Goal: Task Accomplishment & Management: Complete application form

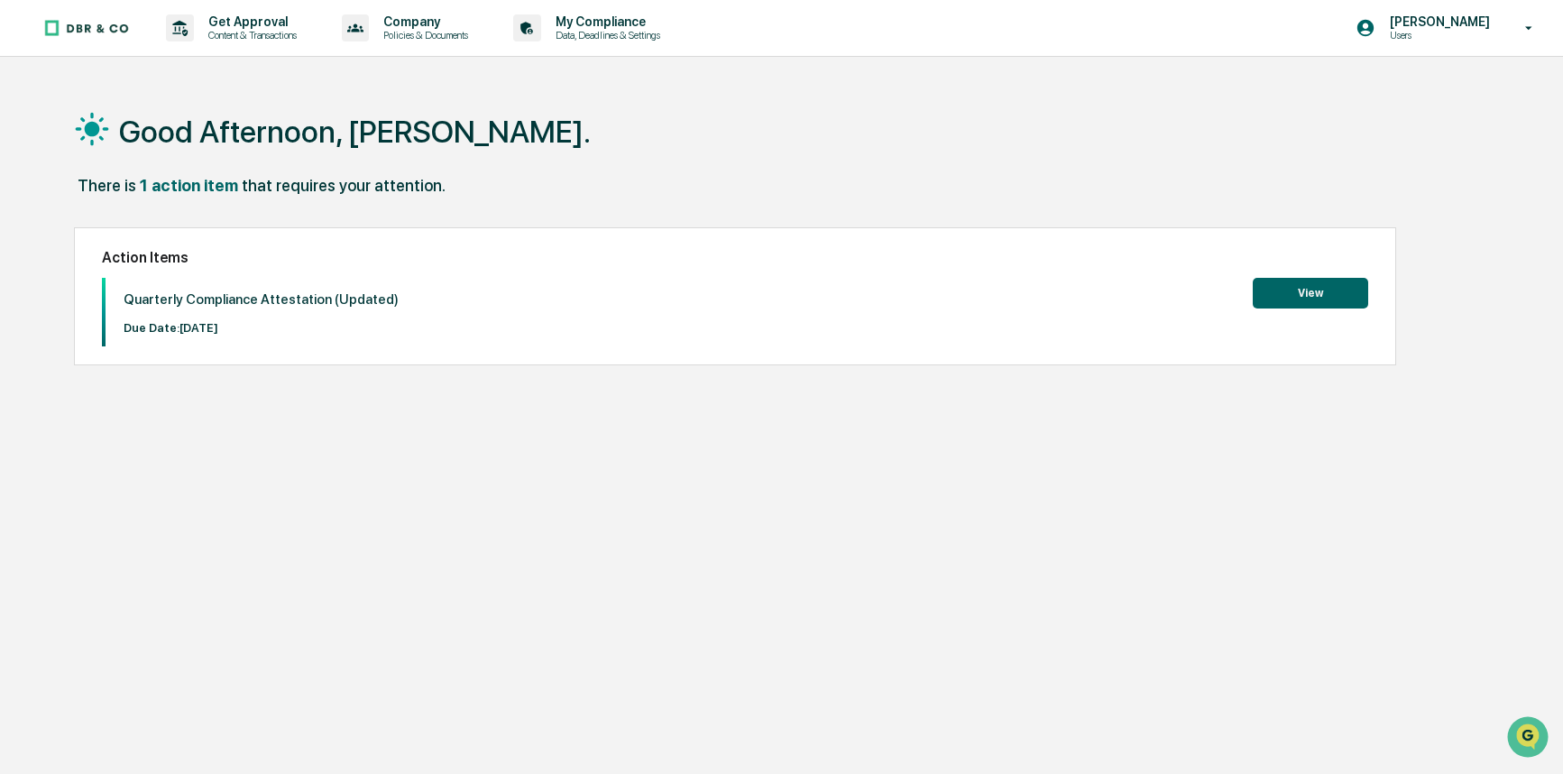
click at [1363, 289] on button "View" at bounding box center [1310, 293] width 115 height 31
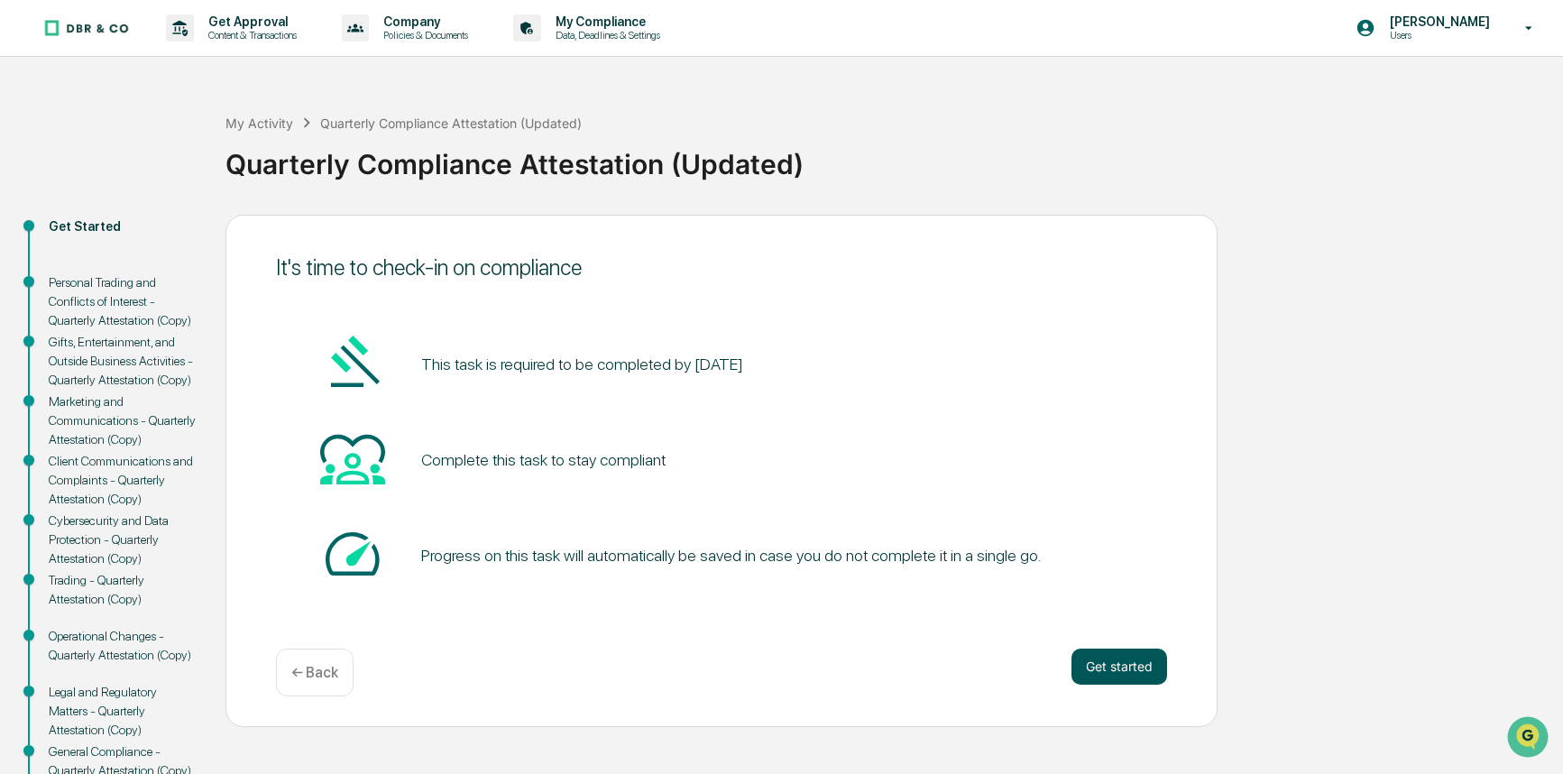
click at [1141, 678] on button "Get started" at bounding box center [1119, 666] width 96 height 36
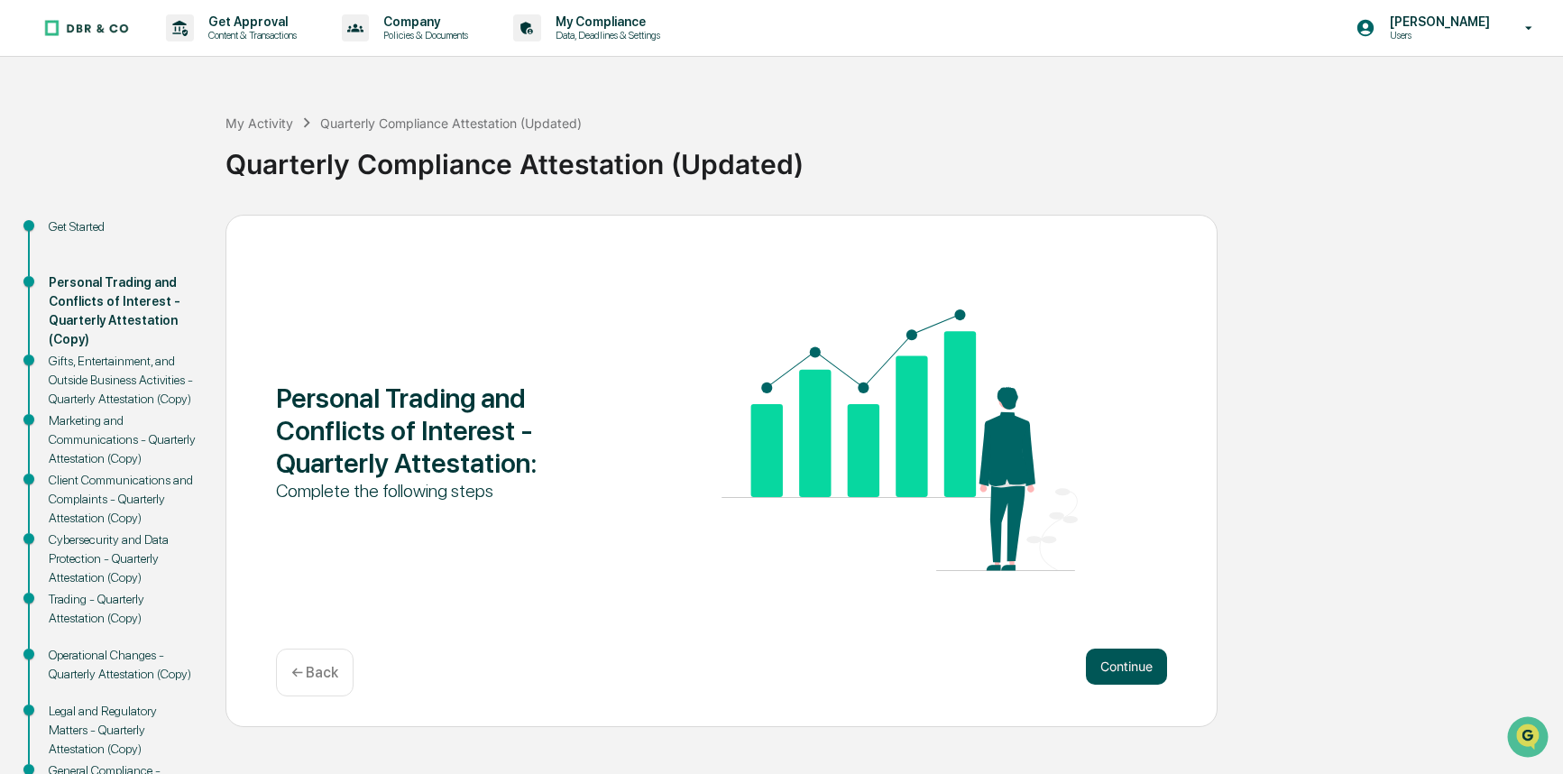
click at [1138, 674] on button "Continue" at bounding box center [1126, 666] width 81 height 36
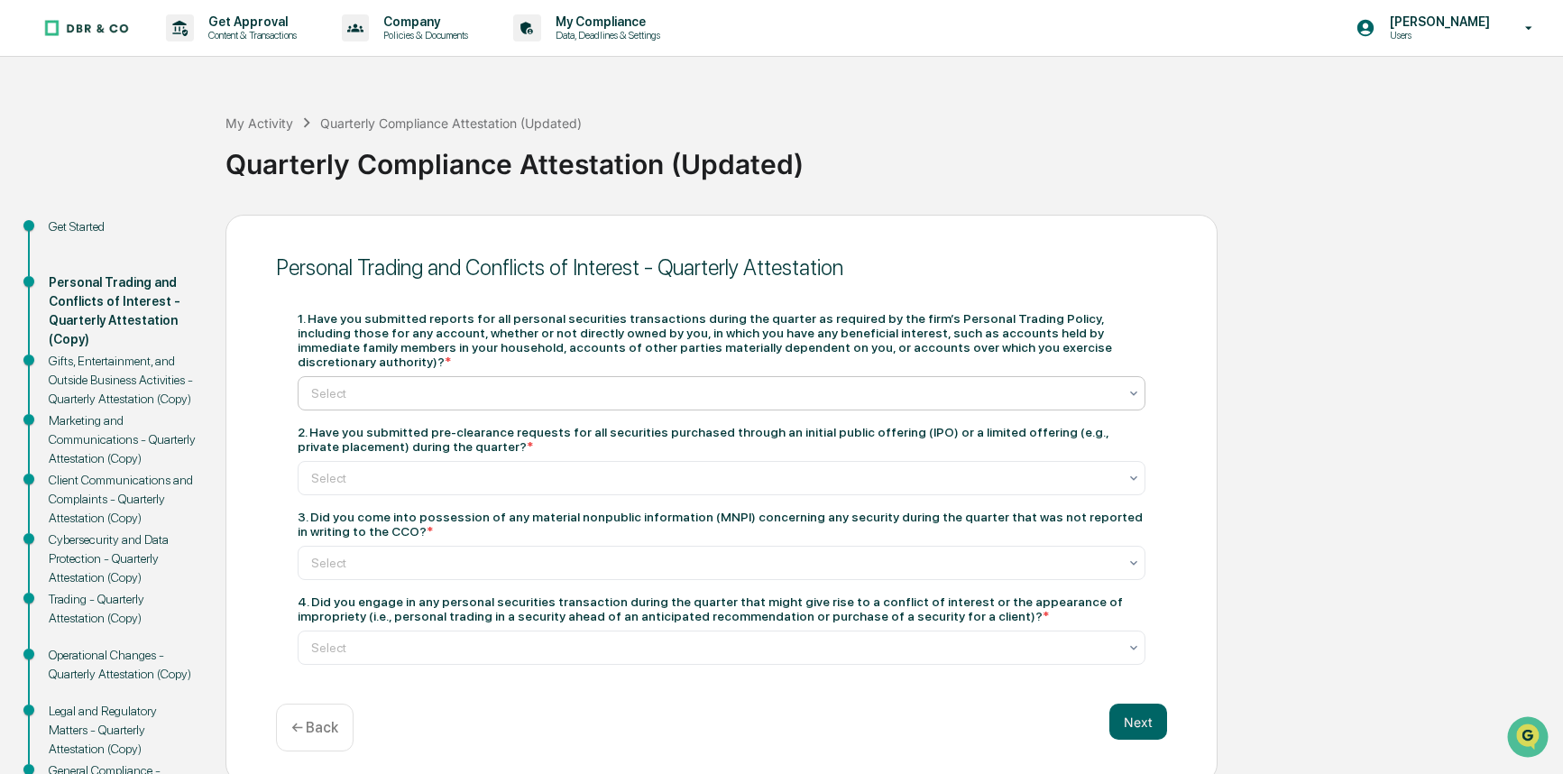
click at [572, 384] on div at bounding box center [714, 393] width 806 height 18
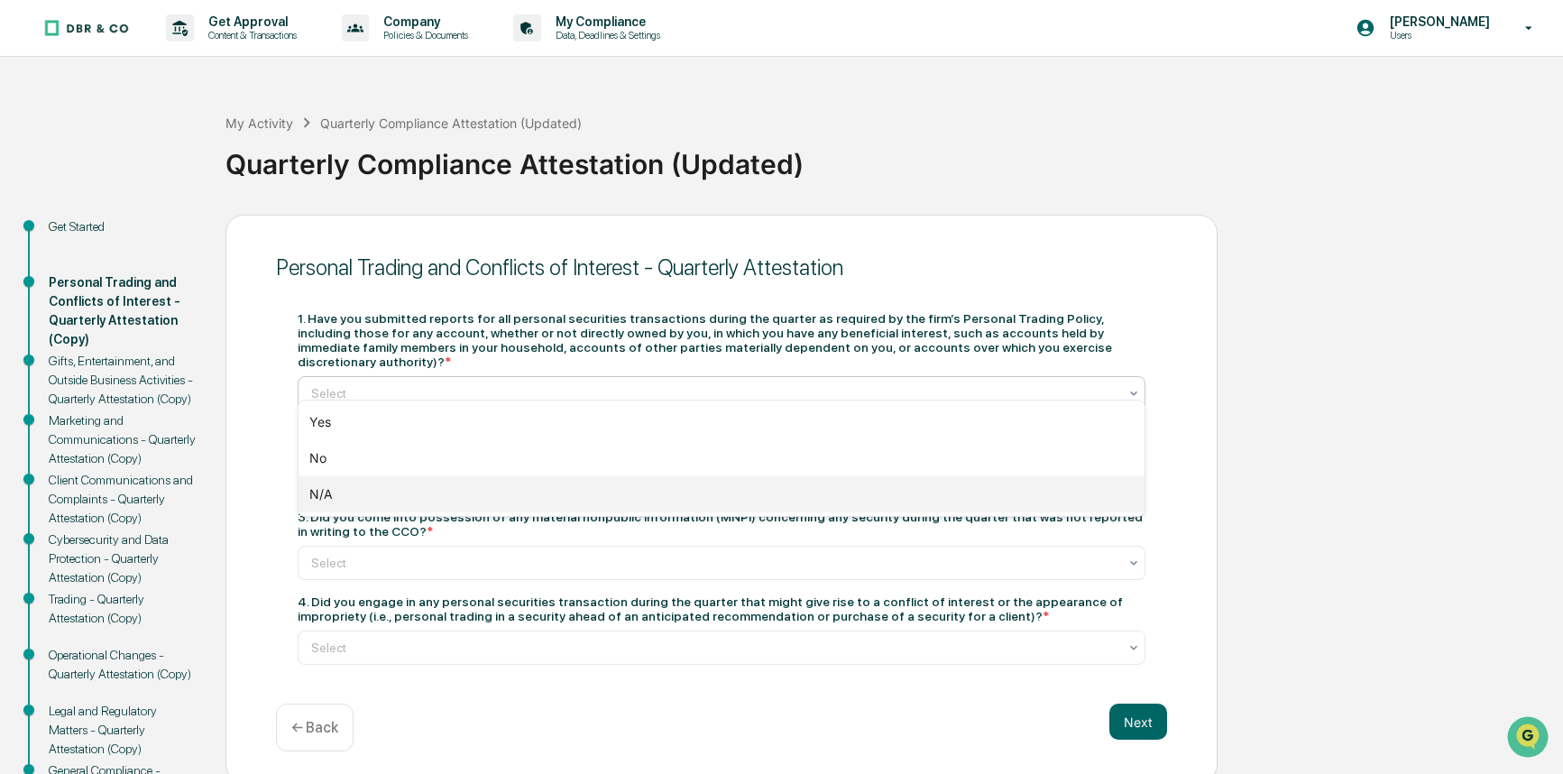
click at [513, 493] on div "N/A" at bounding box center [721, 494] width 846 height 36
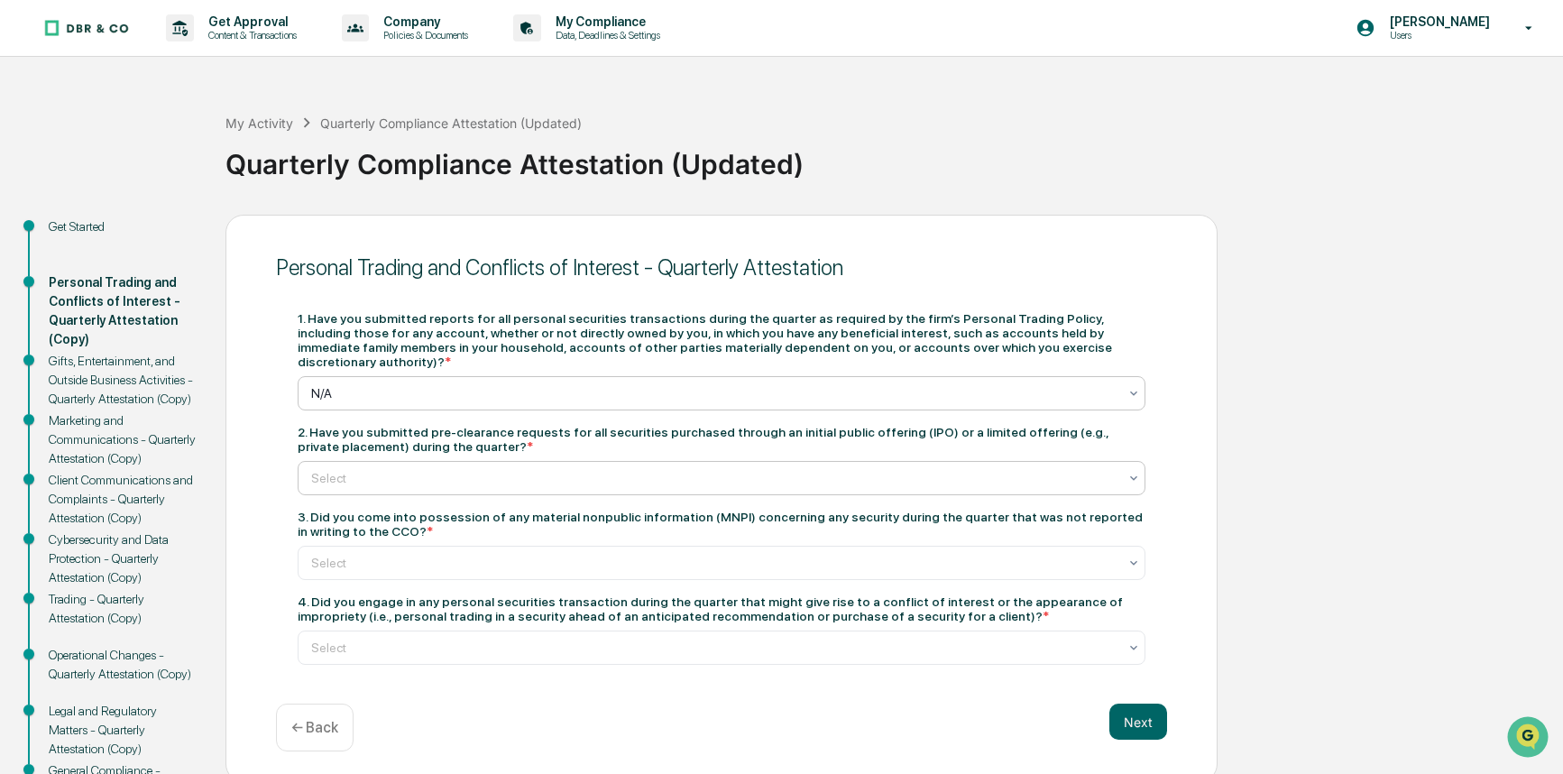
click at [494, 469] on div at bounding box center [714, 478] width 806 height 18
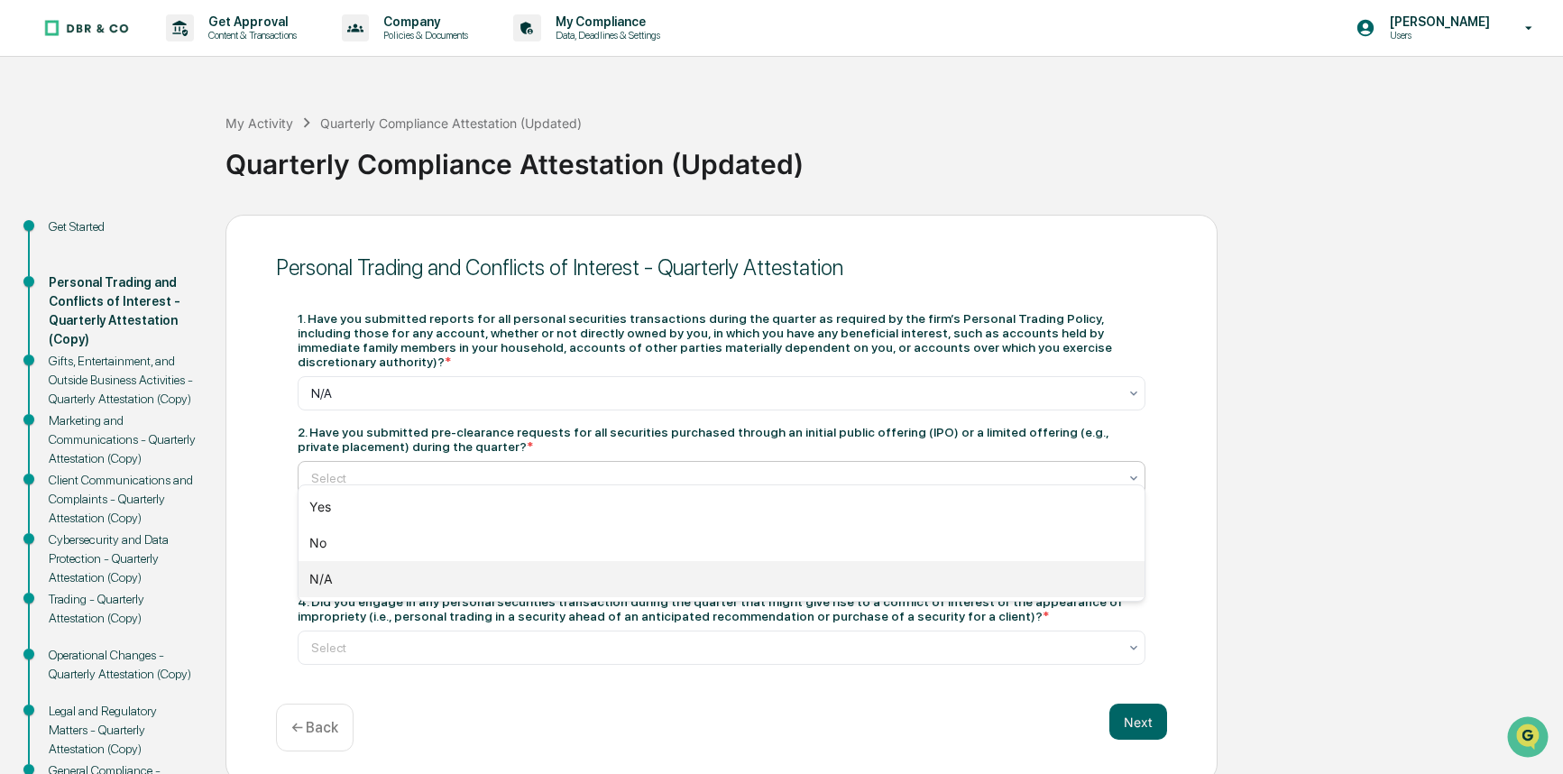
click at [468, 584] on div "N/A" at bounding box center [721, 579] width 846 height 36
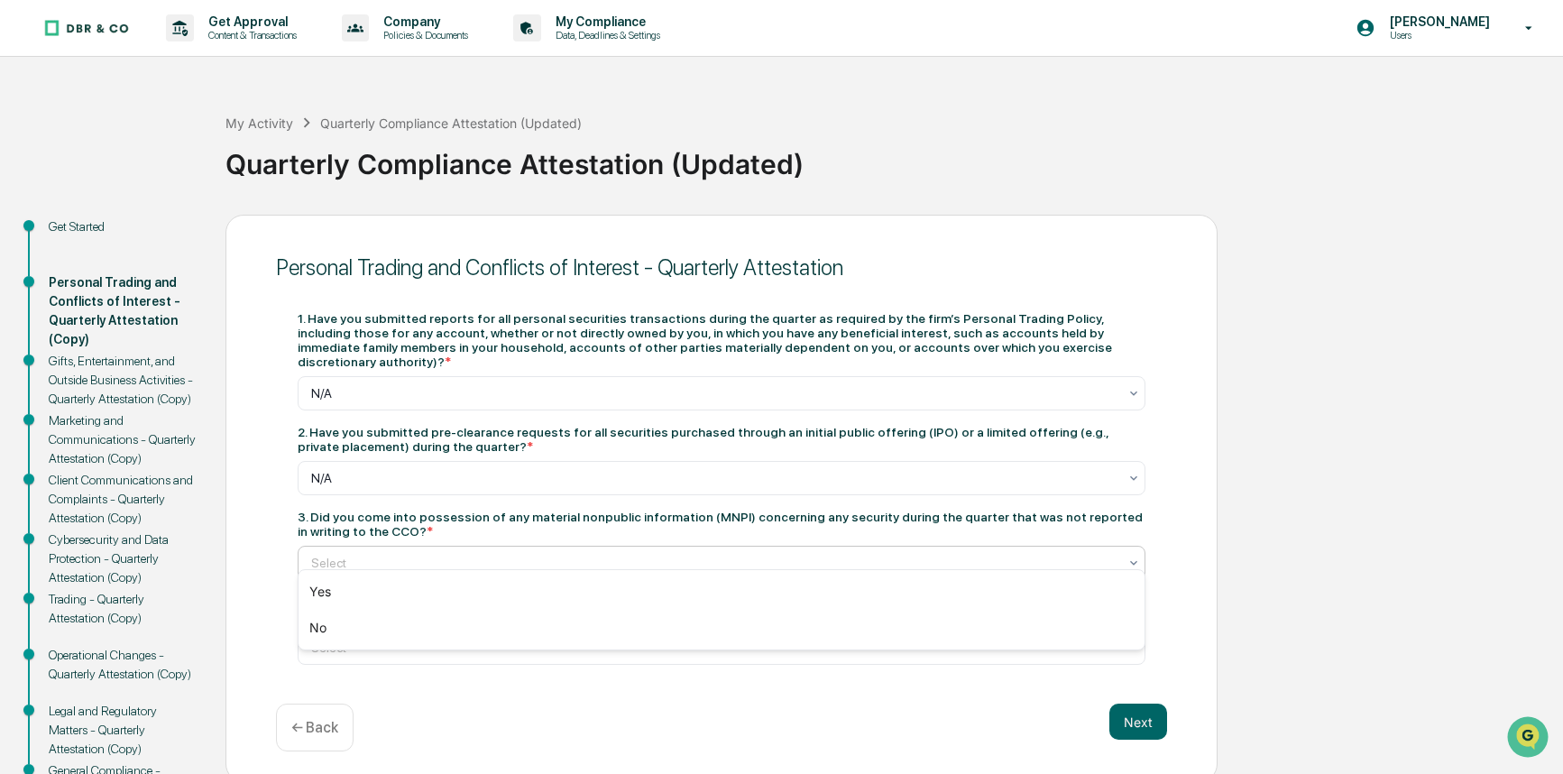
click at [461, 554] on div at bounding box center [714, 563] width 806 height 18
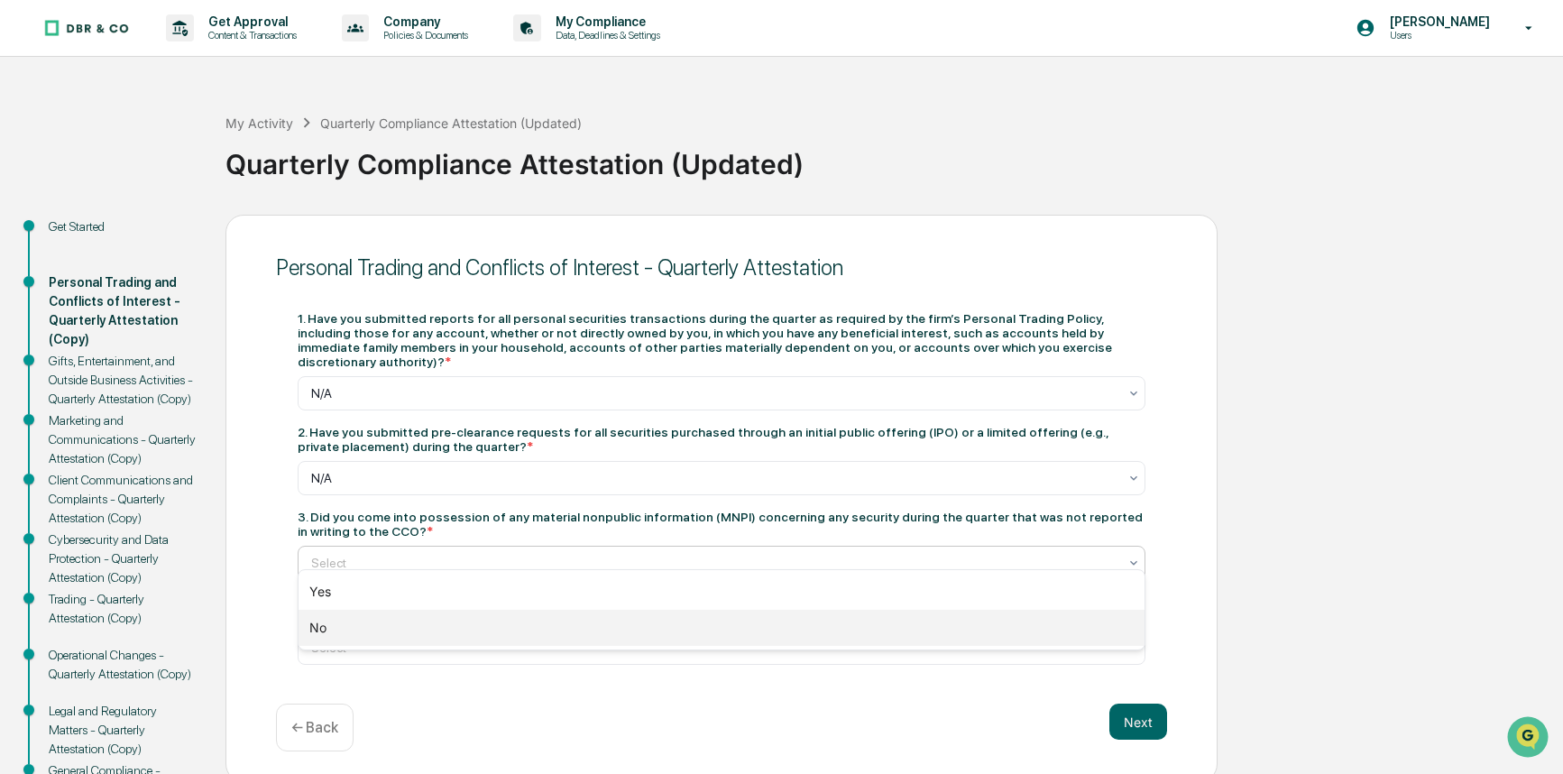
click at [427, 631] on div "No" at bounding box center [721, 628] width 846 height 36
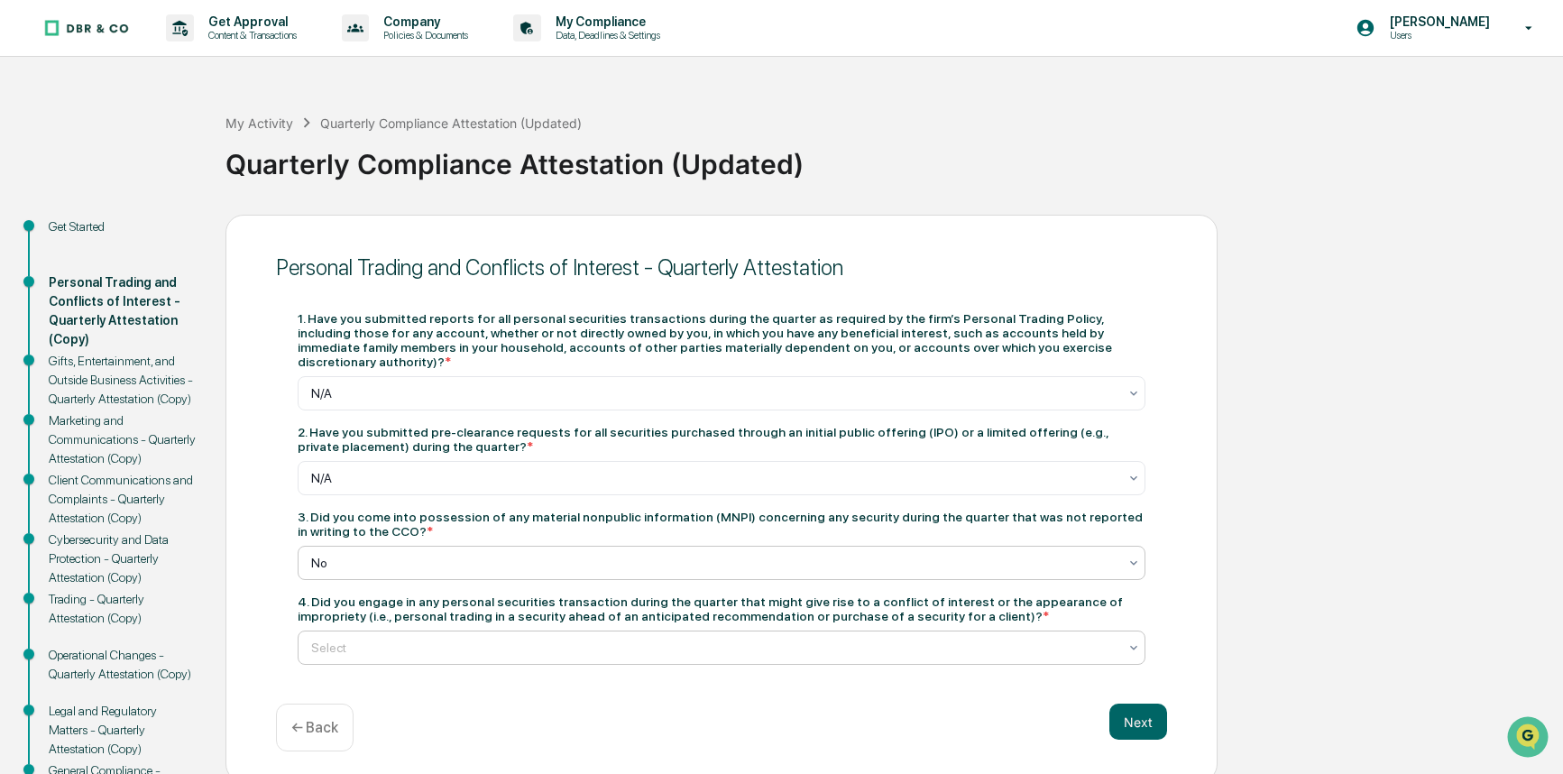
click at [412, 639] on div at bounding box center [714, 647] width 806 height 18
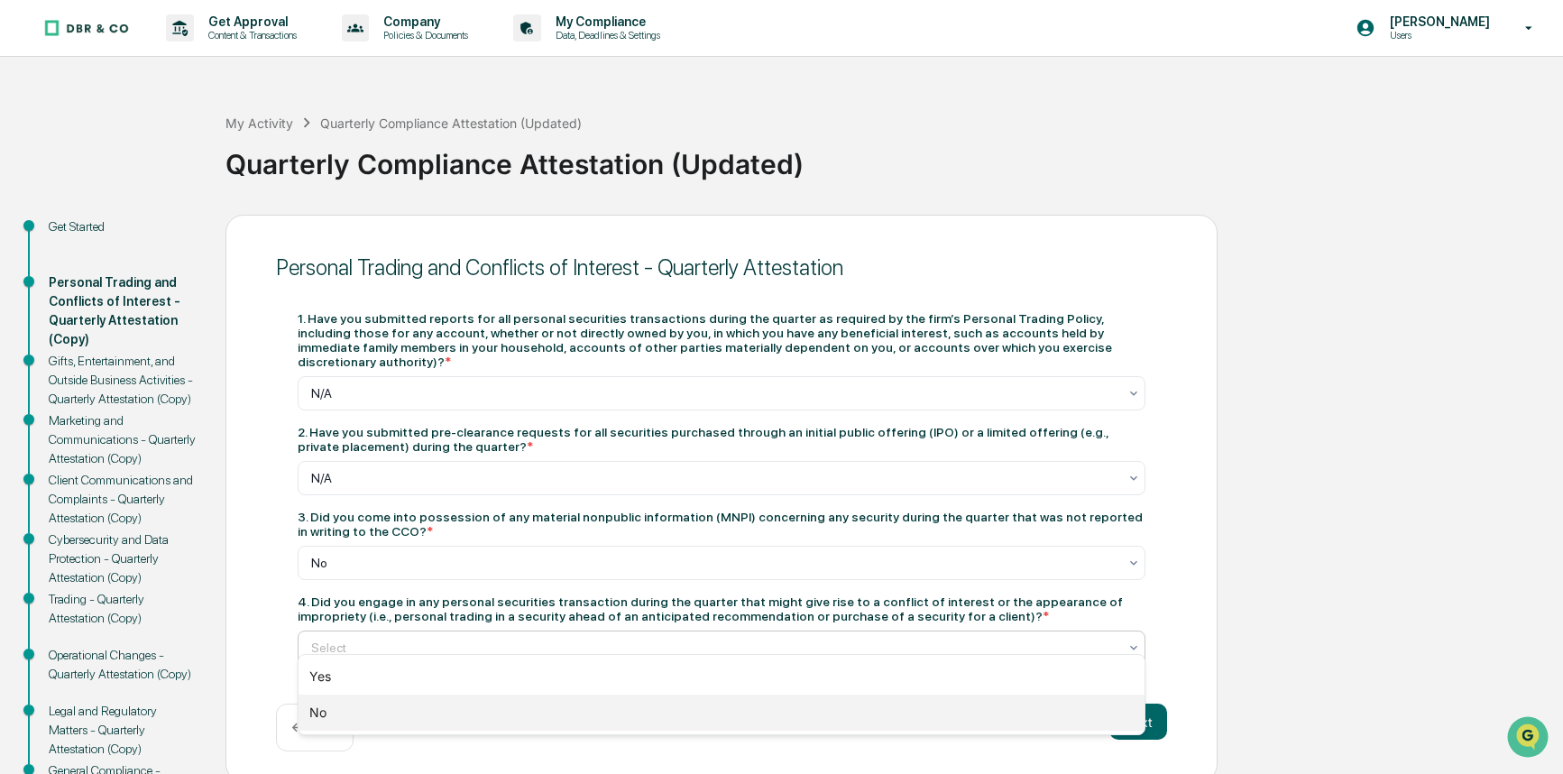
click at [390, 711] on div "No" at bounding box center [721, 712] width 846 height 36
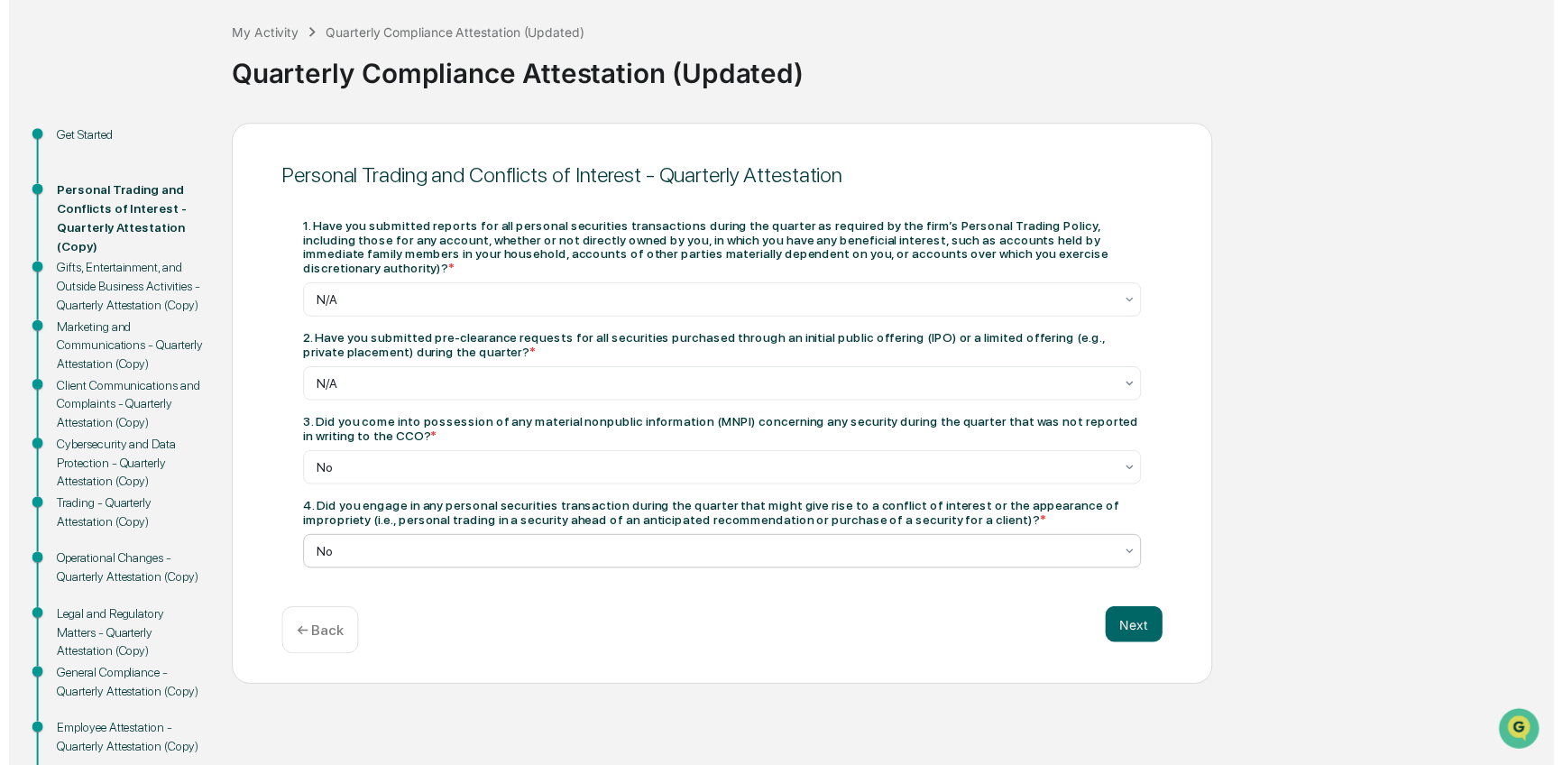
scroll to position [172, 0]
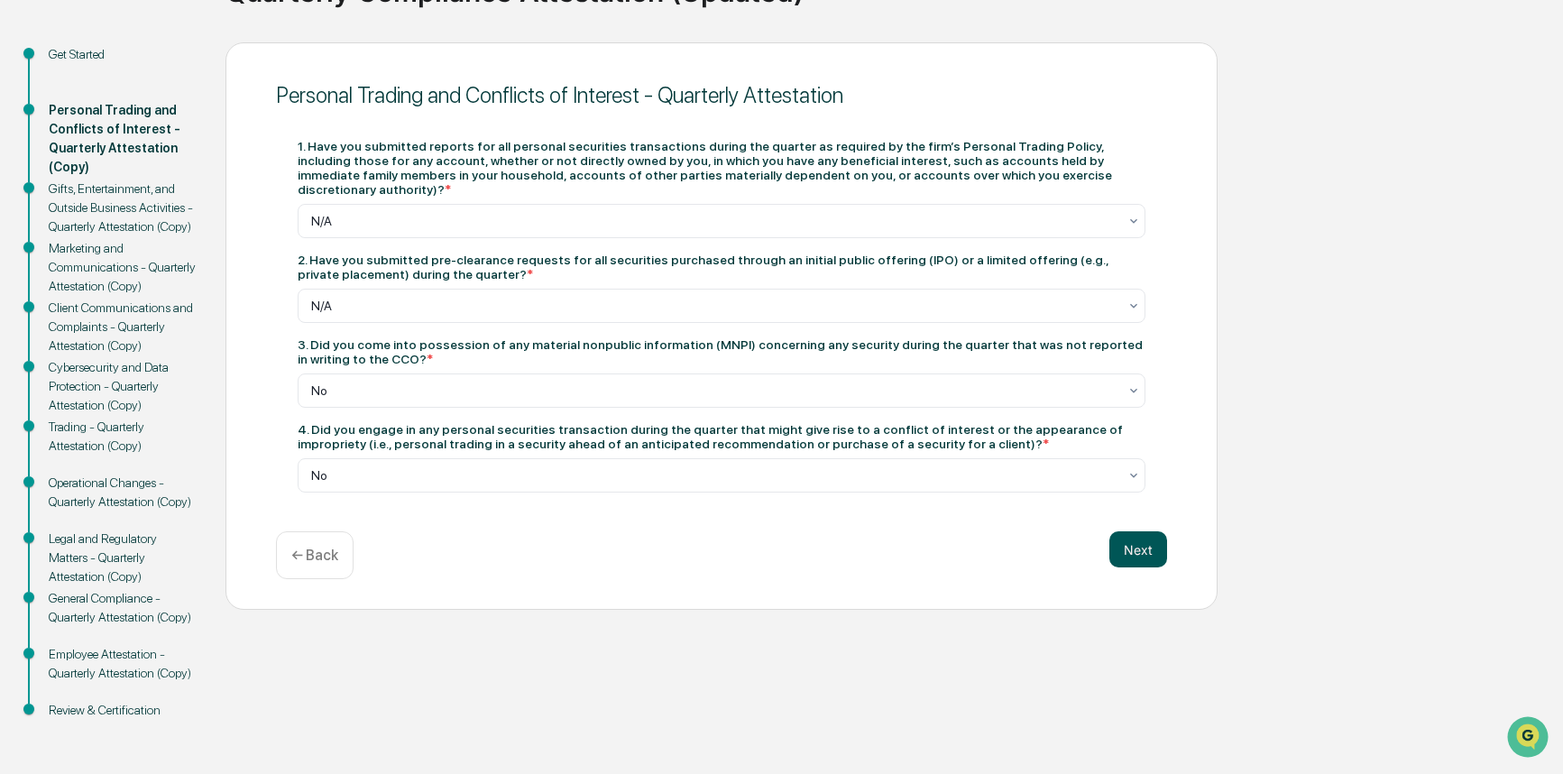
click at [1150, 537] on button "Next" at bounding box center [1138, 549] width 58 height 36
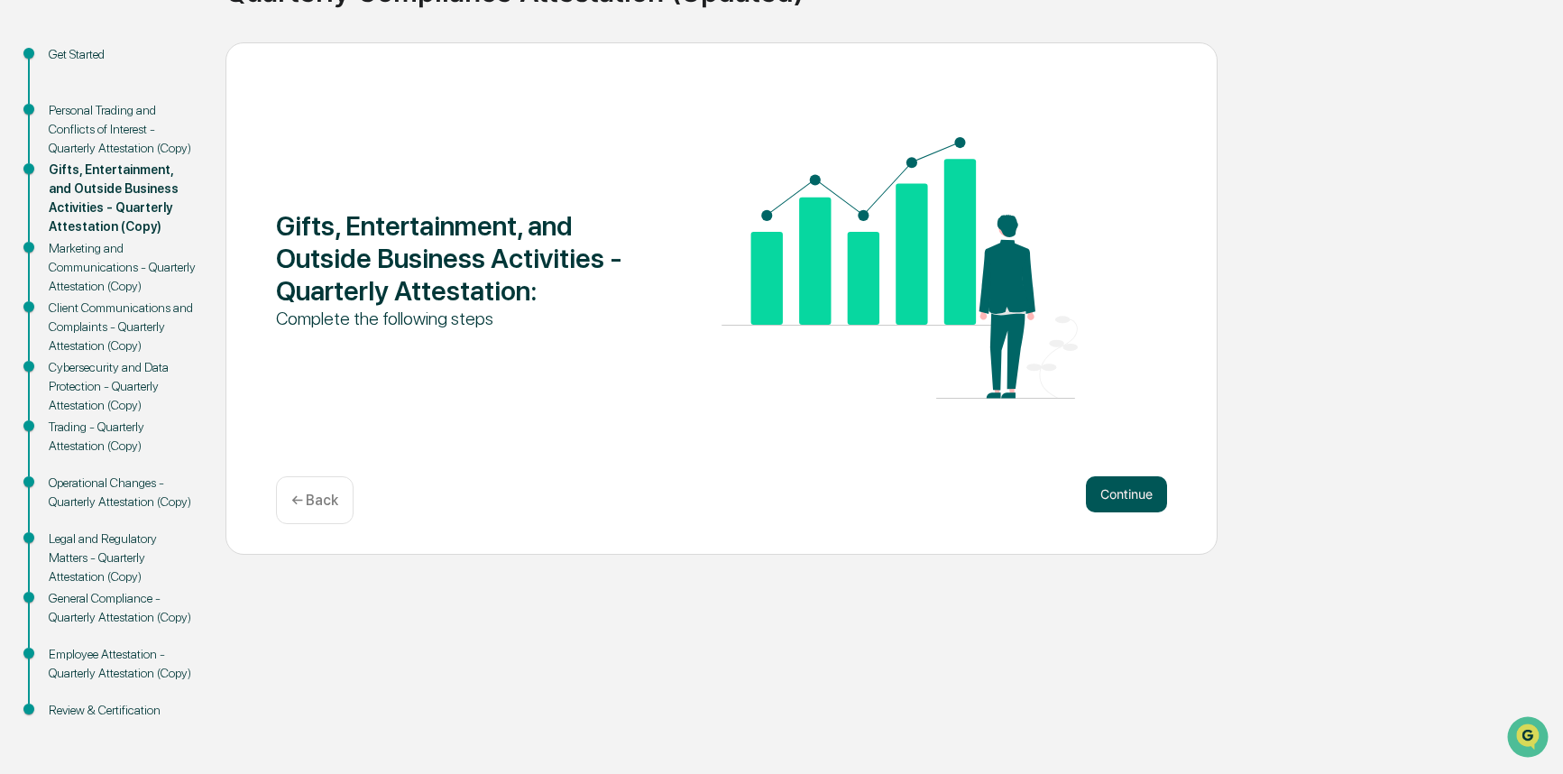
click at [1108, 507] on button "Continue" at bounding box center [1126, 494] width 81 height 36
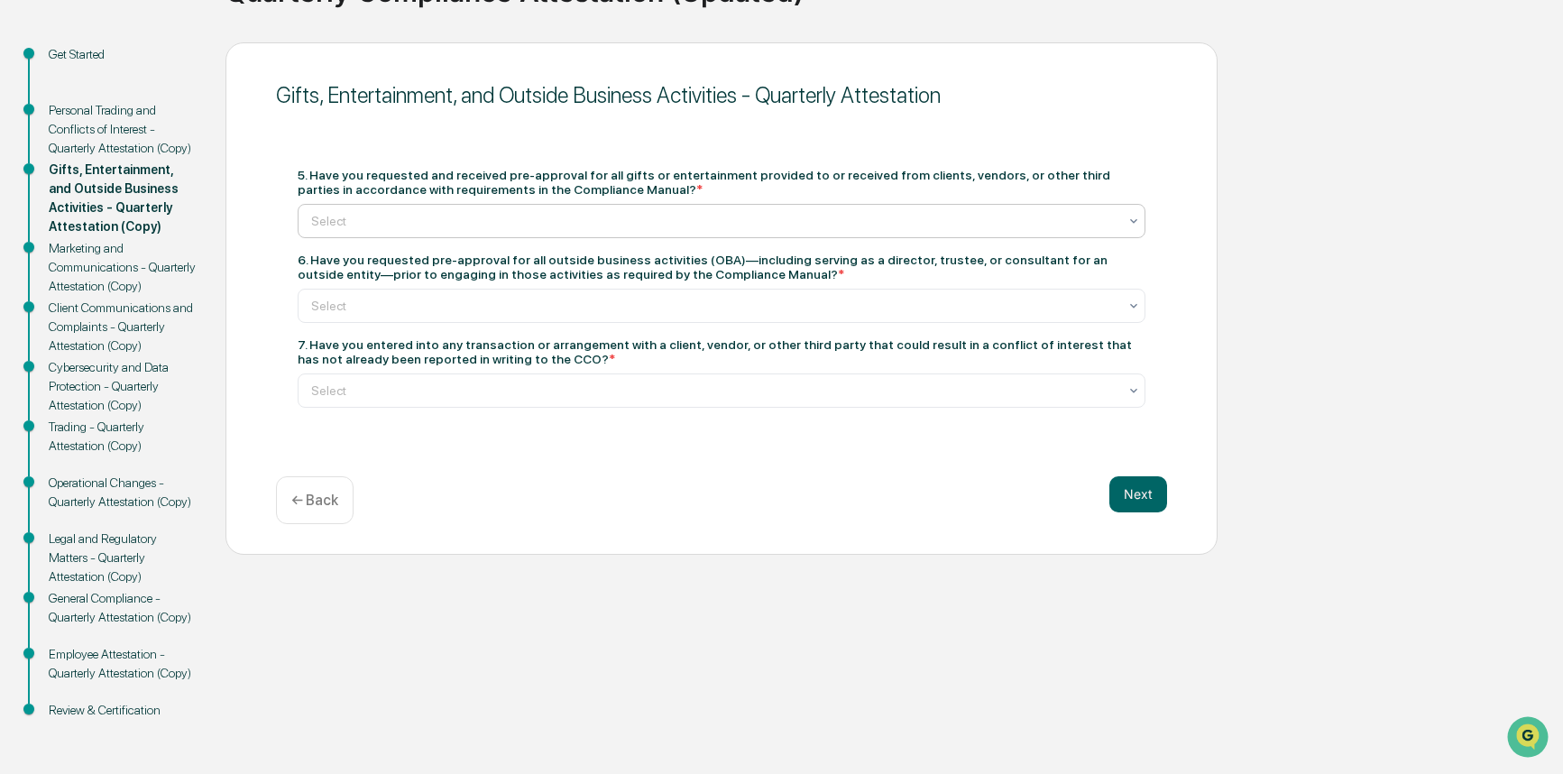
click at [414, 206] on div "Select" at bounding box center [722, 221] width 848 height 34
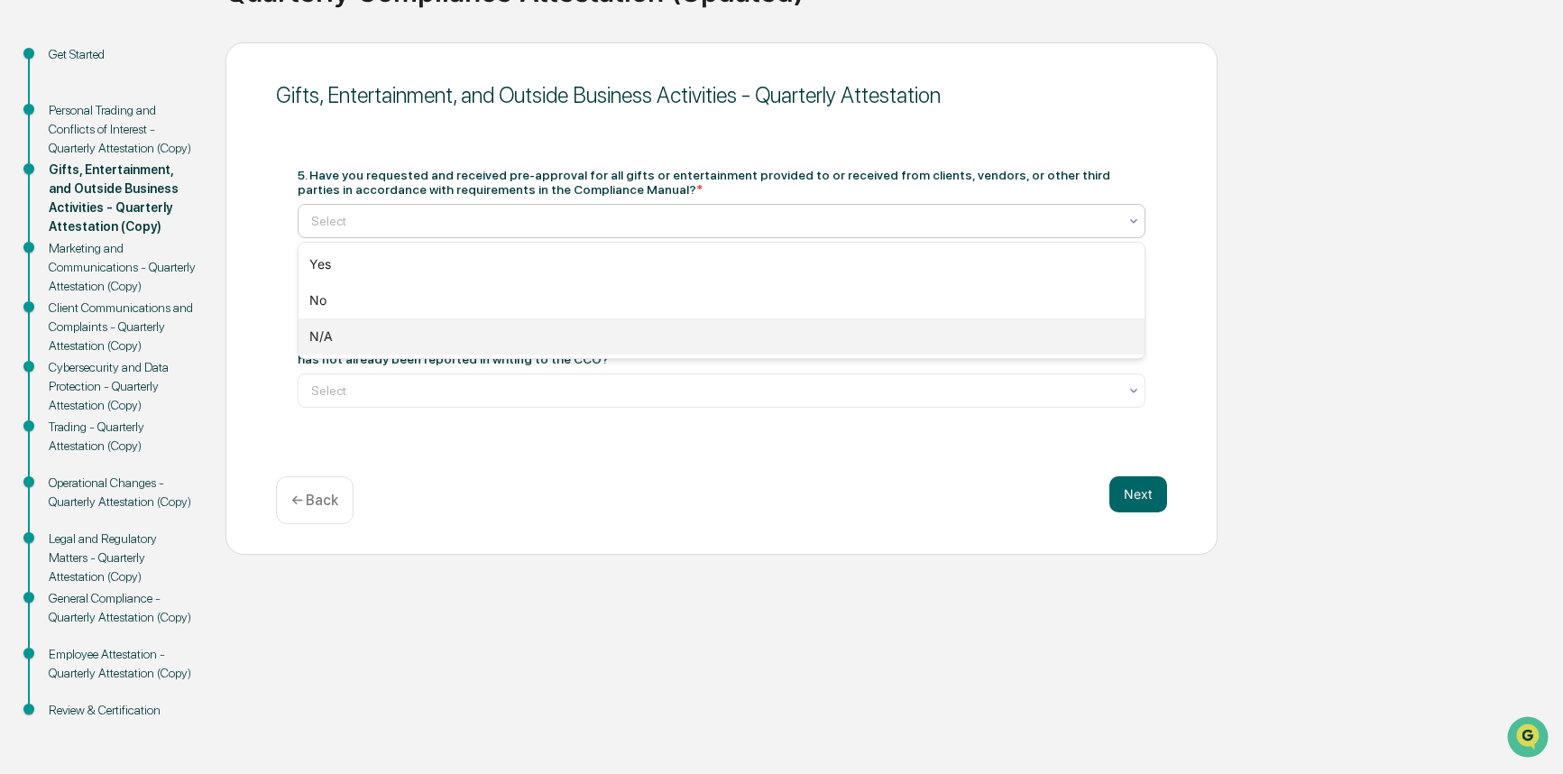
click at [349, 327] on div "N/A" at bounding box center [721, 336] width 846 height 36
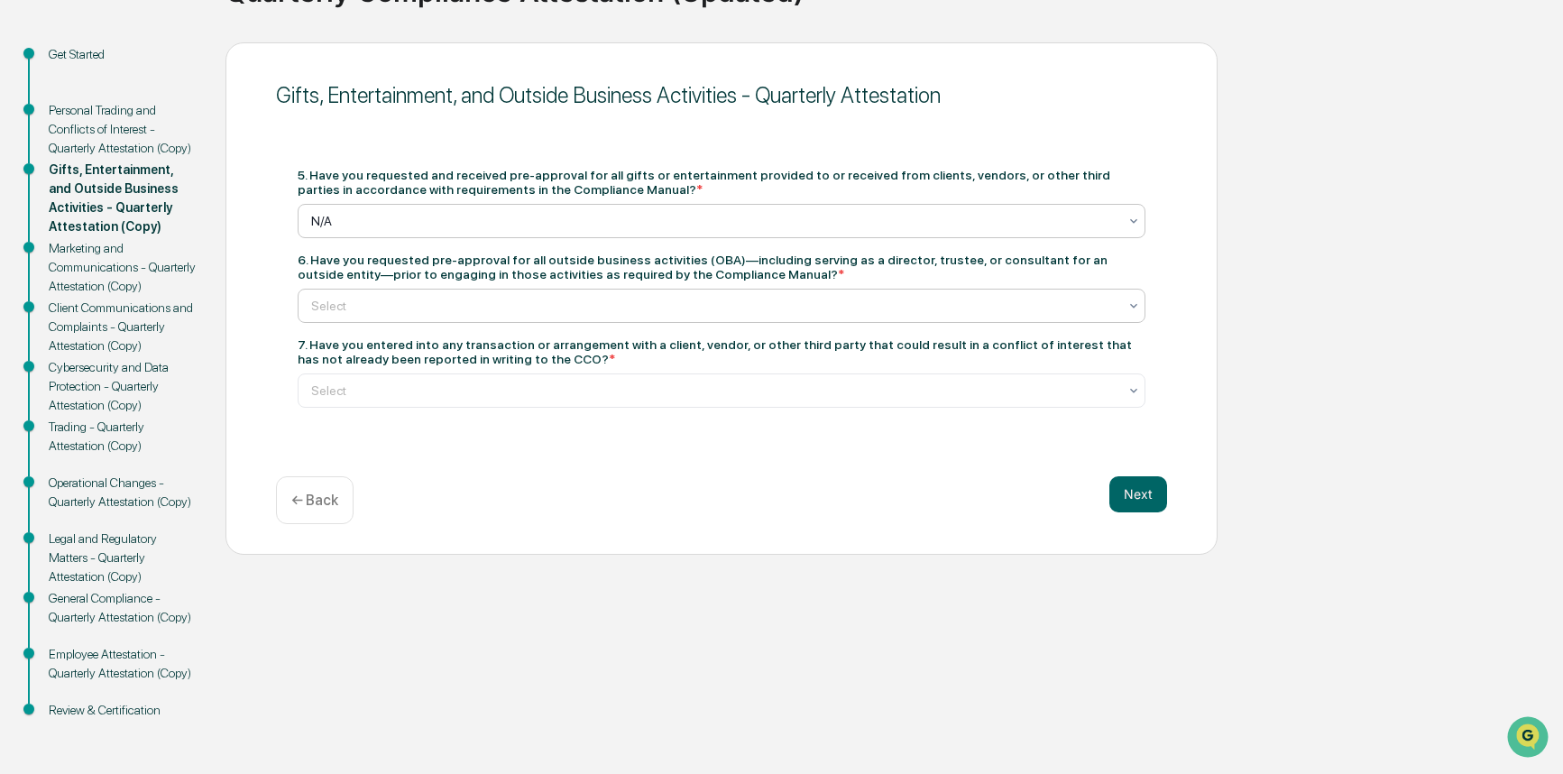
click at [347, 298] on div at bounding box center [714, 306] width 806 height 18
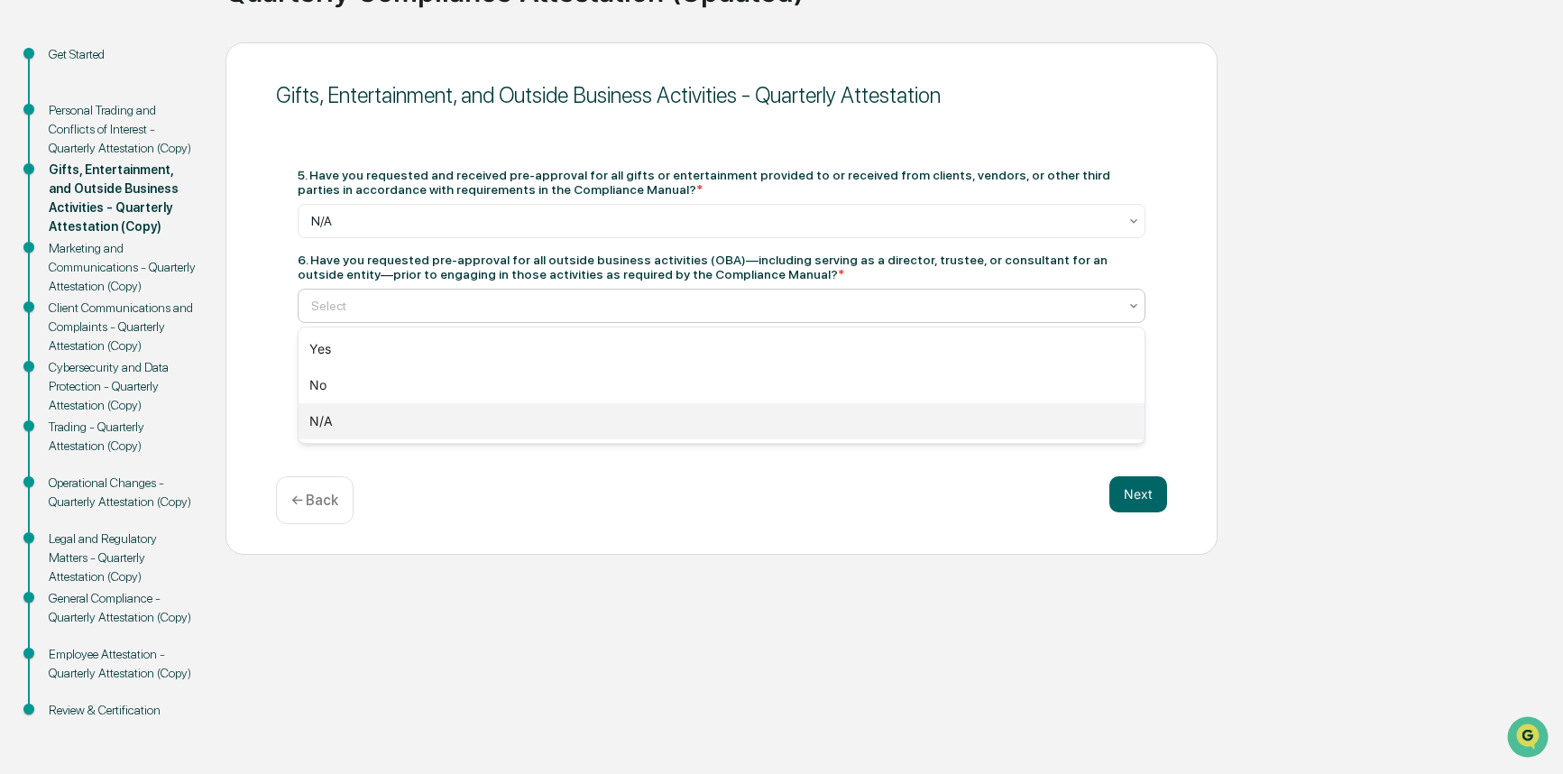
click at [335, 412] on div "N/A" at bounding box center [721, 421] width 846 height 36
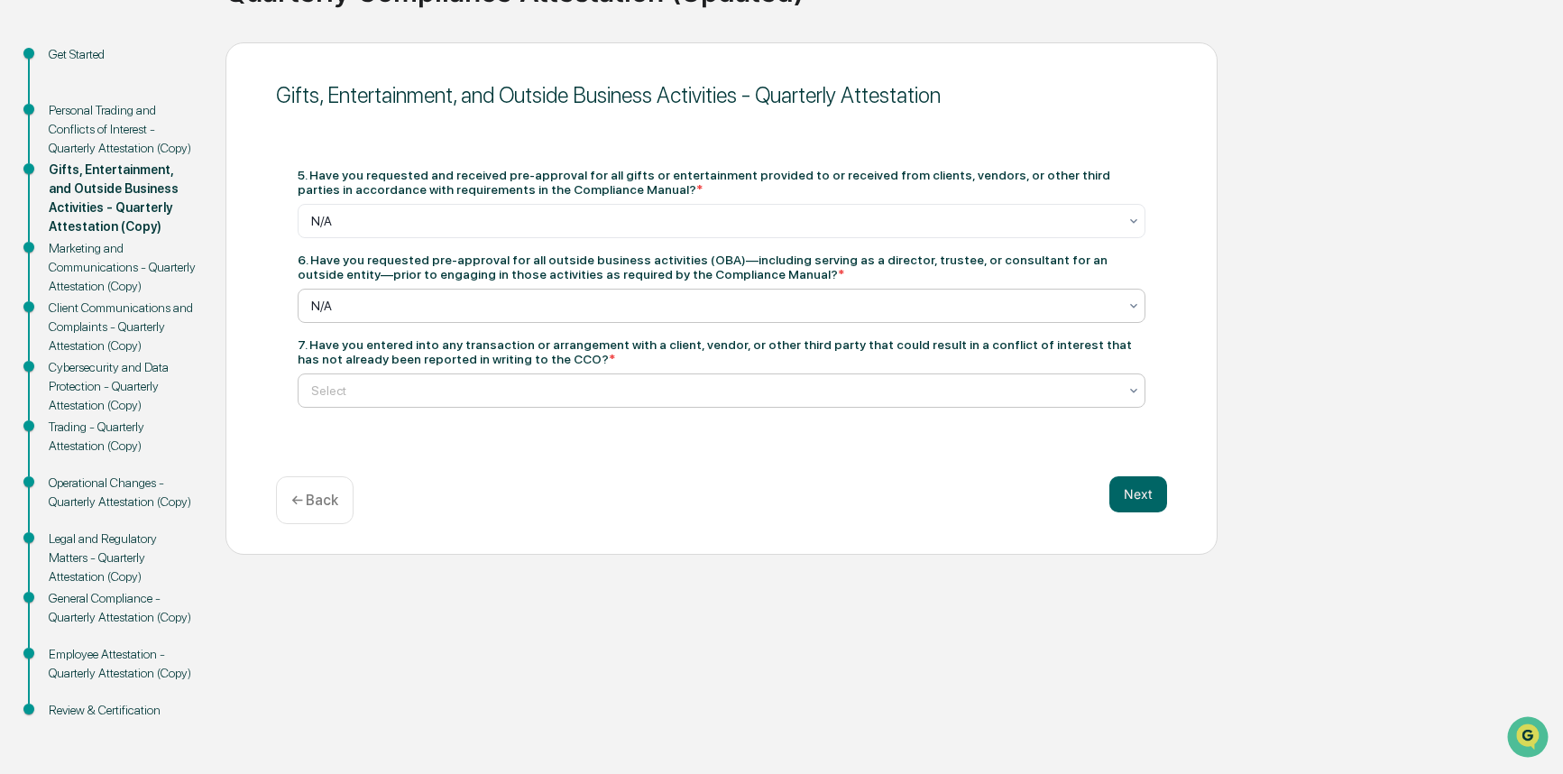
click at [340, 390] on div at bounding box center [714, 390] width 806 height 18
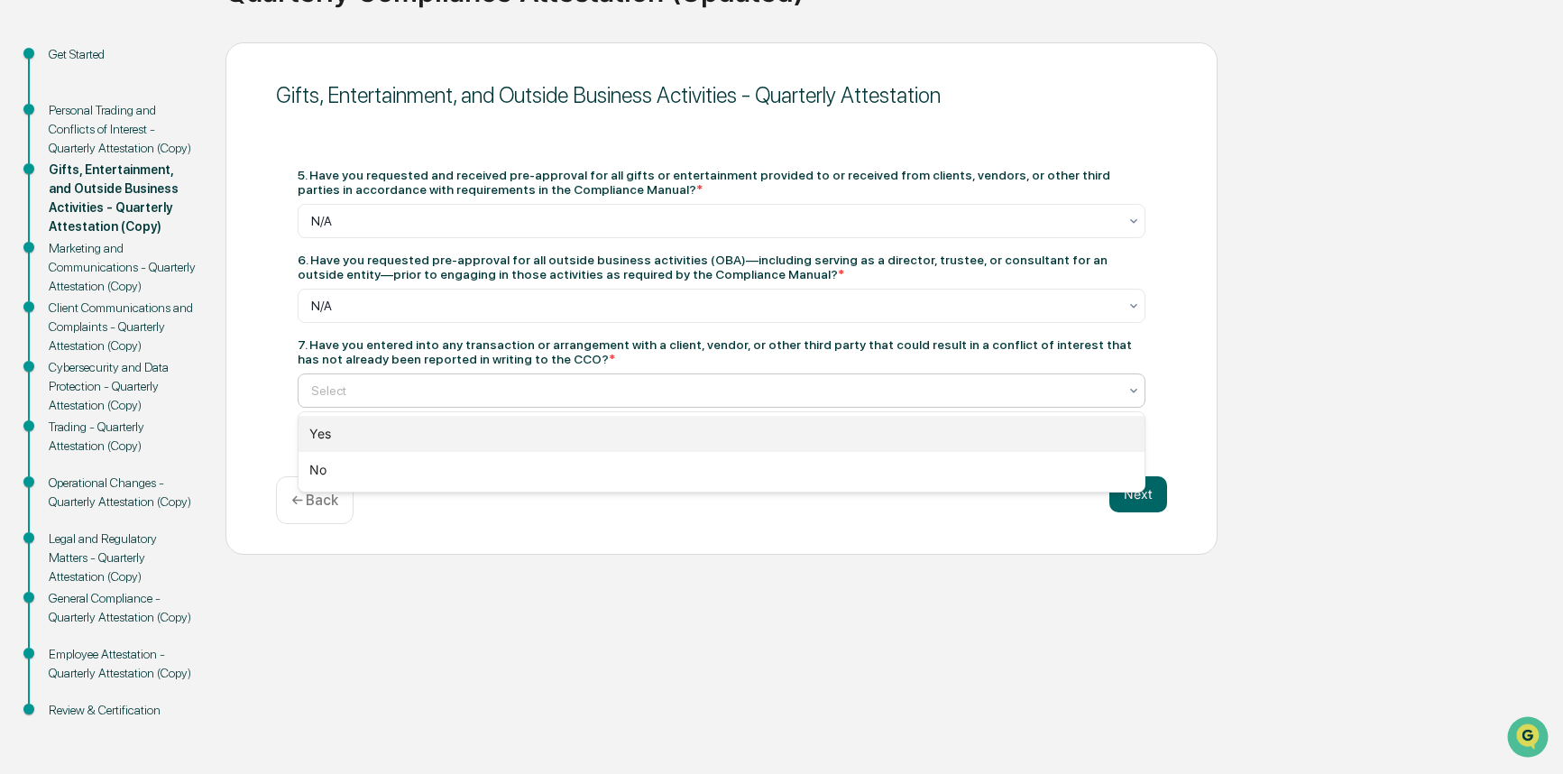
click at [334, 429] on div "Yes" at bounding box center [721, 434] width 846 height 36
click at [397, 389] on div at bounding box center [714, 390] width 806 height 18
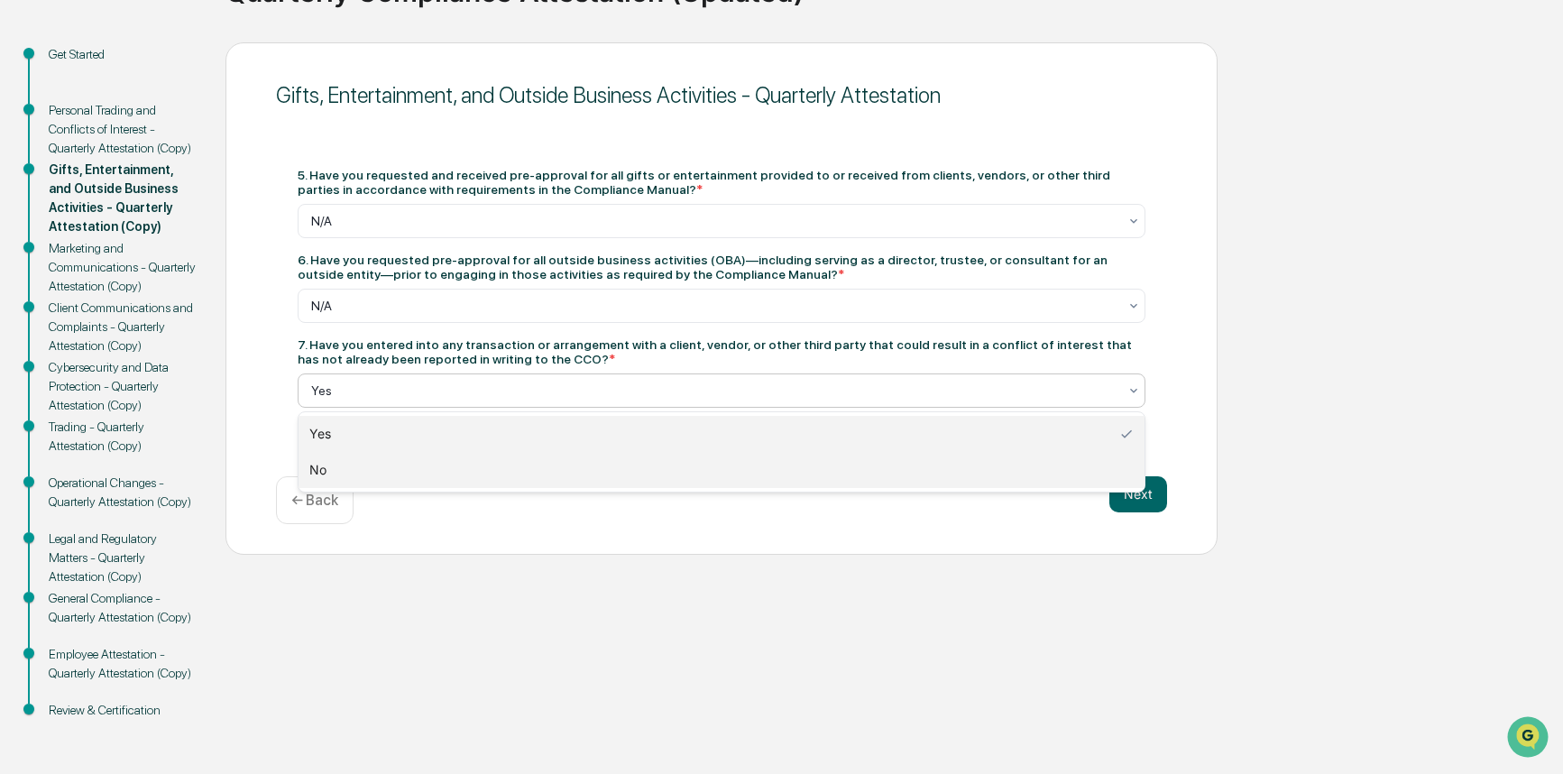
click at [356, 476] on div "No" at bounding box center [721, 470] width 846 height 36
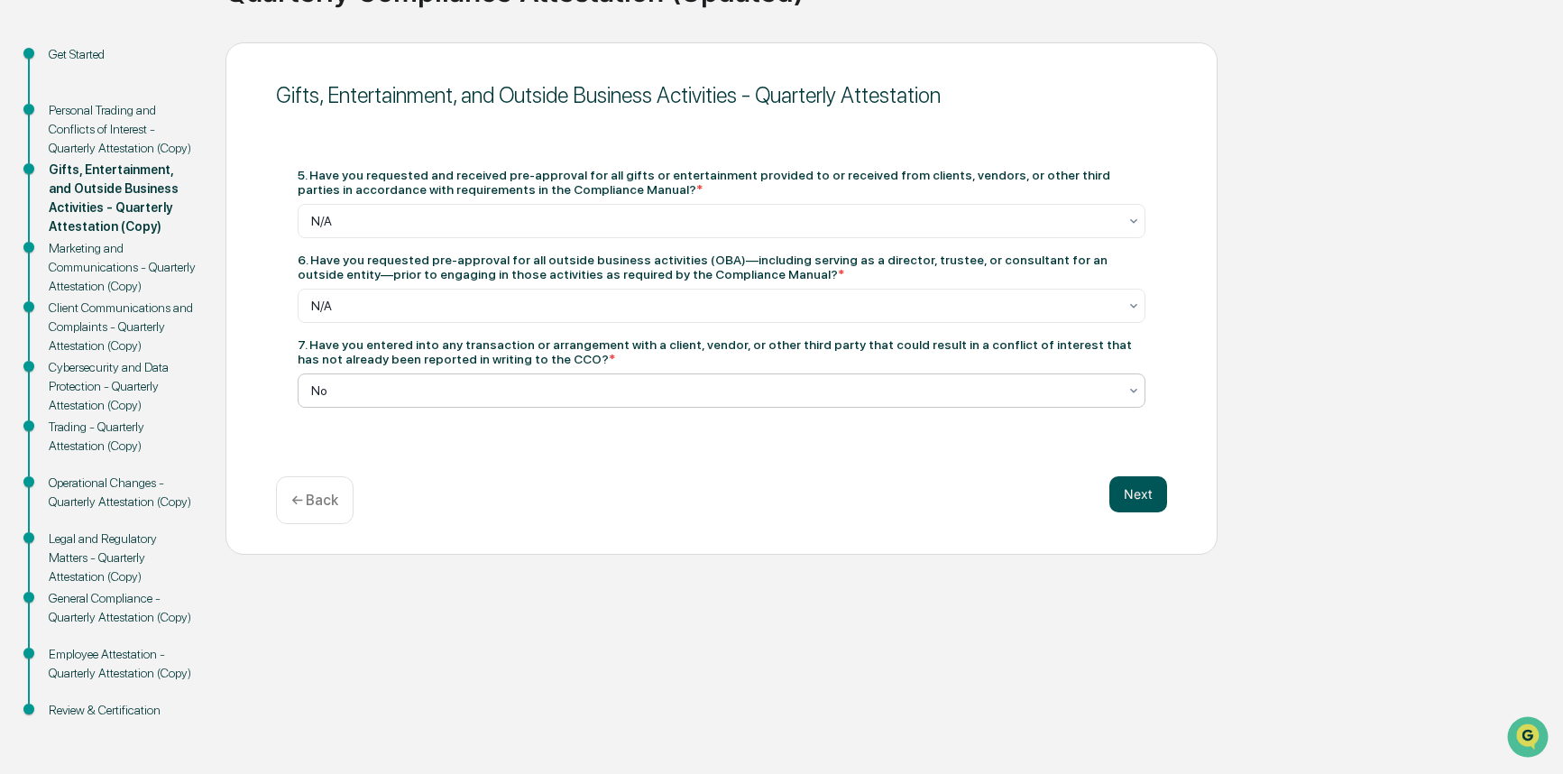
click at [1156, 496] on button "Next" at bounding box center [1138, 494] width 58 height 36
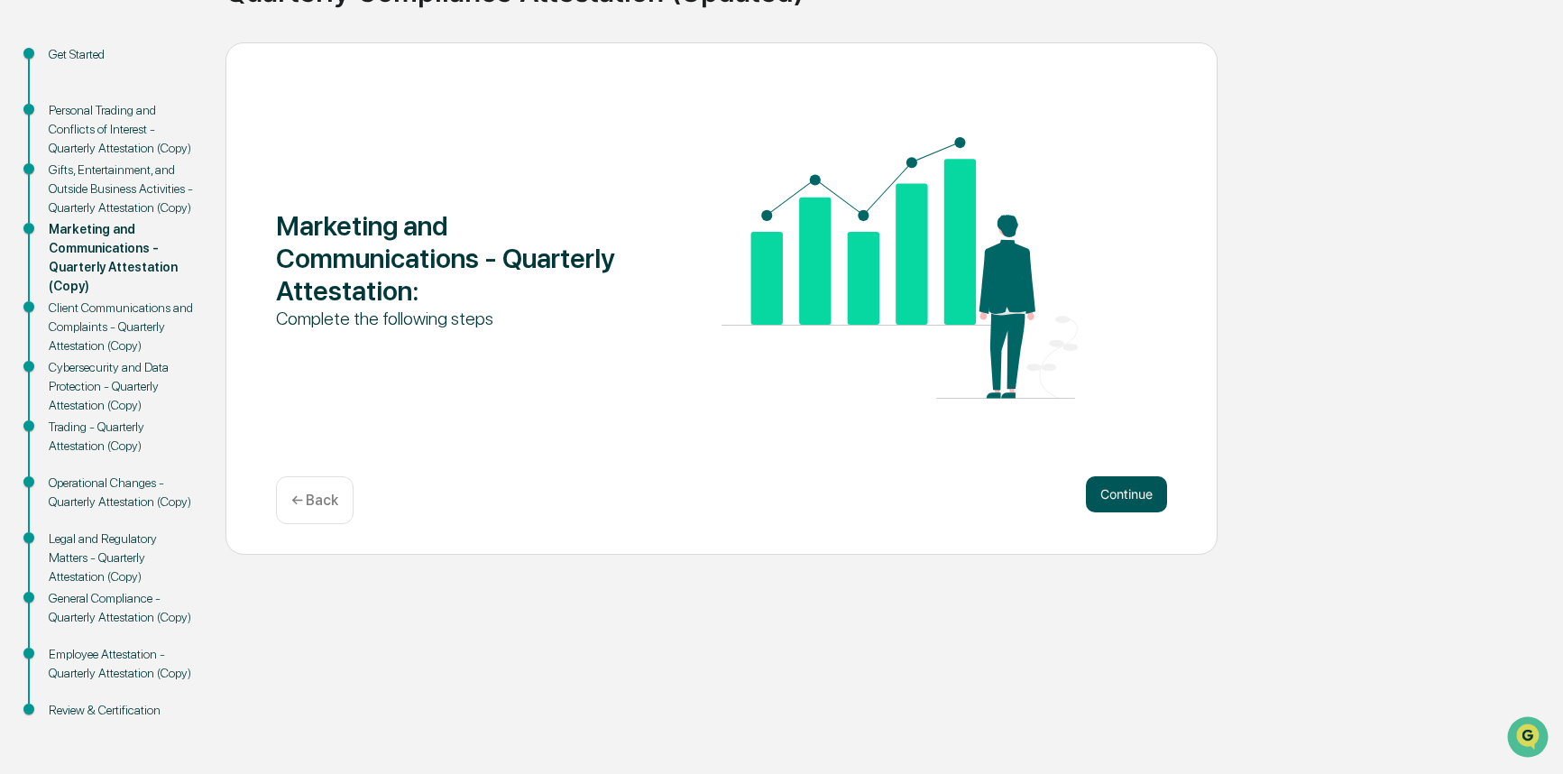
click at [1125, 494] on button "Continue" at bounding box center [1126, 494] width 81 height 36
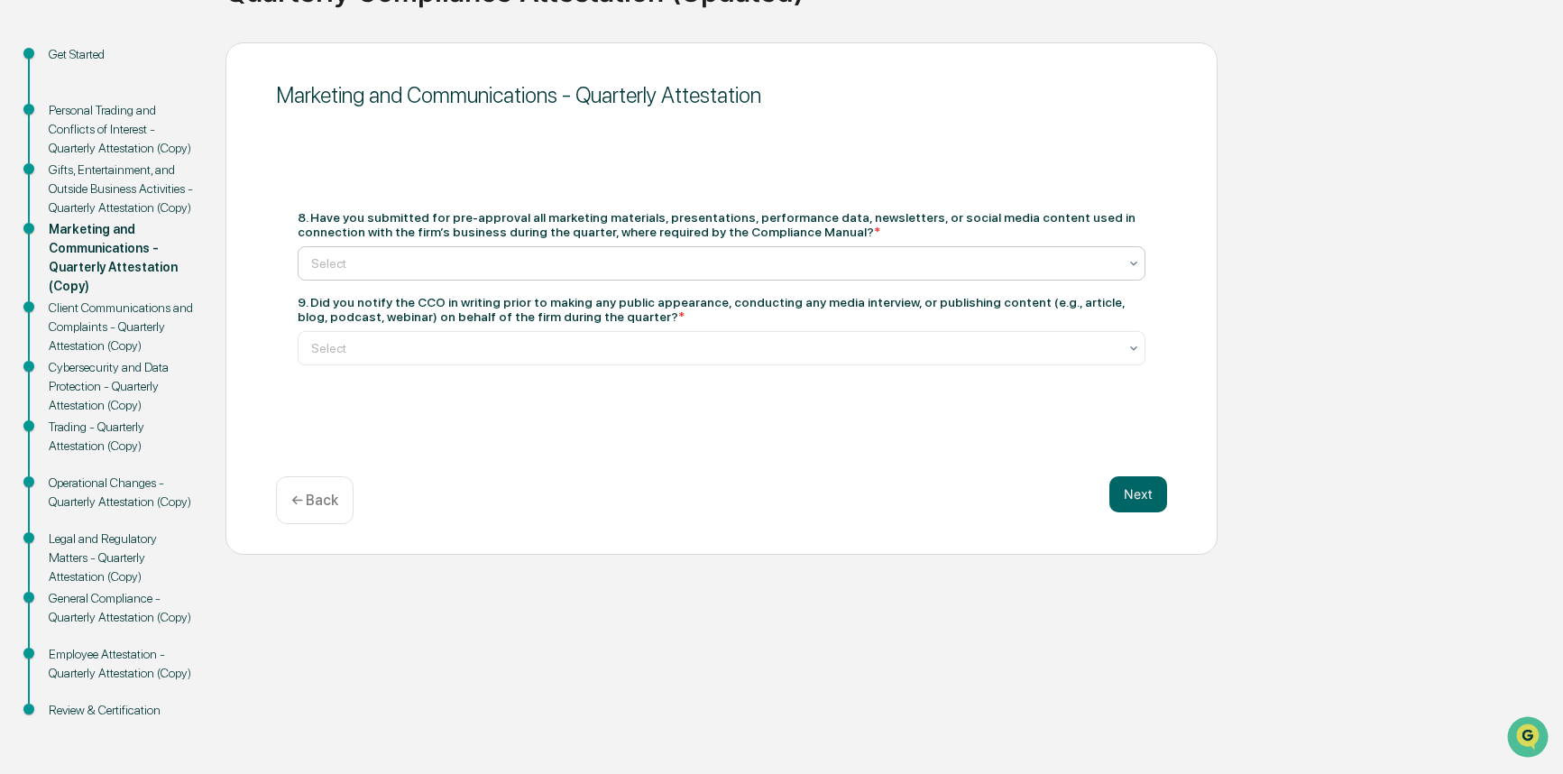
click at [463, 252] on div "Select" at bounding box center [714, 263] width 824 height 25
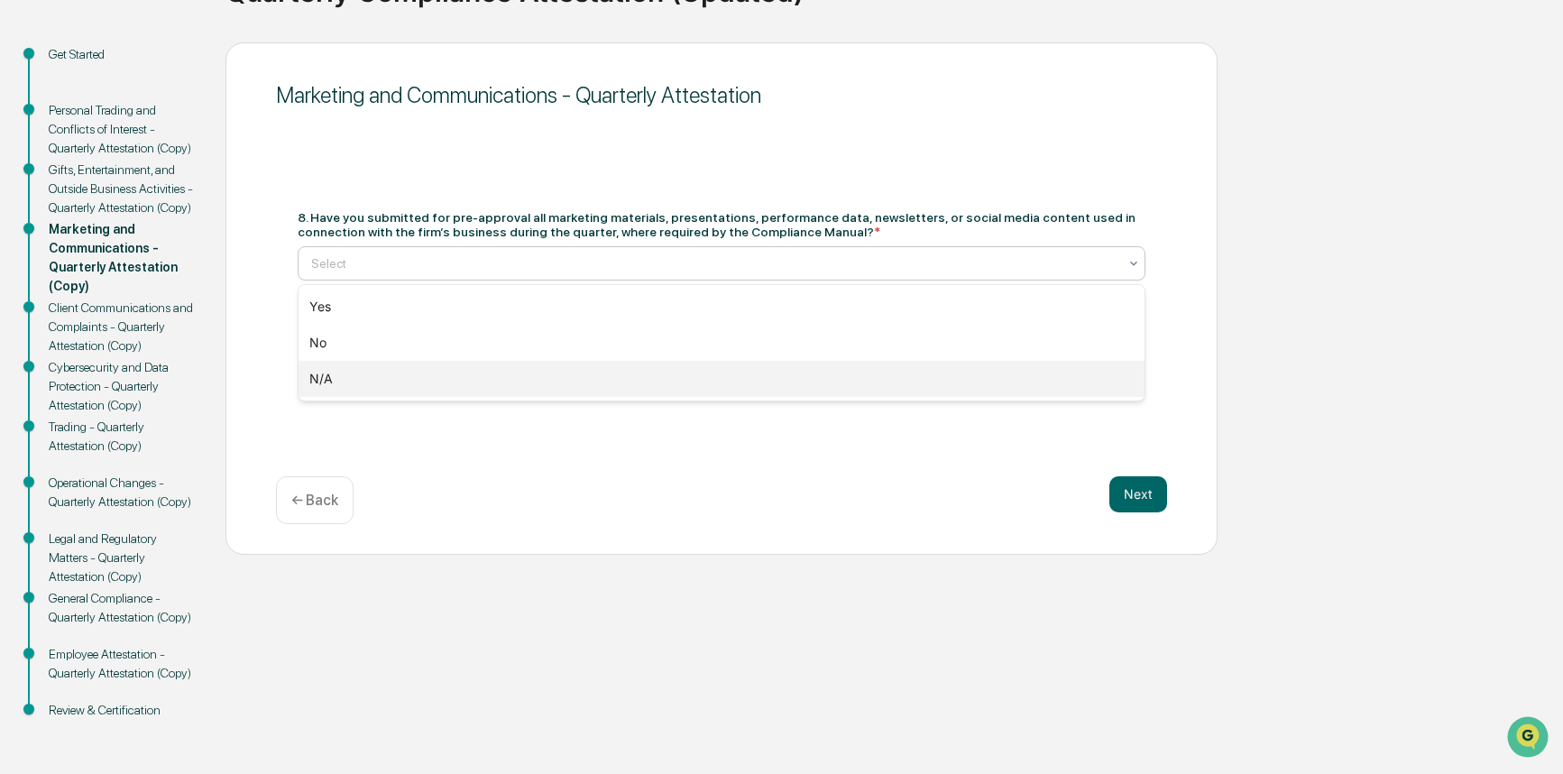
click at [403, 366] on div "N/A" at bounding box center [721, 379] width 846 height 36
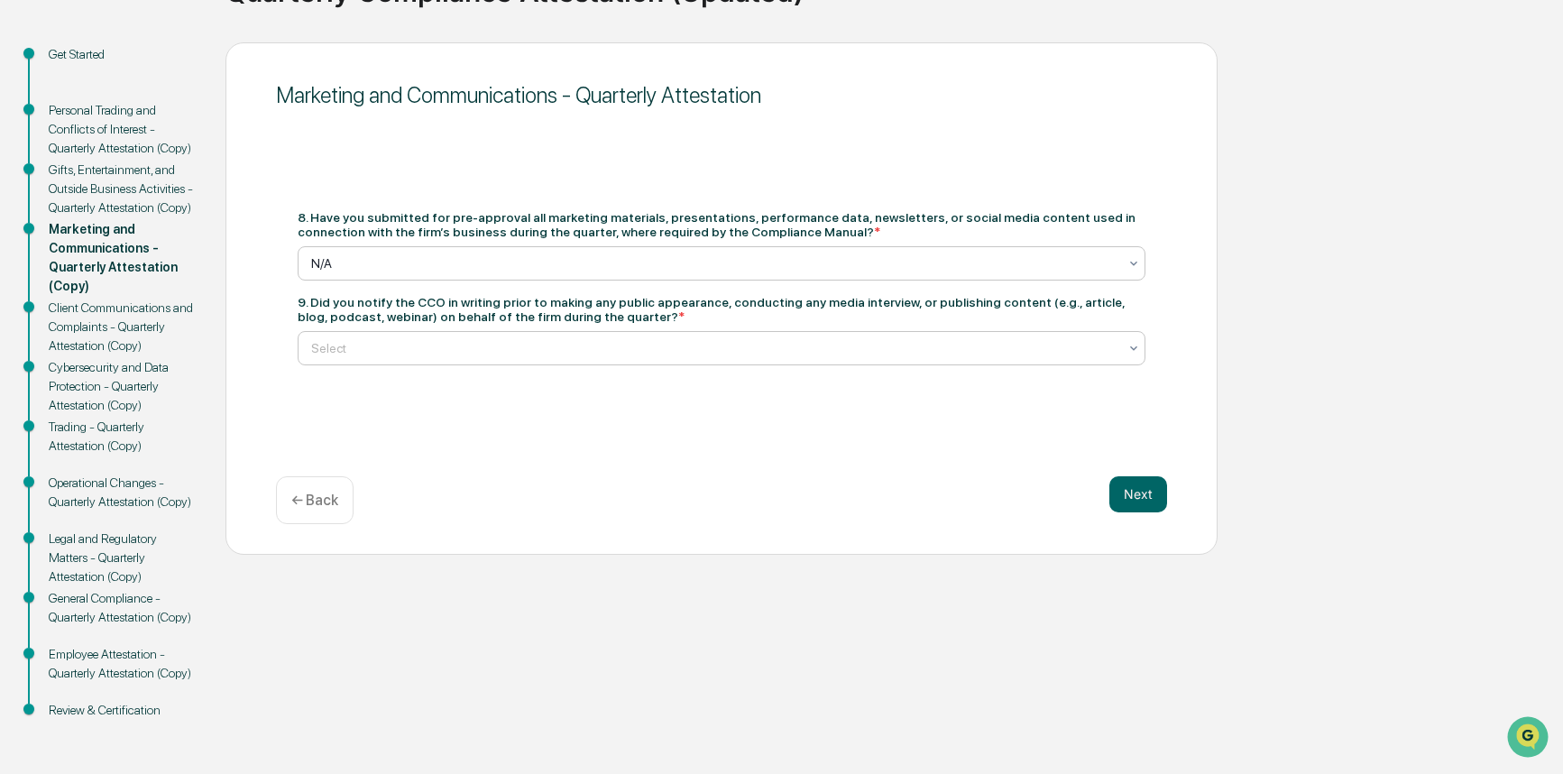
click at [408, 340] on div at bounding box center [714, 348] width 806 height 18
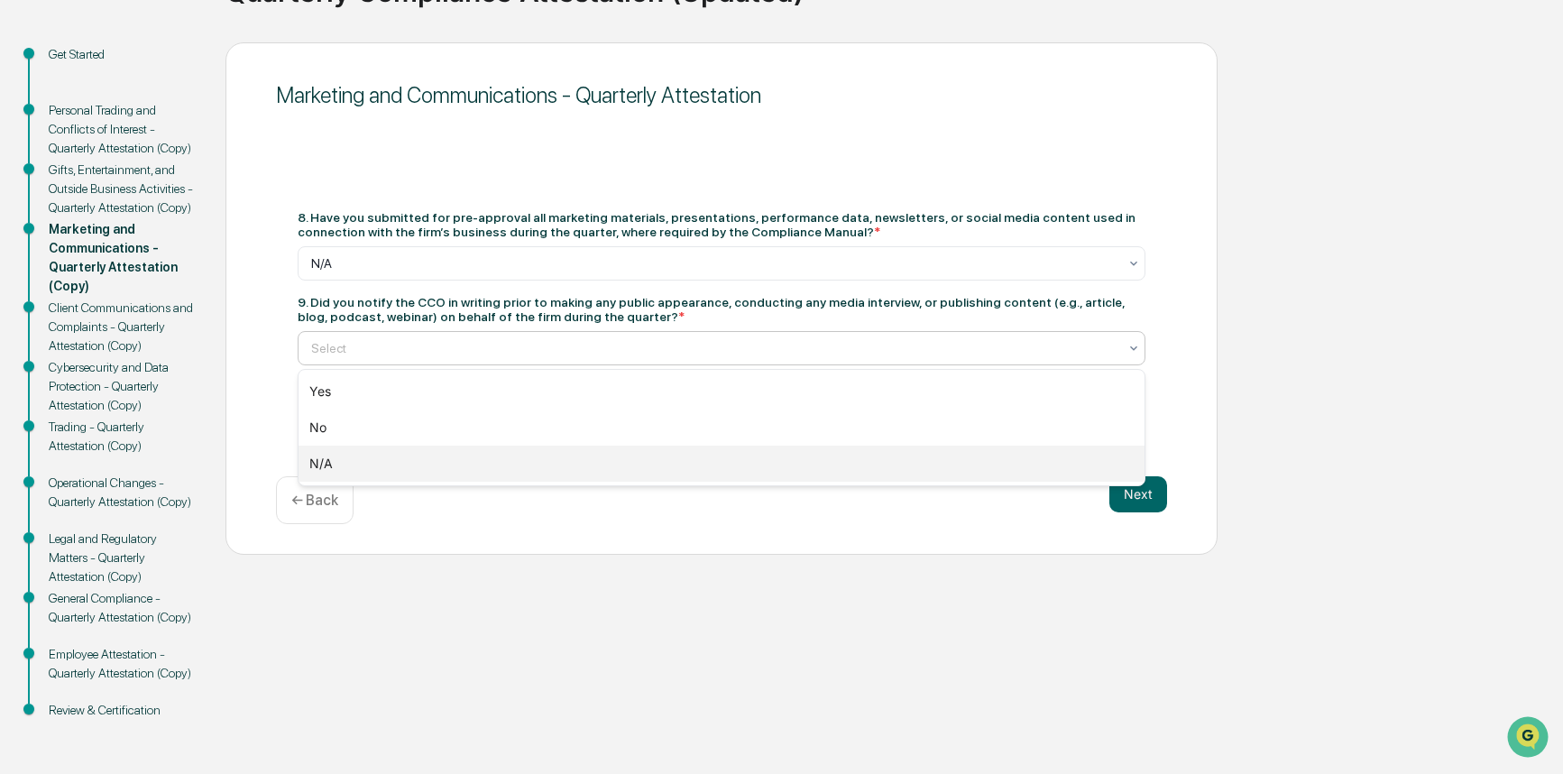
click at [382, 456] on div "N/A" at bounding box center [721, 463] width 846 height 36
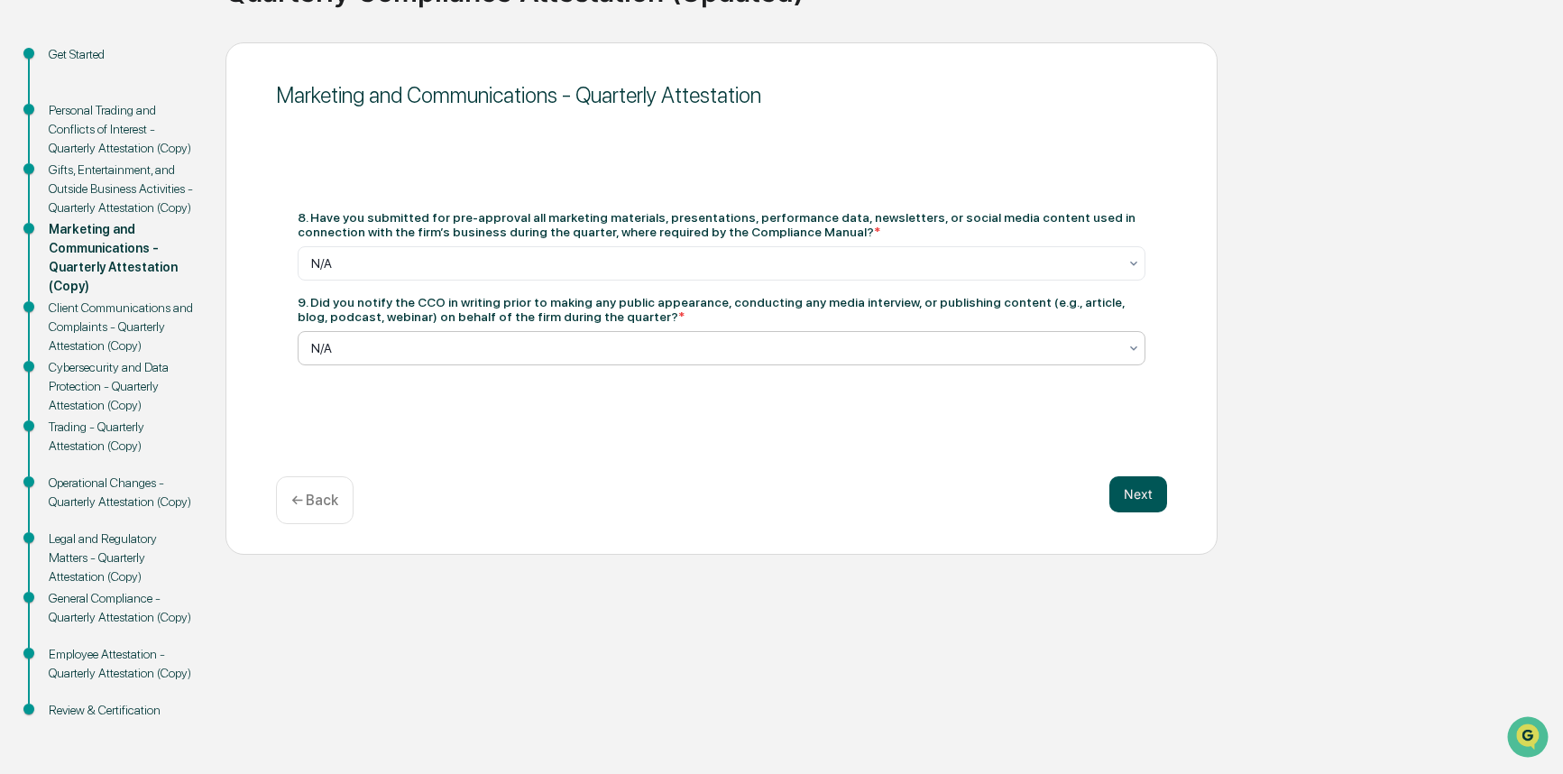
click at [1131, 498] on button "Next" at bounding box center [1138, 494] width 58 height 36
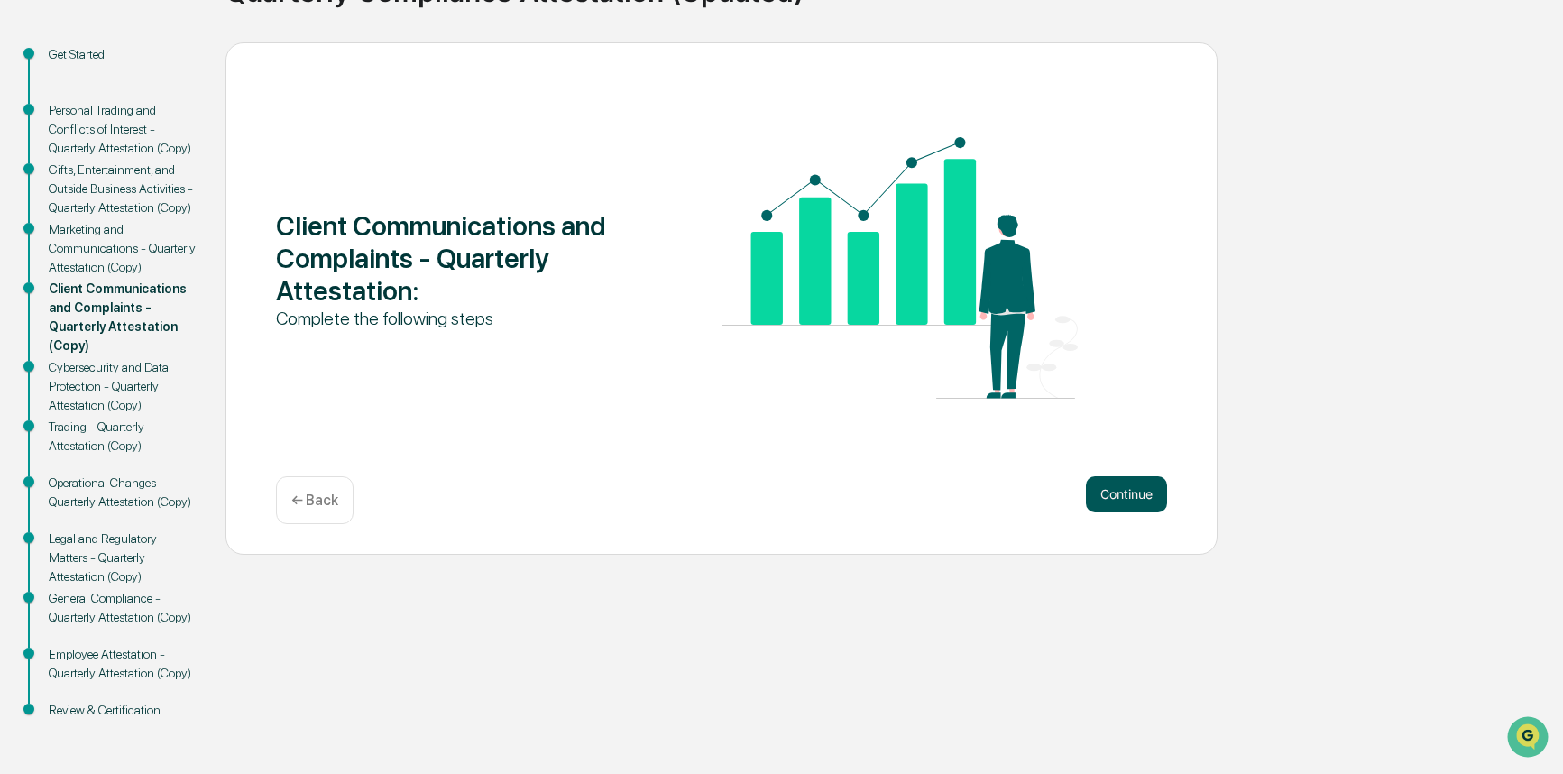
click at [1130, 494] on button "Continue" at bounding box center [1126, 494] width 81 height 36
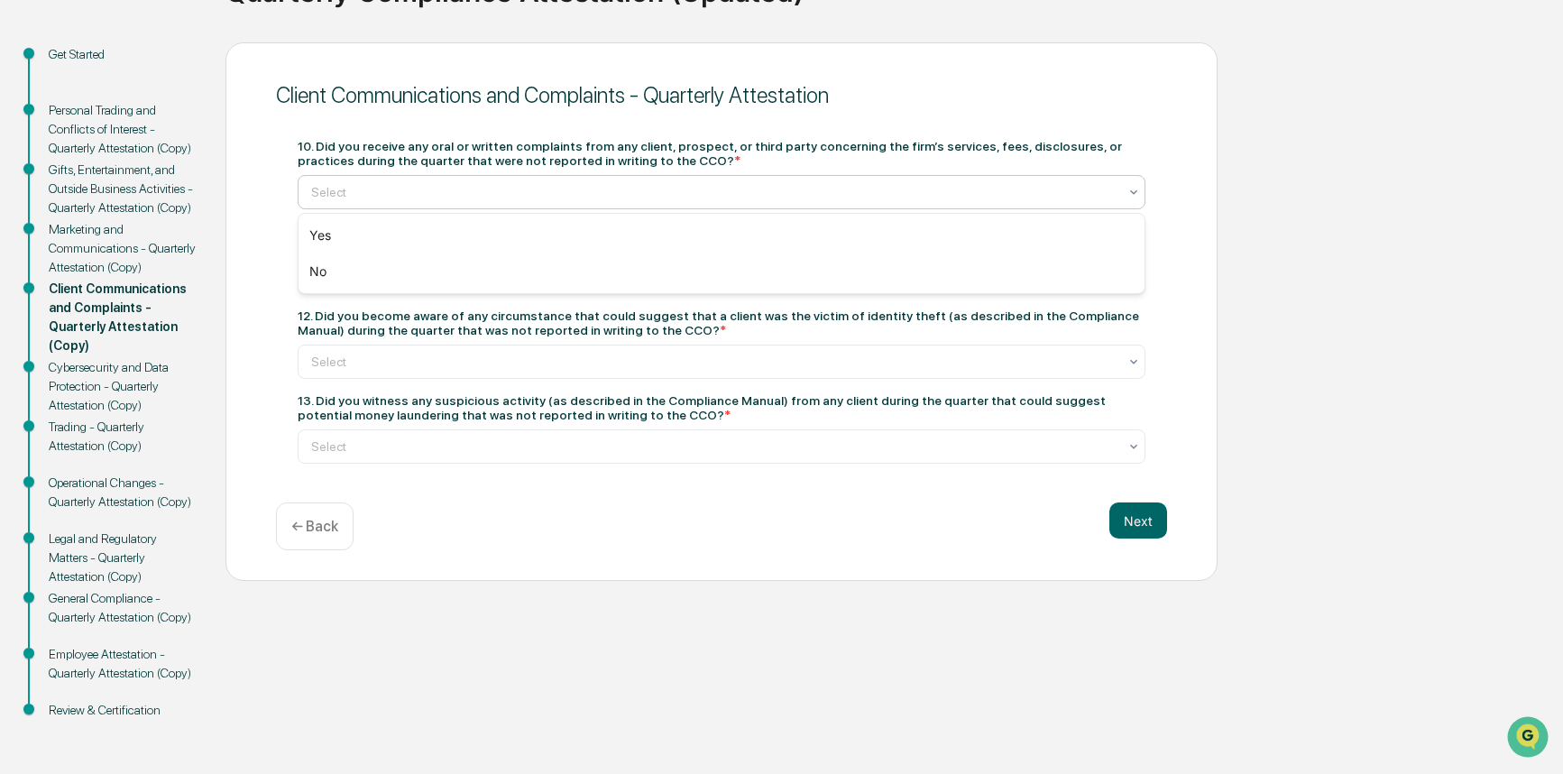
click at [639, 195] on div at bounding box center [714, 192] width 806 height 18
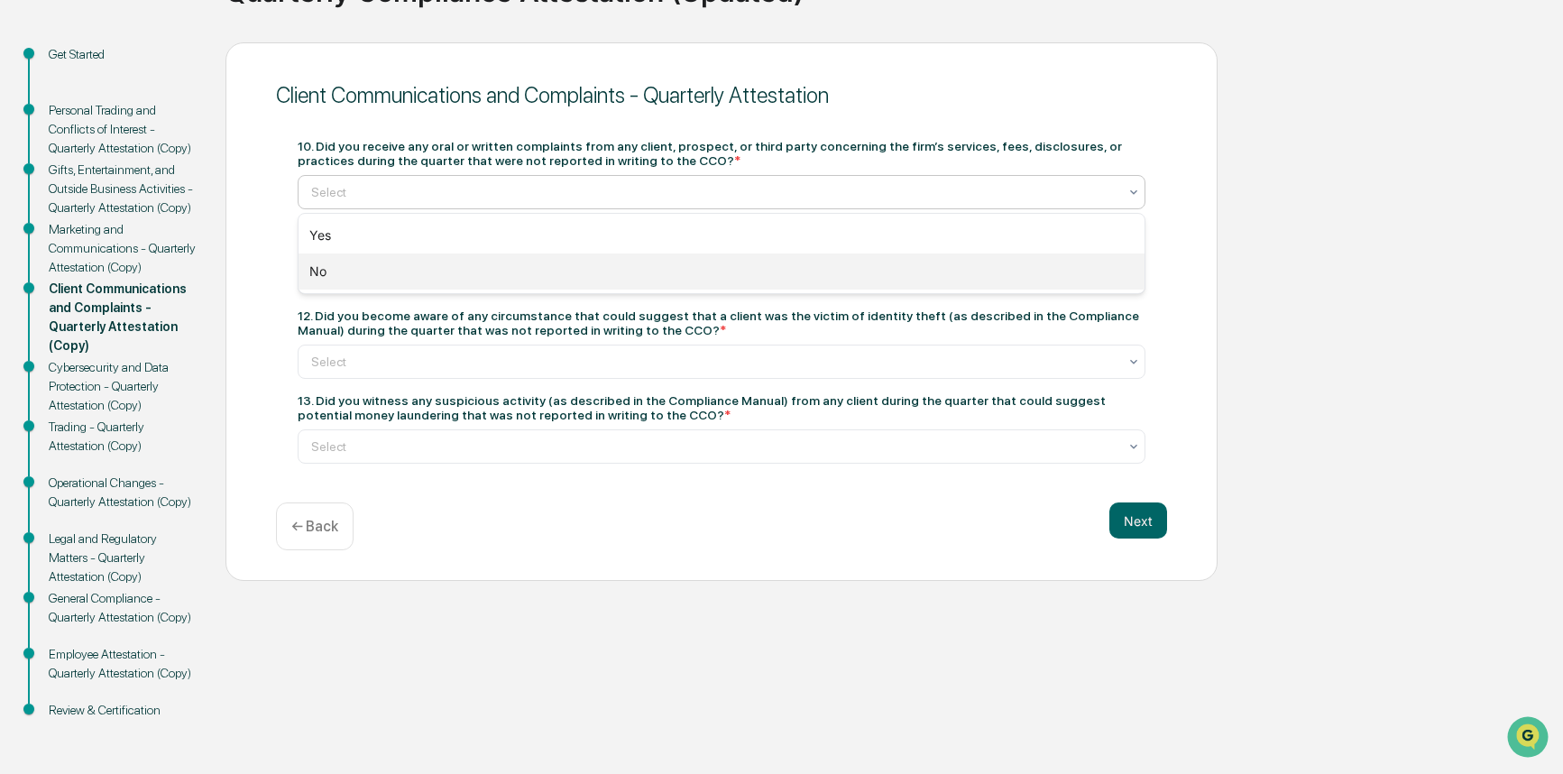
click at [609, 274] on div "No" at bounding box center [721, 271] width 846 height 36
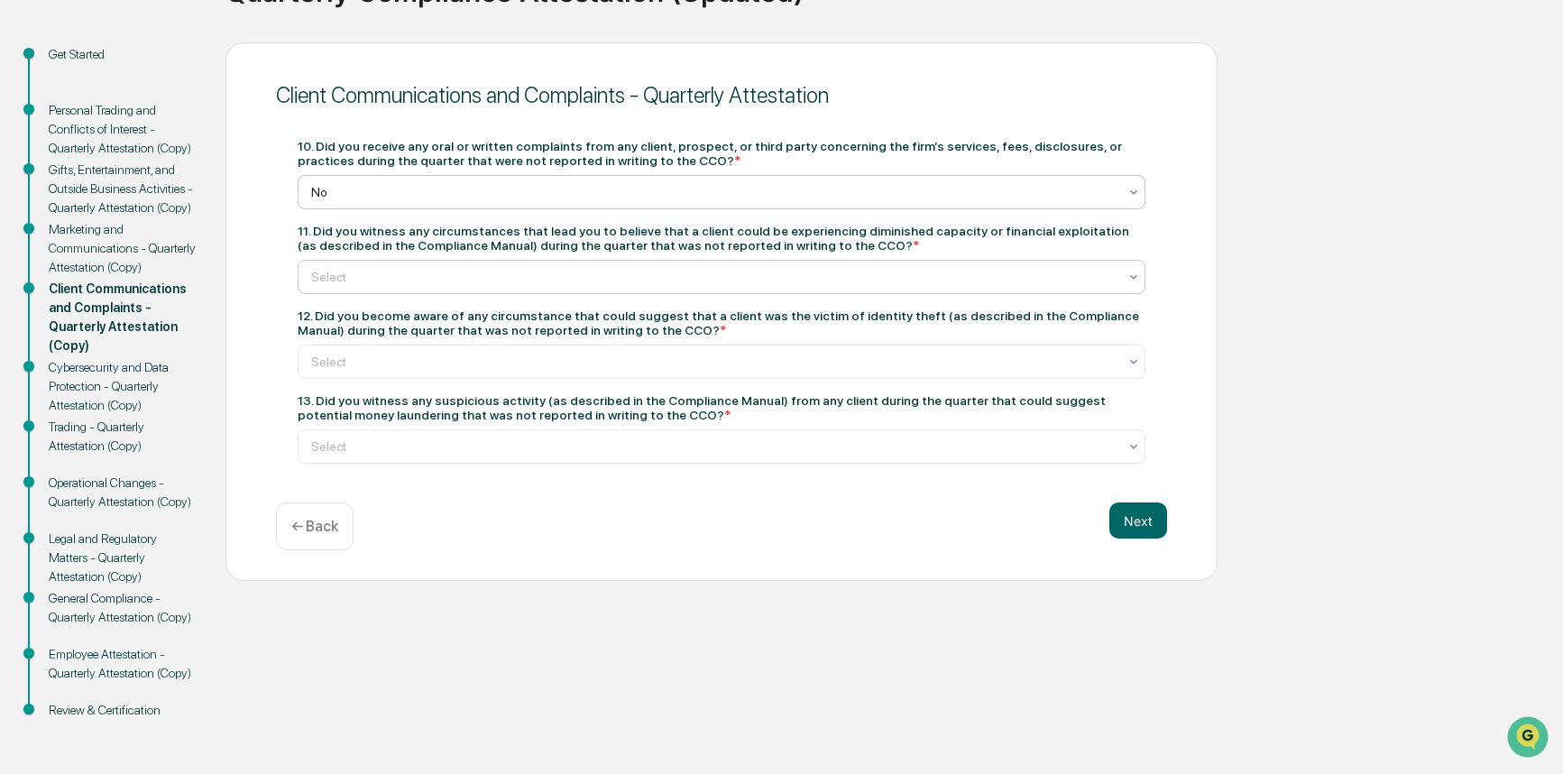
click at [598, 284] on div at bounding box center [714, 277] width 806 height 18
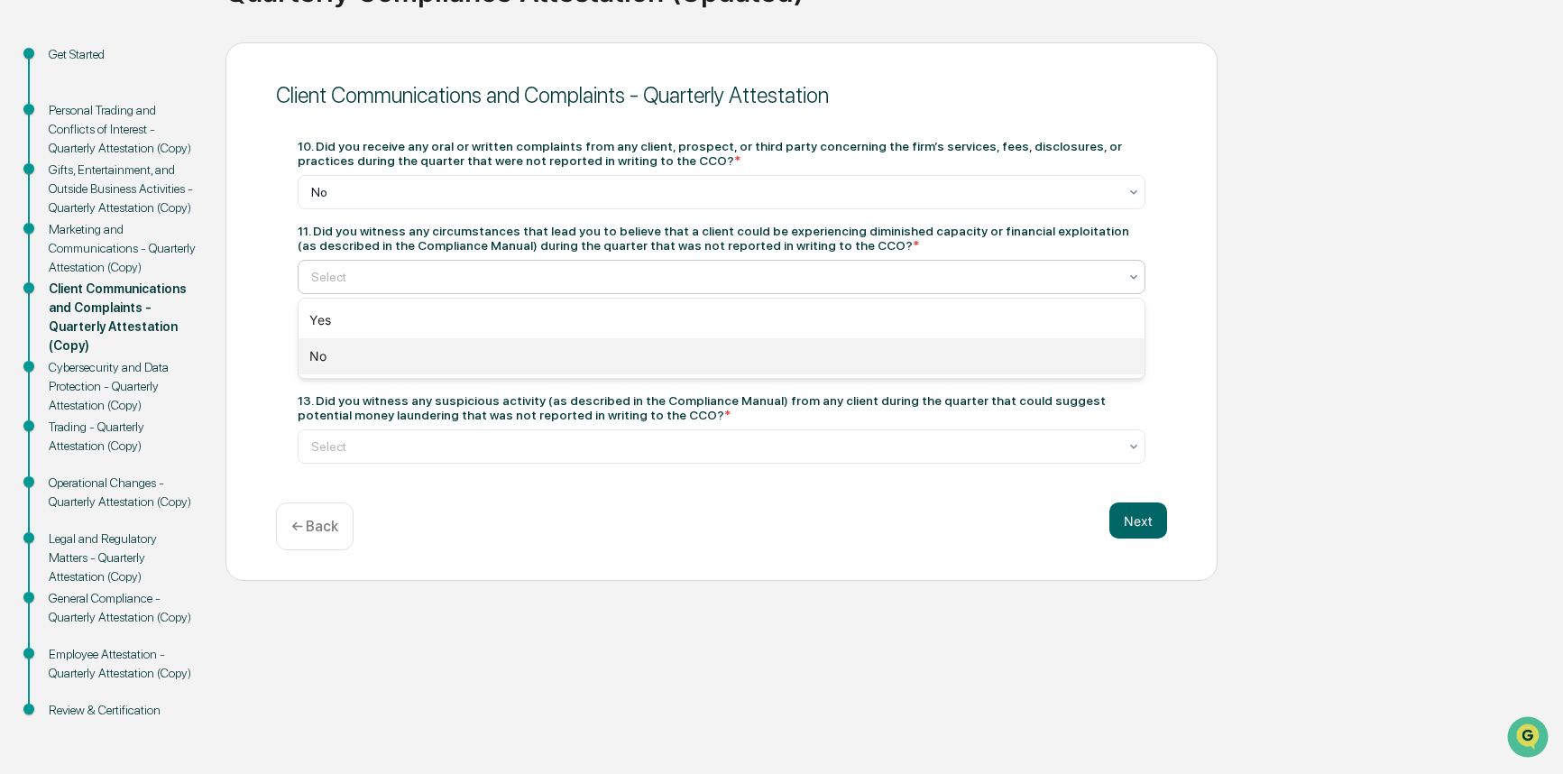
click at [579, 354] on div "No" at bounding box center [721, 356] width 846 height 36
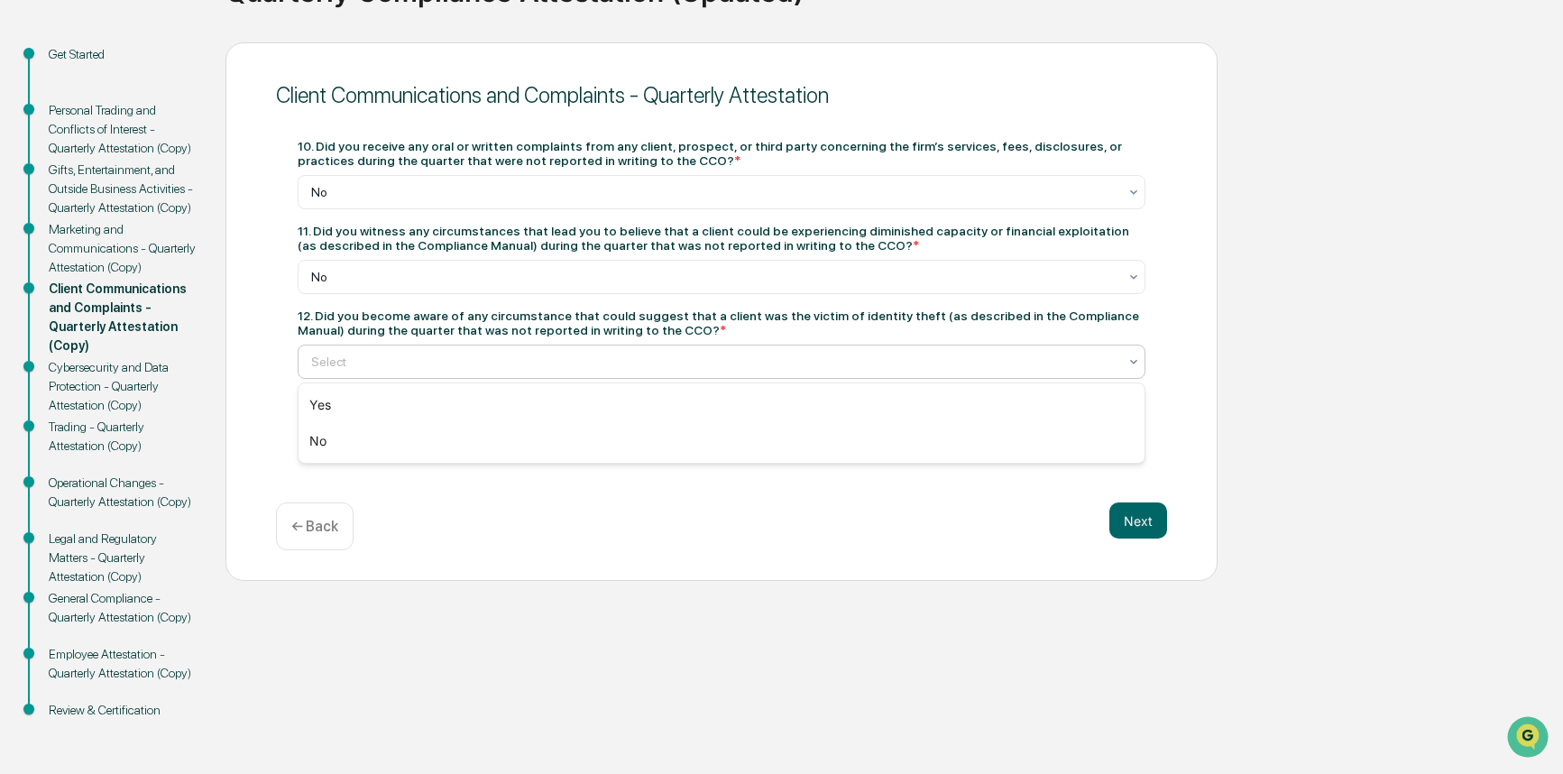
click at [561, 369] on div at bounding box center [714, 362] width 806 height 18
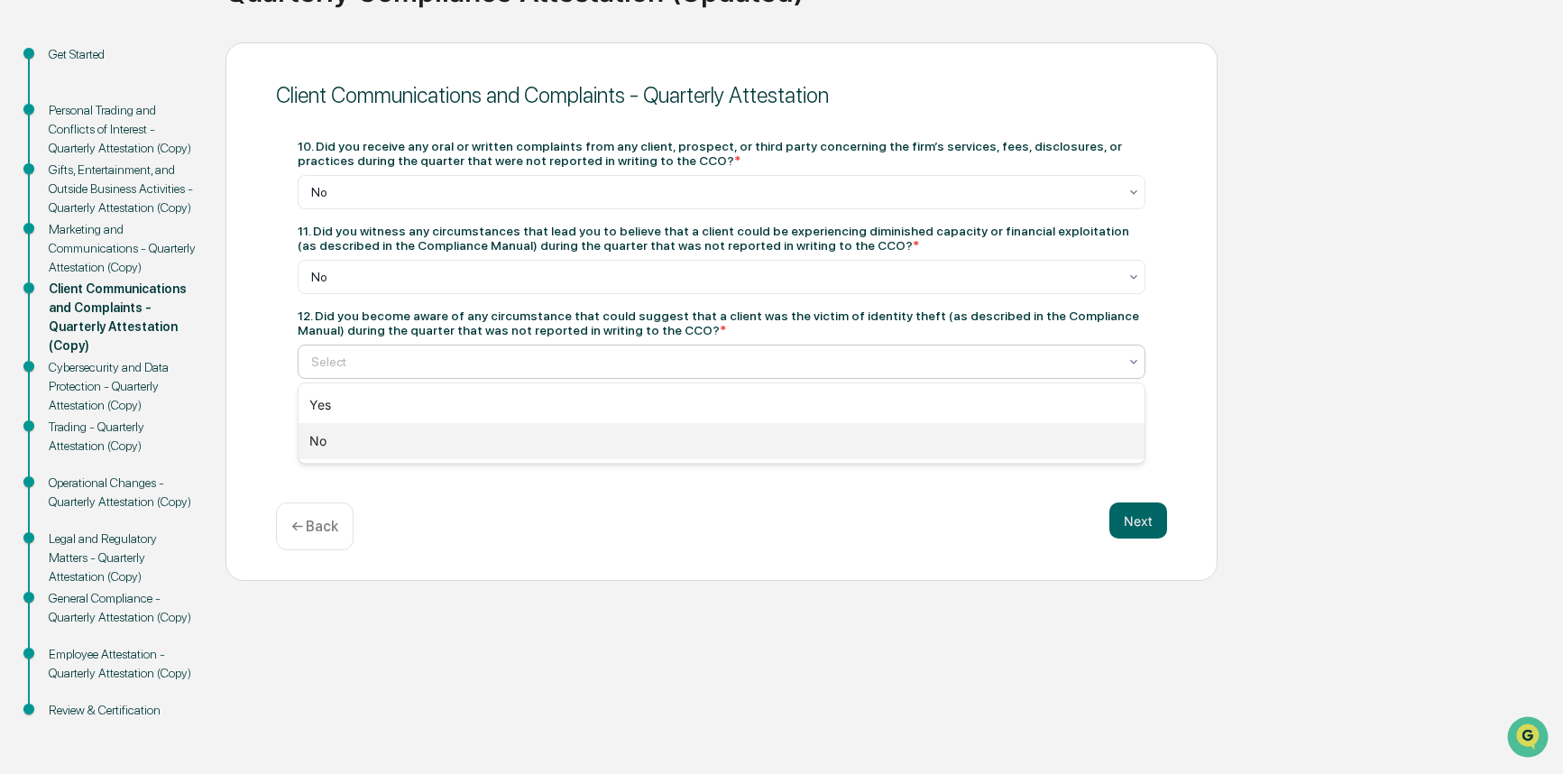
click at [551, 427] on div "No" at bounding box center [721, 441] width 846 height 36
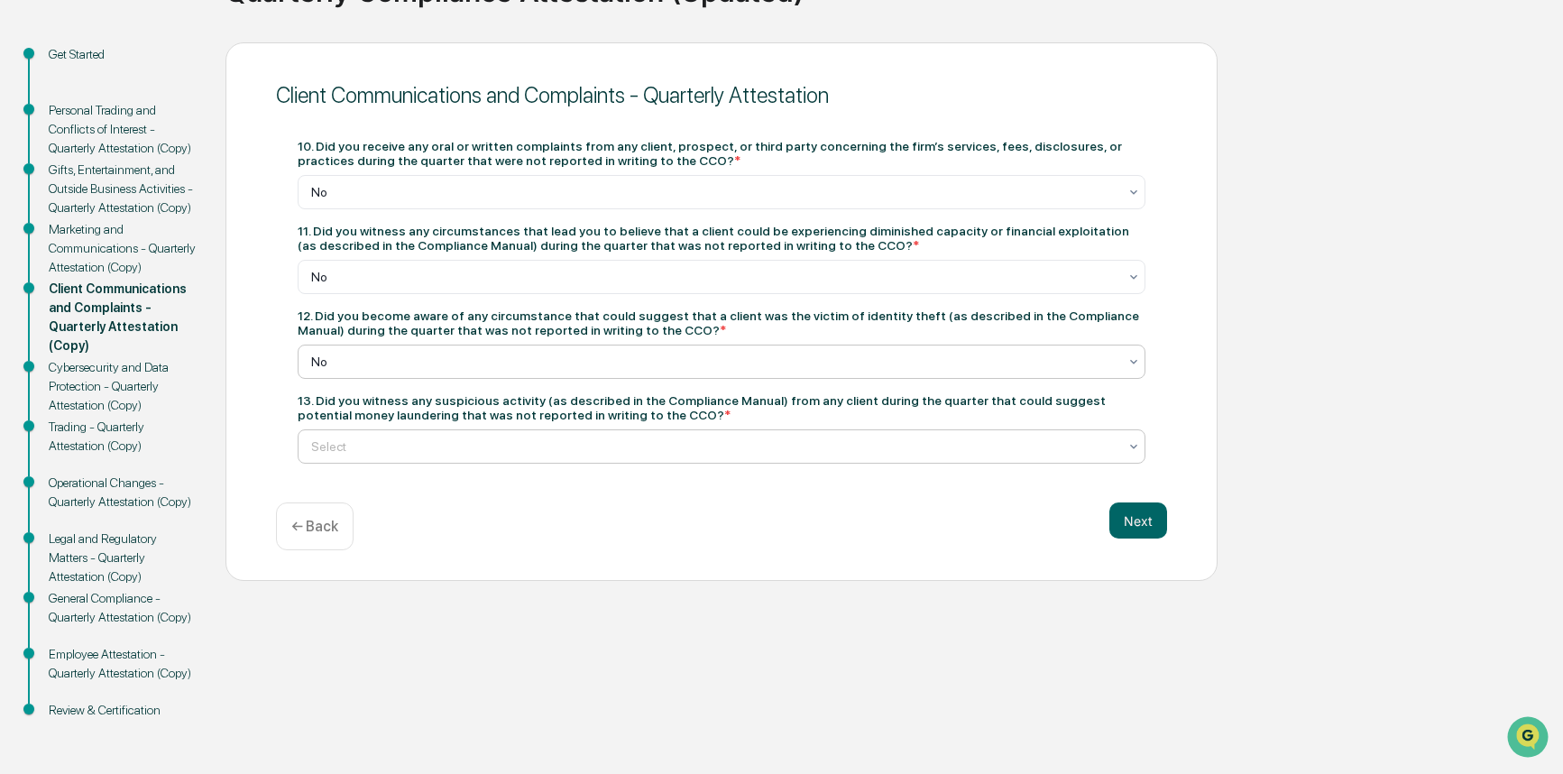
click at [542, 431] on div "Select" at bounding box center [722, 446] width 848 height 34
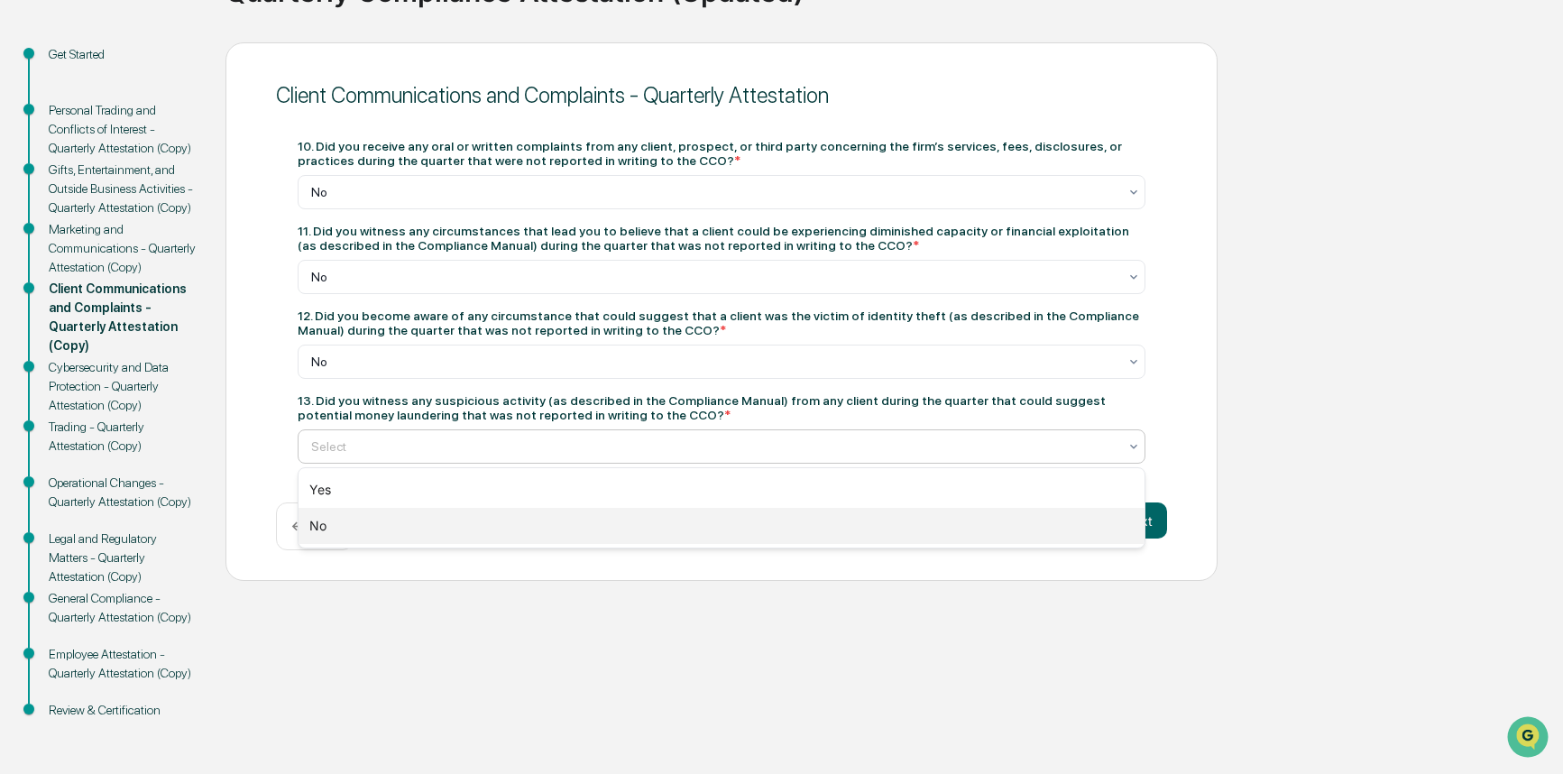
click at [513, 517] on div "No" at bounding box center [721, 526] width 846 height 36
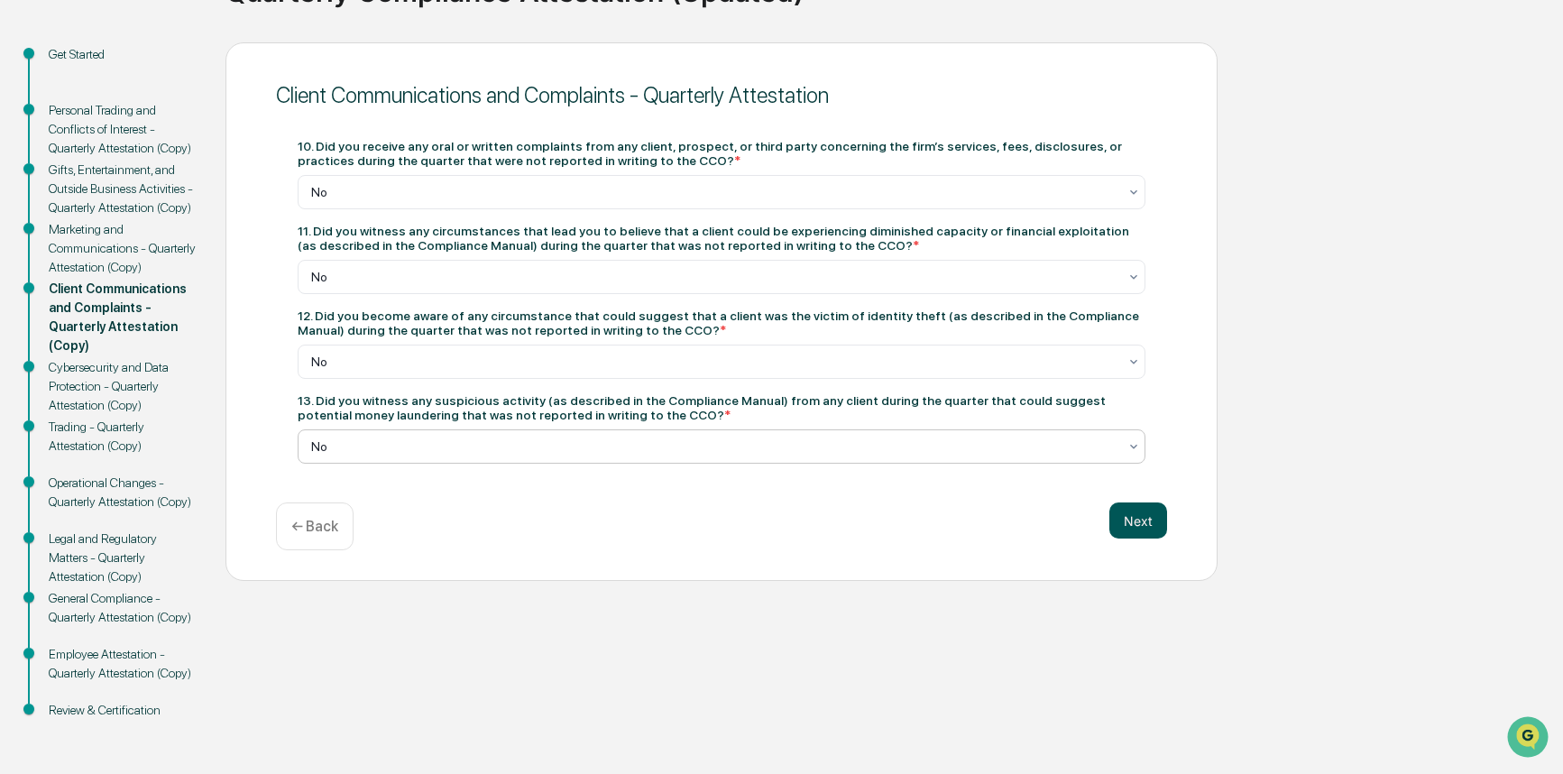
click at [1131, 526] on button "Next" at bounding box center [1138, 520] width 58 height 36
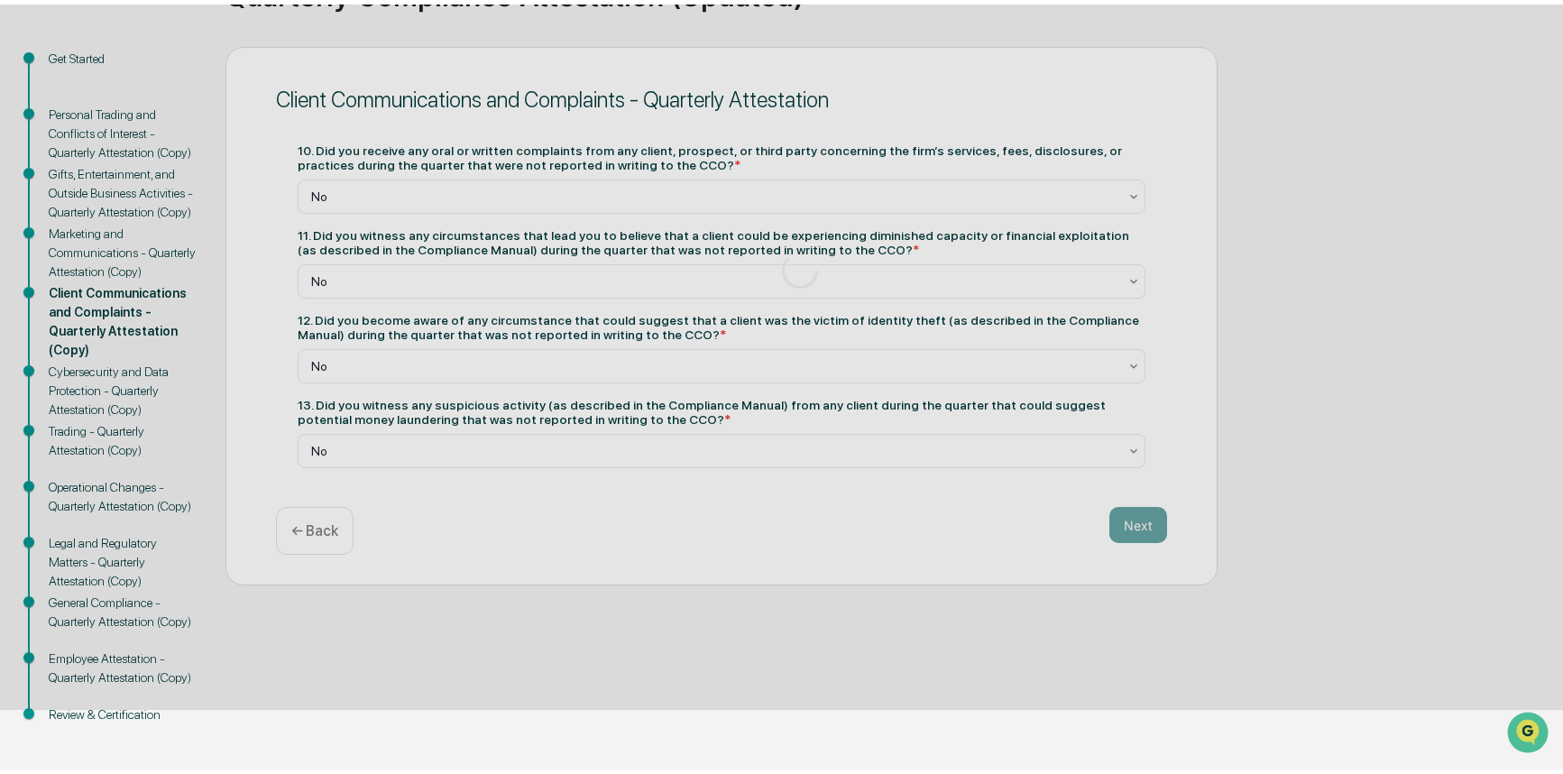
scroll to position [153, 0]
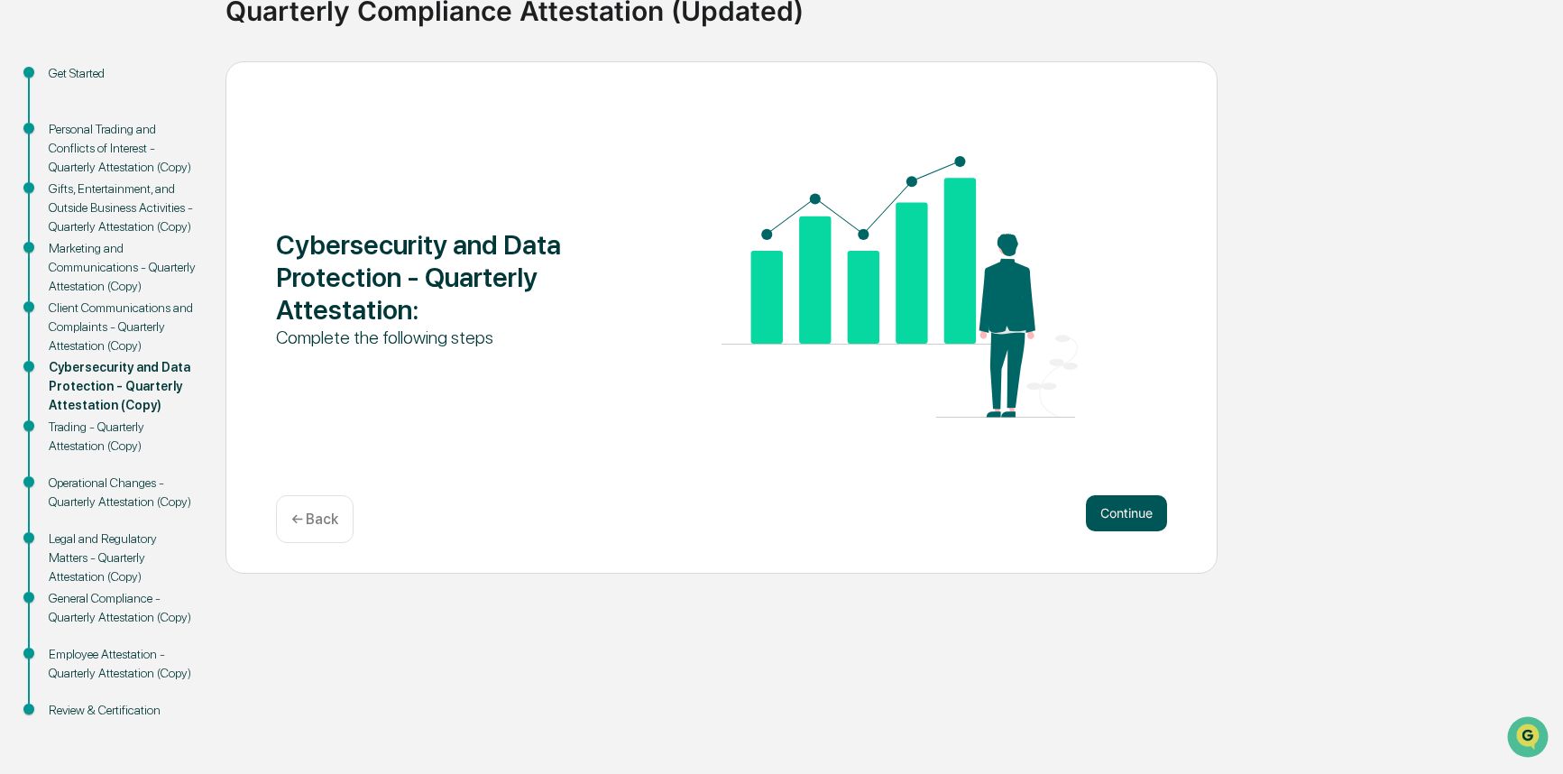
click at [1122, 515] on button "Continue" at bounding box center [1126, 513] width 81 height 36
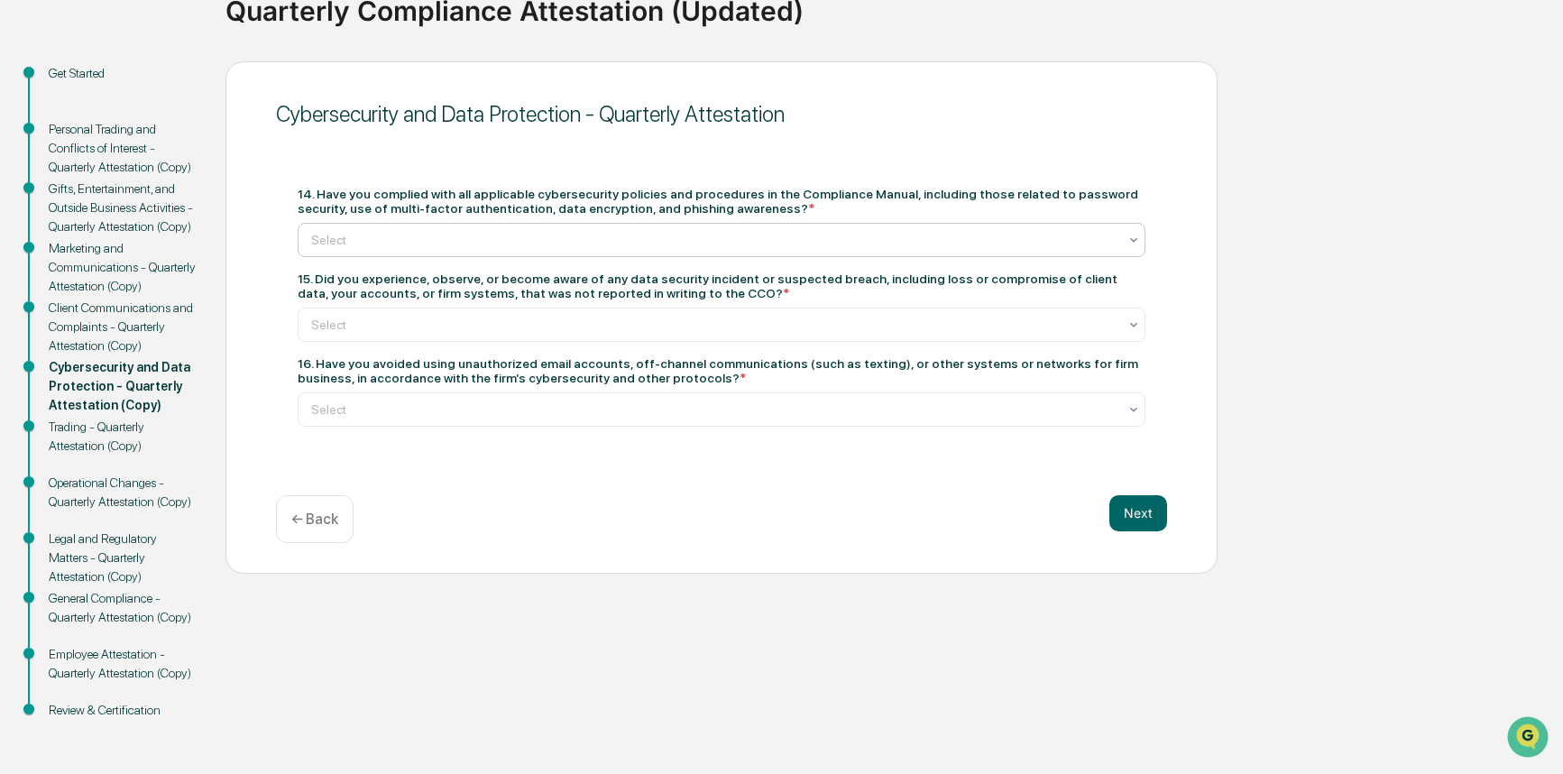
click at [465, 243] on div at bounding box center [714, 240] width 806 height 18
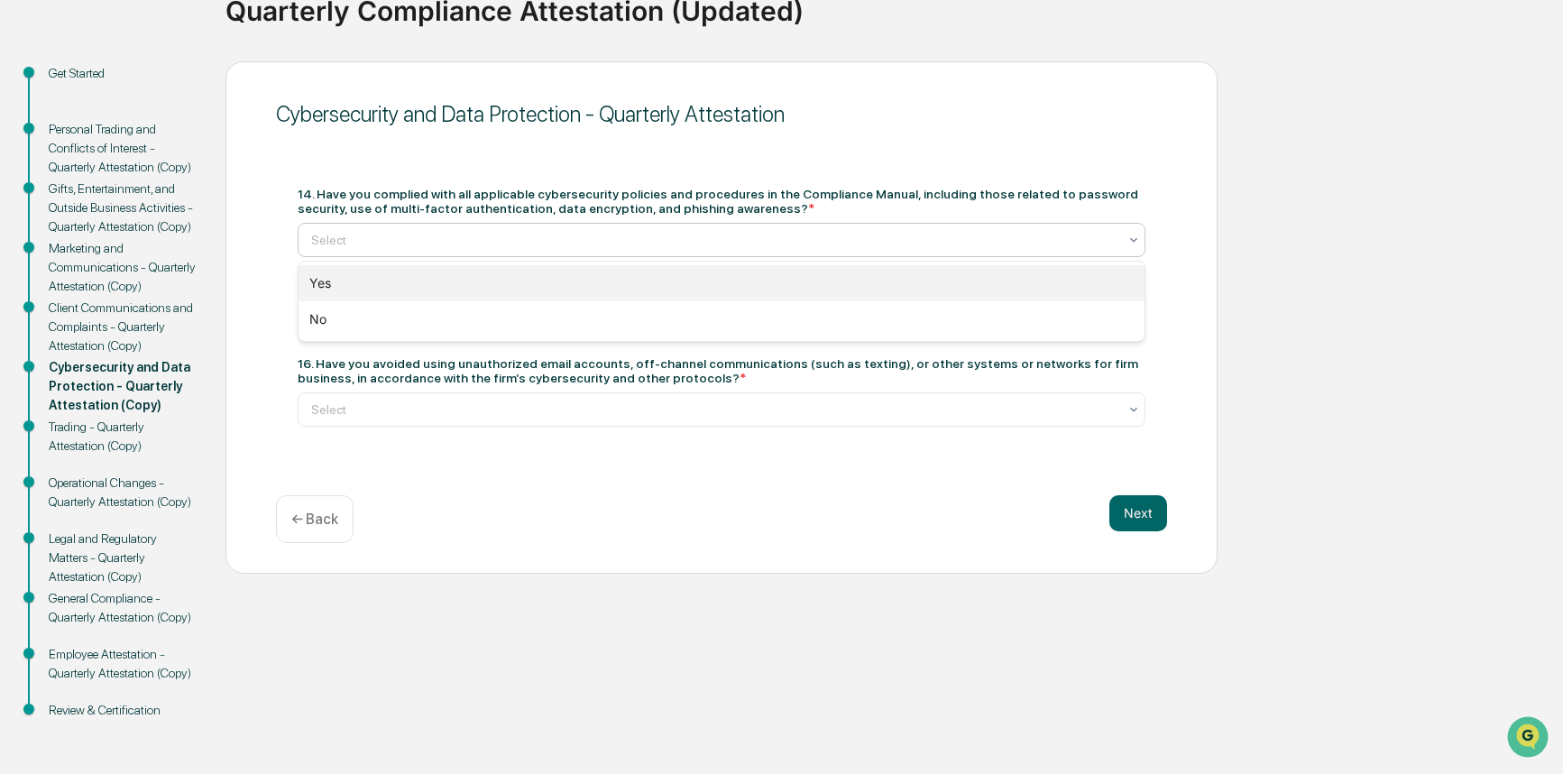
click at [444, 292] on div "Yes" at bounding box center [721, 283] width 846 height 36
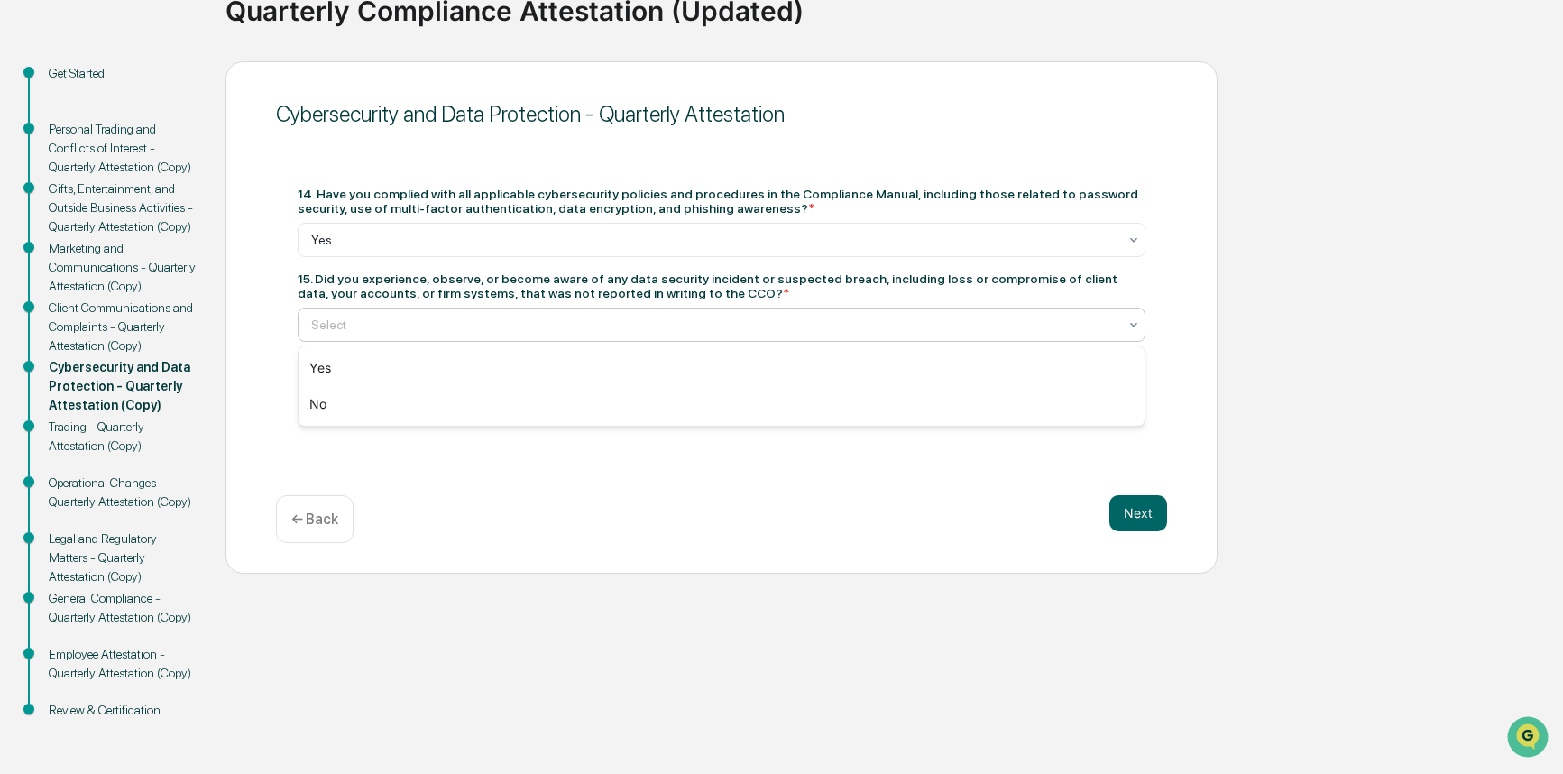
click at [481, 326] on div at bounding box center [714, 325] width 806 height 18
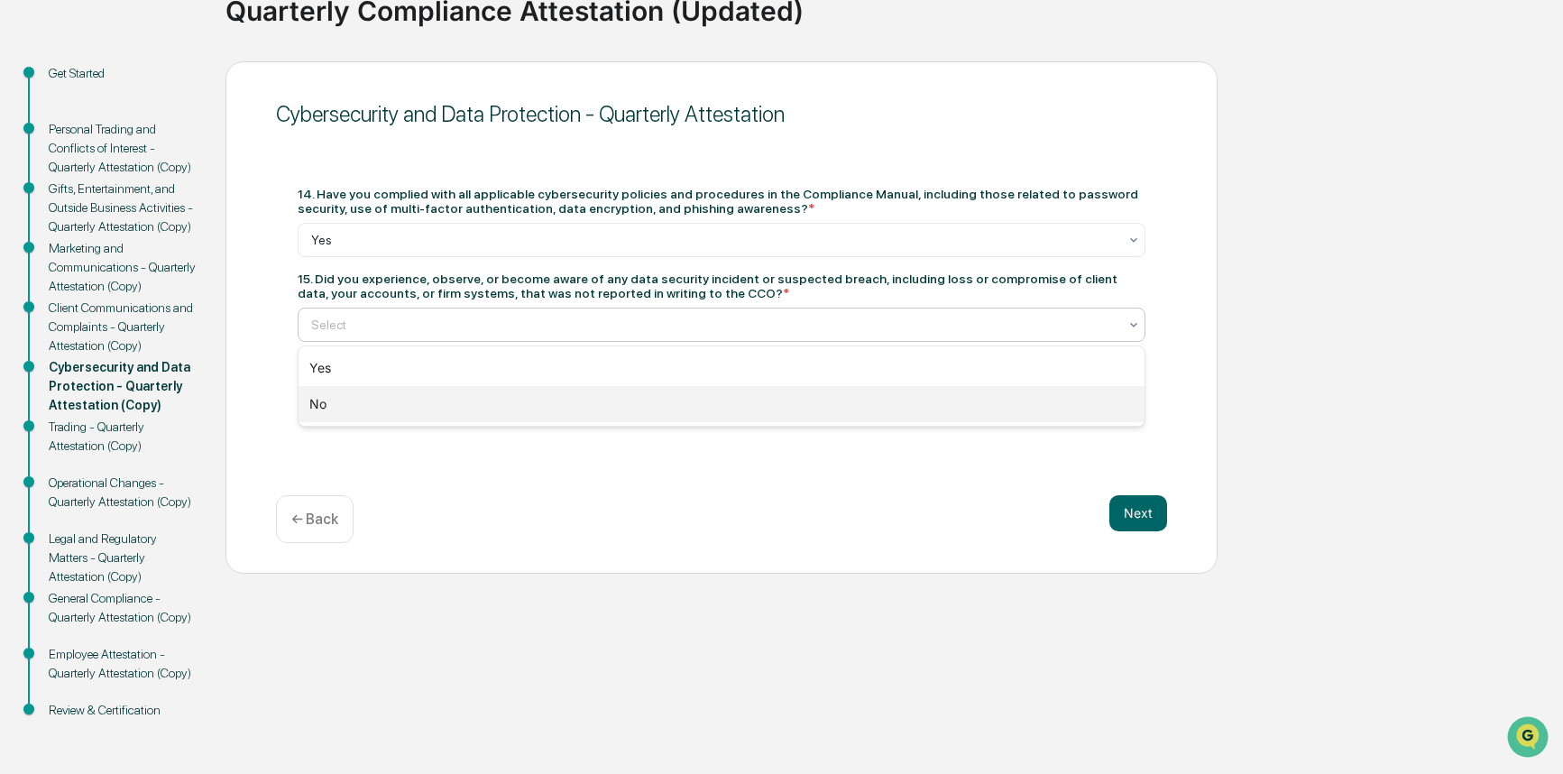
click at [463, 391] on div "No" at bounding box center [721, 404] width 846 height 36
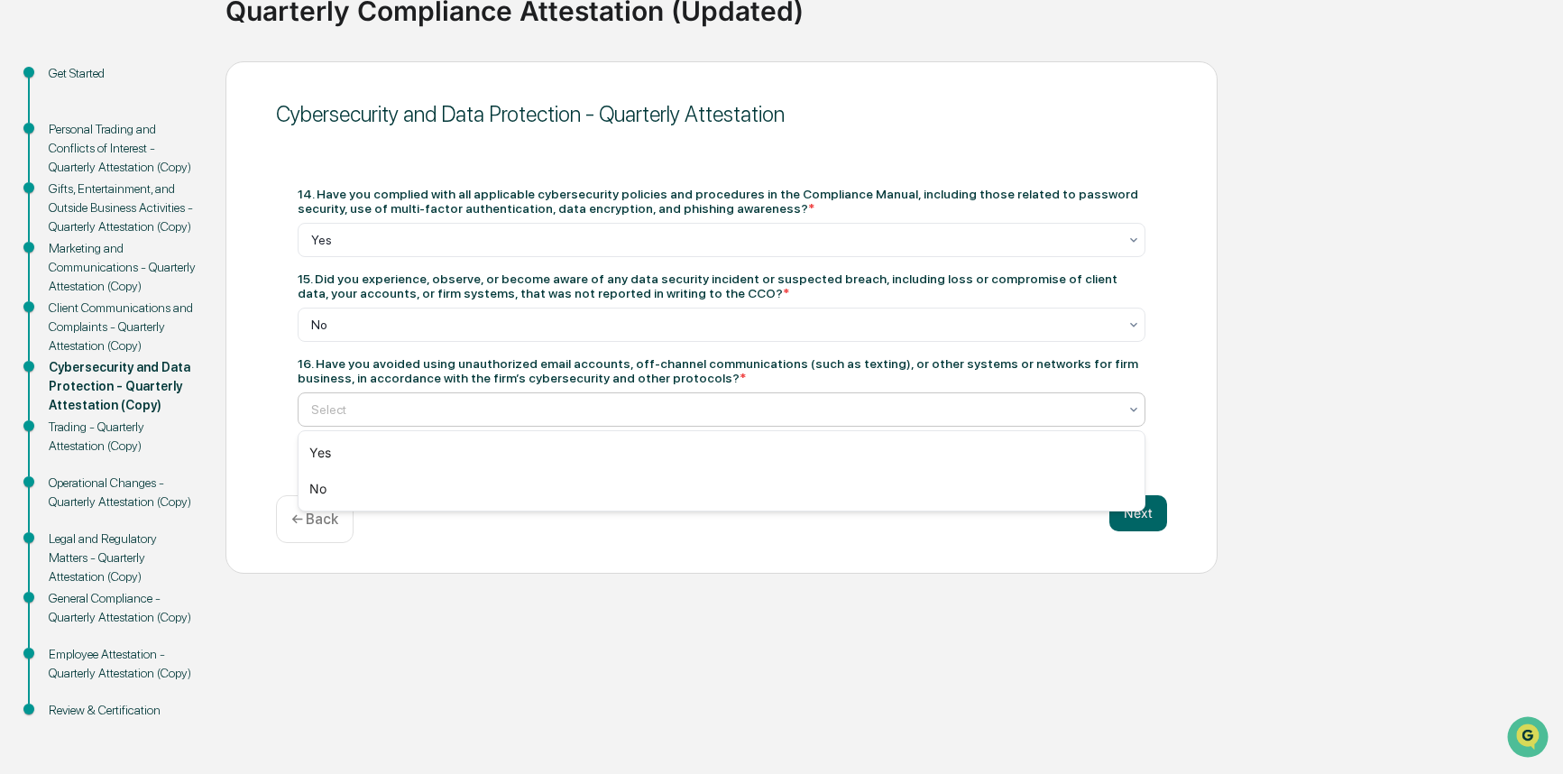
click at [463, 400] on div at bounding box center [714, 409] width 806 height 18
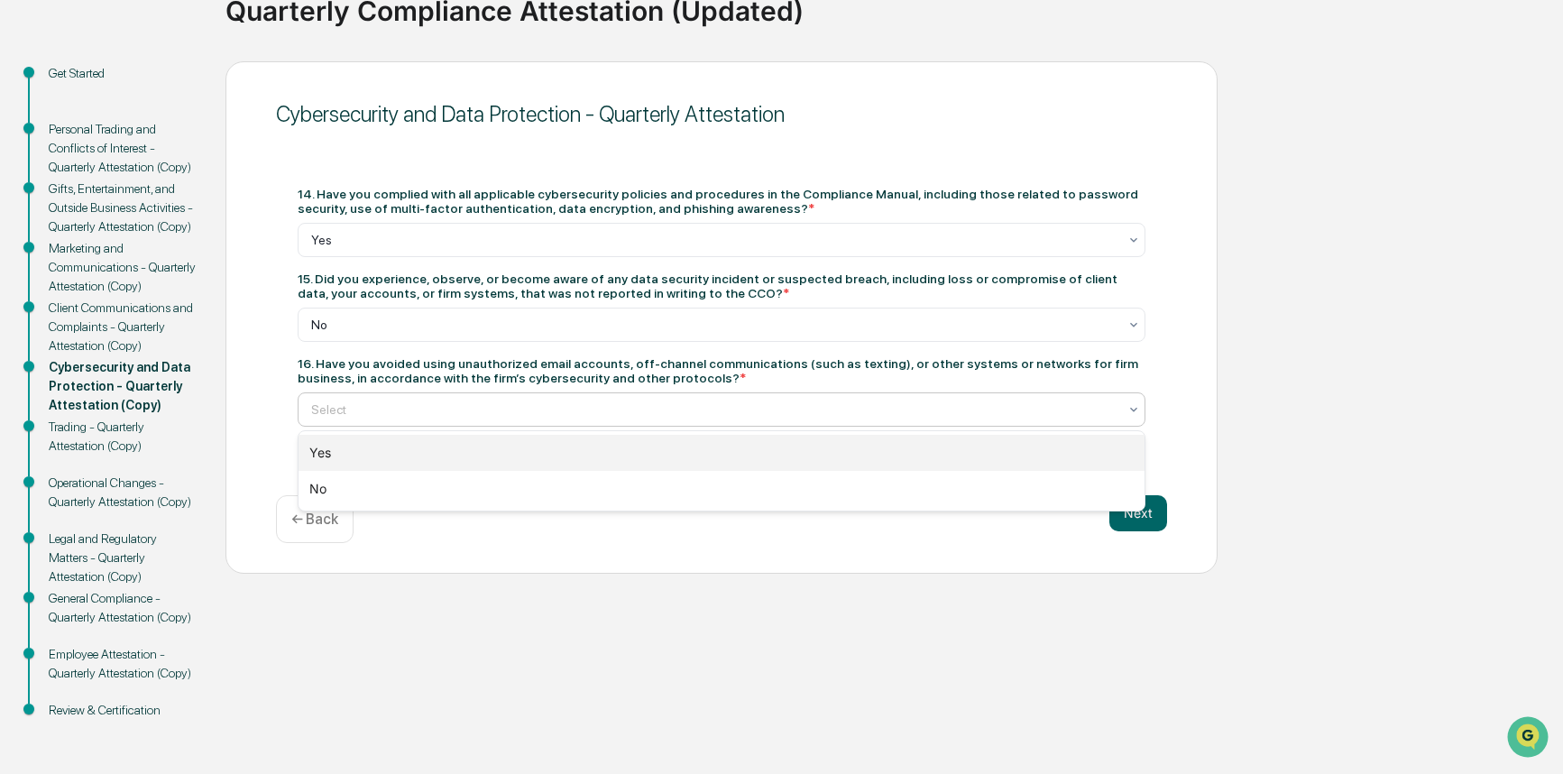
click at [458, 452] on div "Yes" at bounding box center [721, 453] width 846 height 36
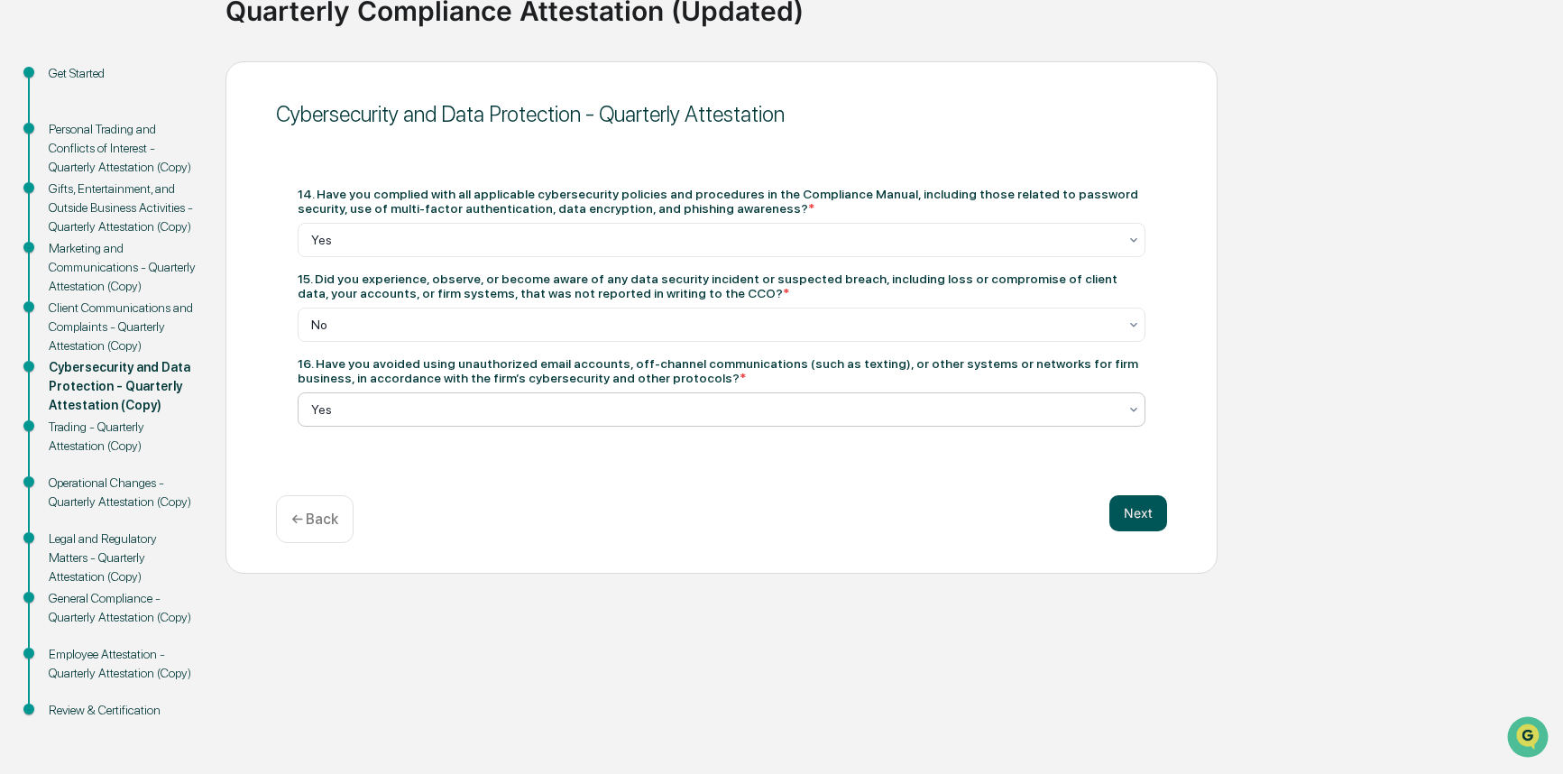
click at [1140, 518] on button "Next" at bounding box center [1138, 513] width 58 height 36
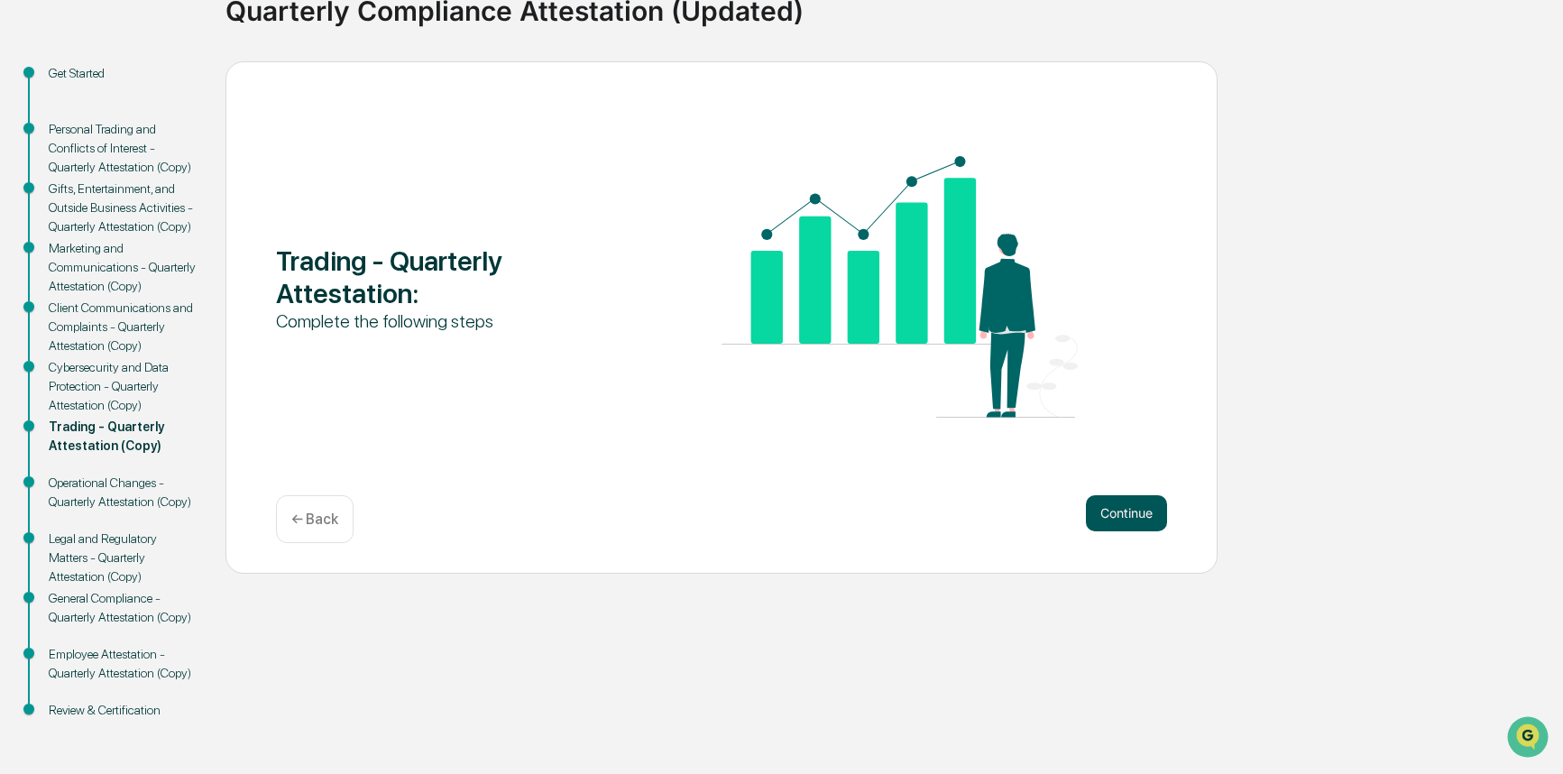
click at [1122, 516] on button "Continue" at bounding box center [1126, 513] width 81 height 36
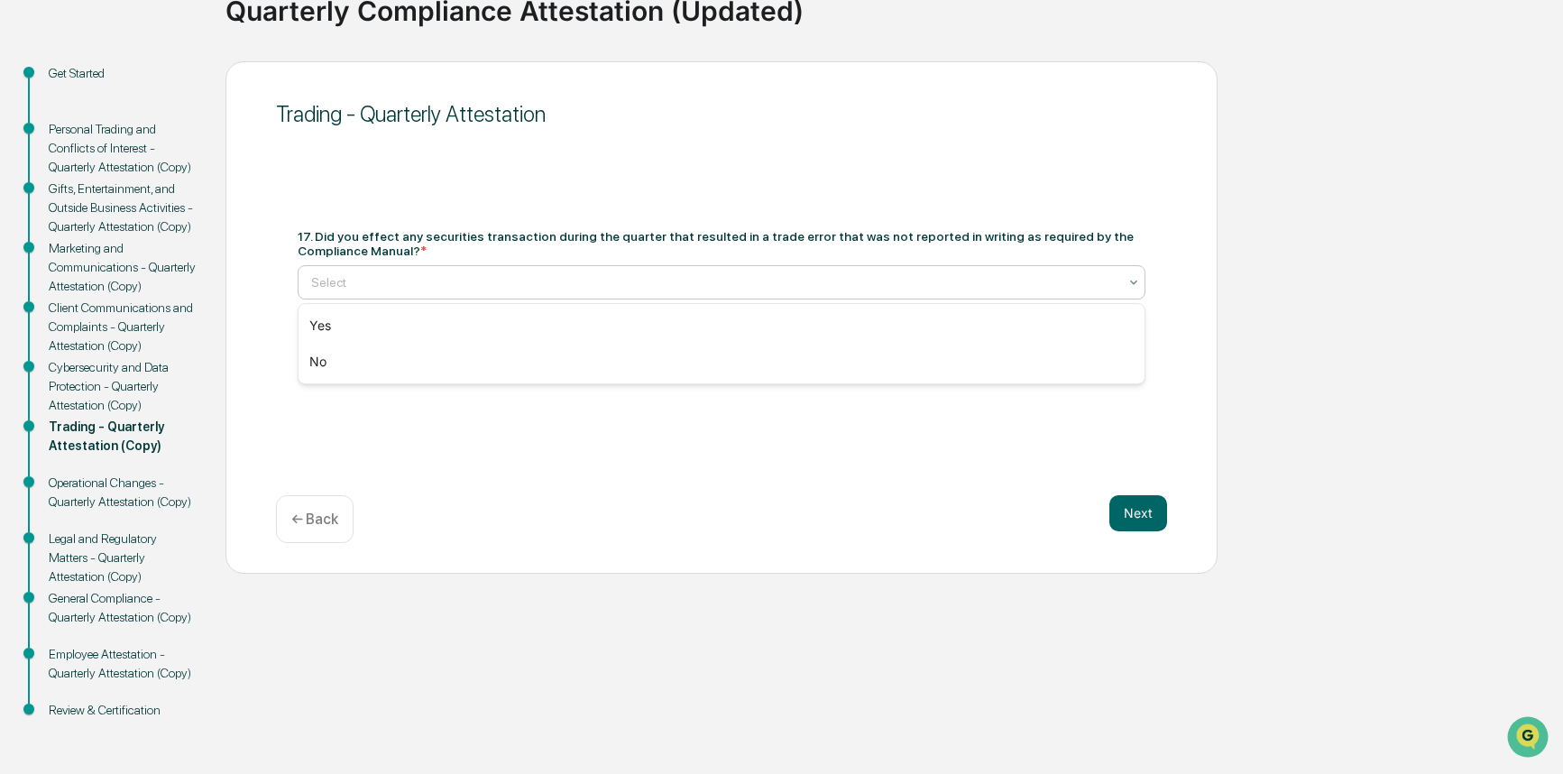
click at [423, 287] on div at bounding box center [714, 282] width 806 height 18
click at [406, 354] on div "No" at bounding box center [721, 362] width 846 height 36
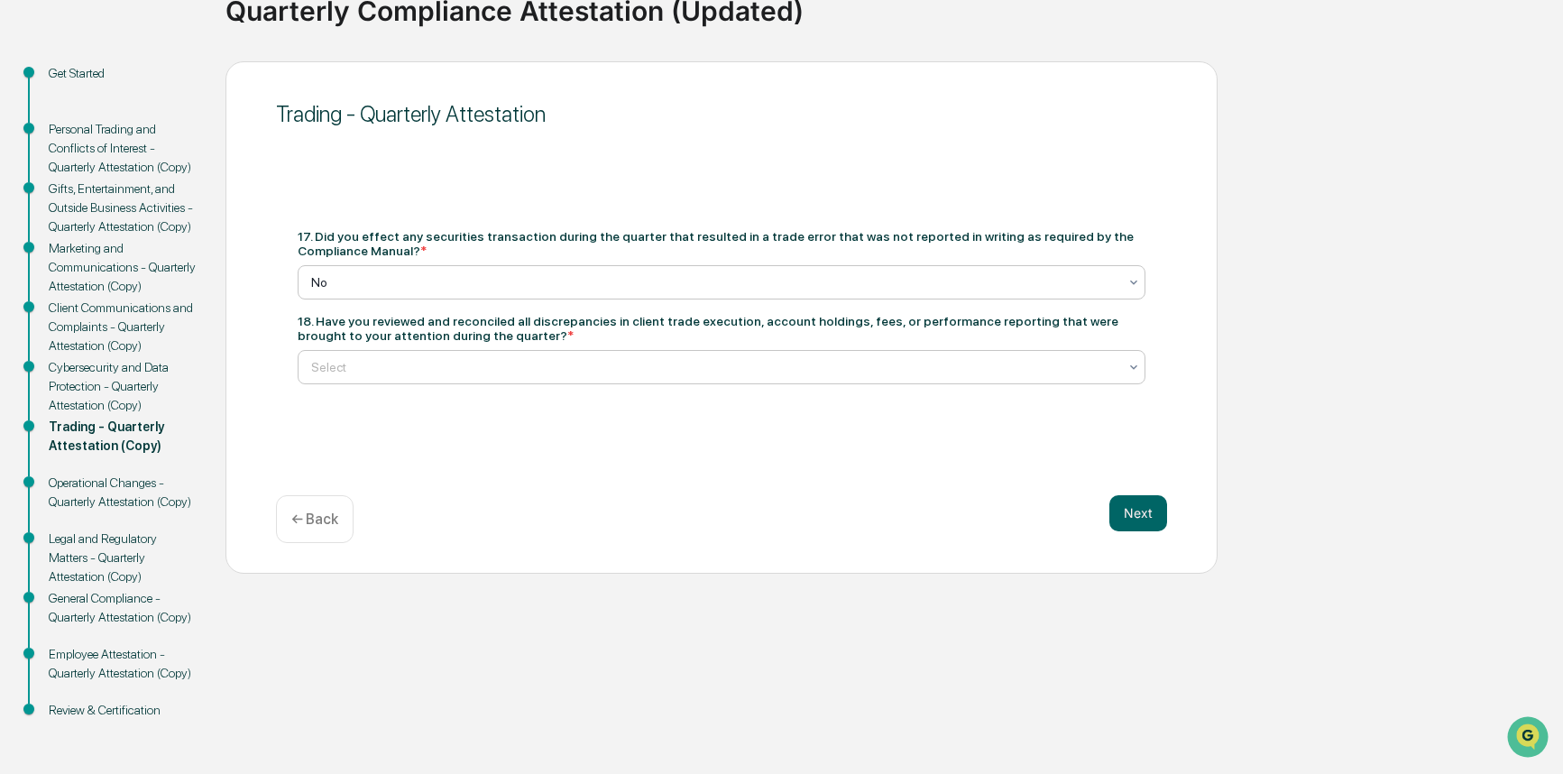
click at [405, 365] on div at bounding box center [714, 367] width 806 height 18
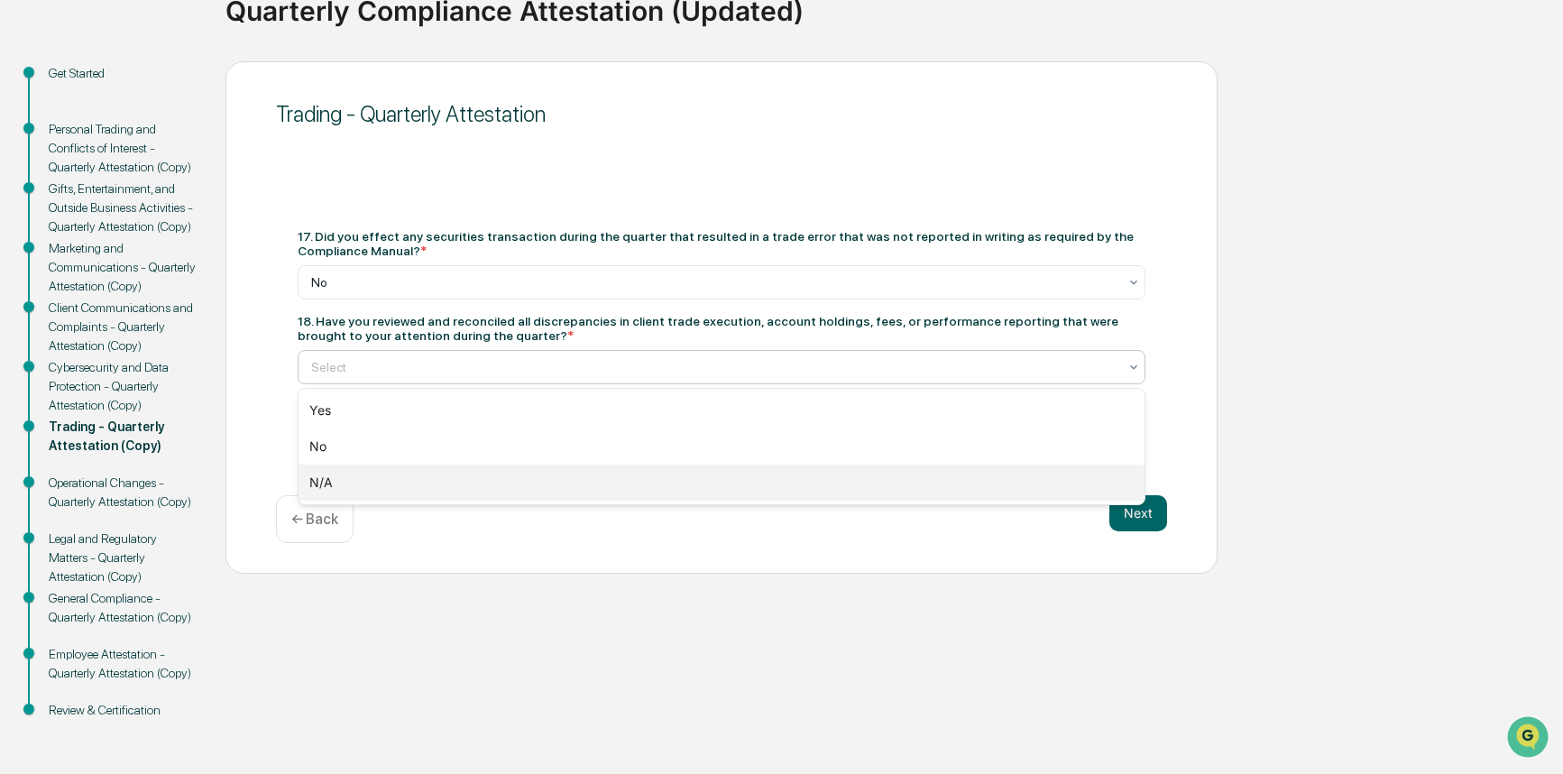
click at [391, 479] on div "N/A" at bounding box center [721, 482] width 846 height 36
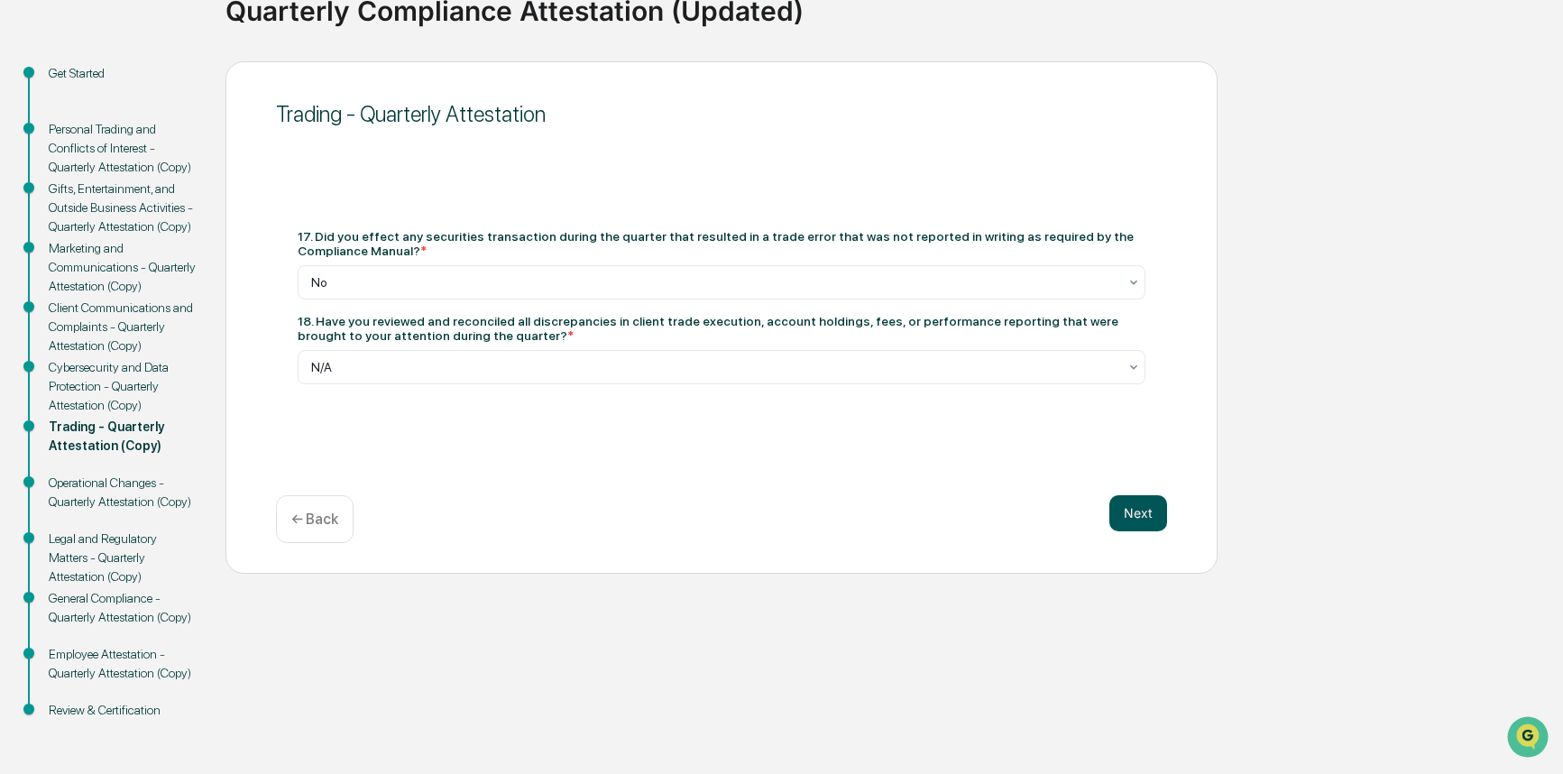
click at [1143, 518] on button "Next" at bounding box center [1138, 513] width 58 height 36
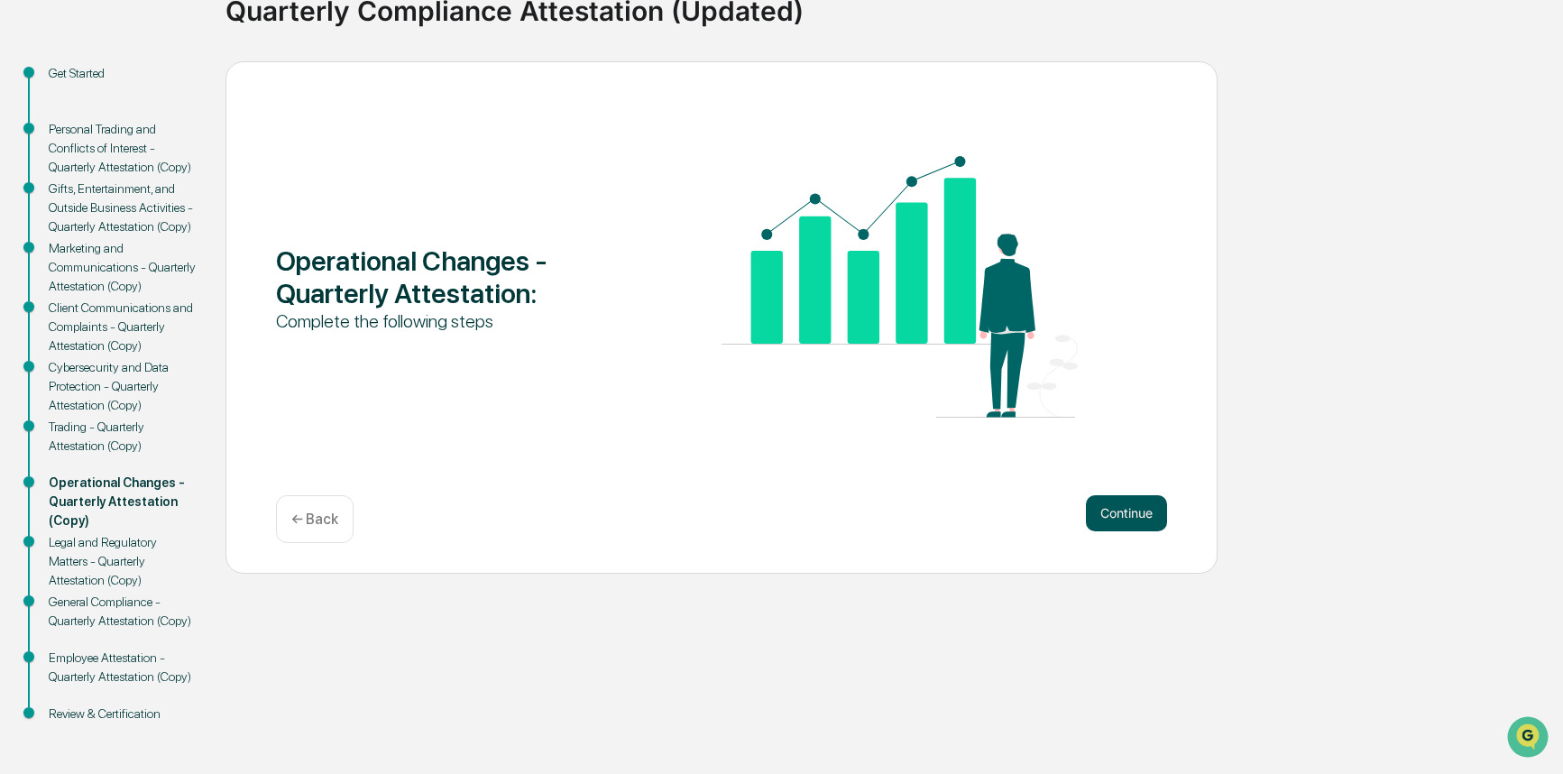
click at [1143, 507] on button "Continue" at bounding box center [1126, 513] width 81 height 36
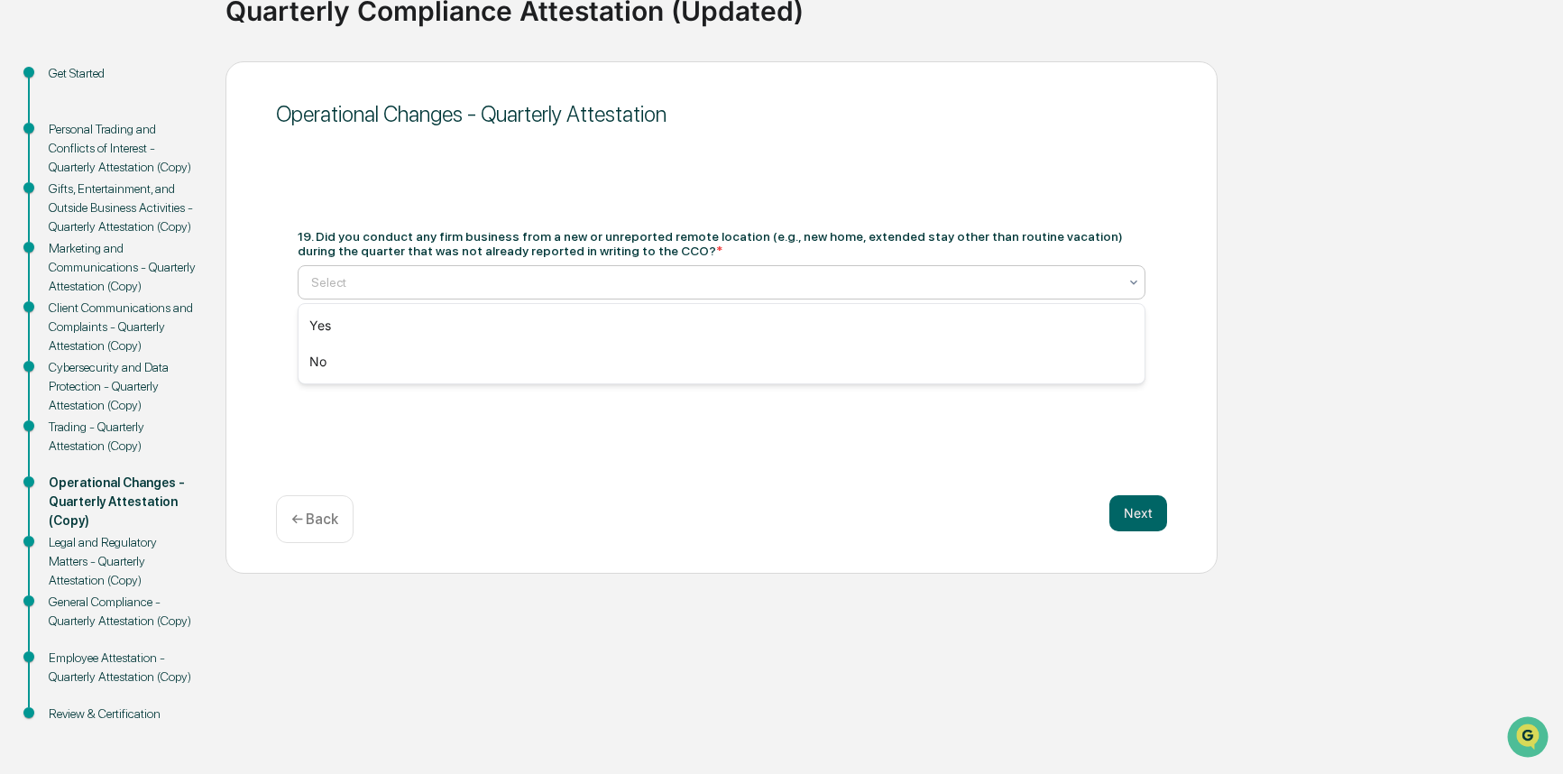
click at [479, 293] on div "Select" at bounding box center [714, 282] width 824 height 25
click at [475, 363] on div "No" at bounding box center [721, 362] width 846 height 36
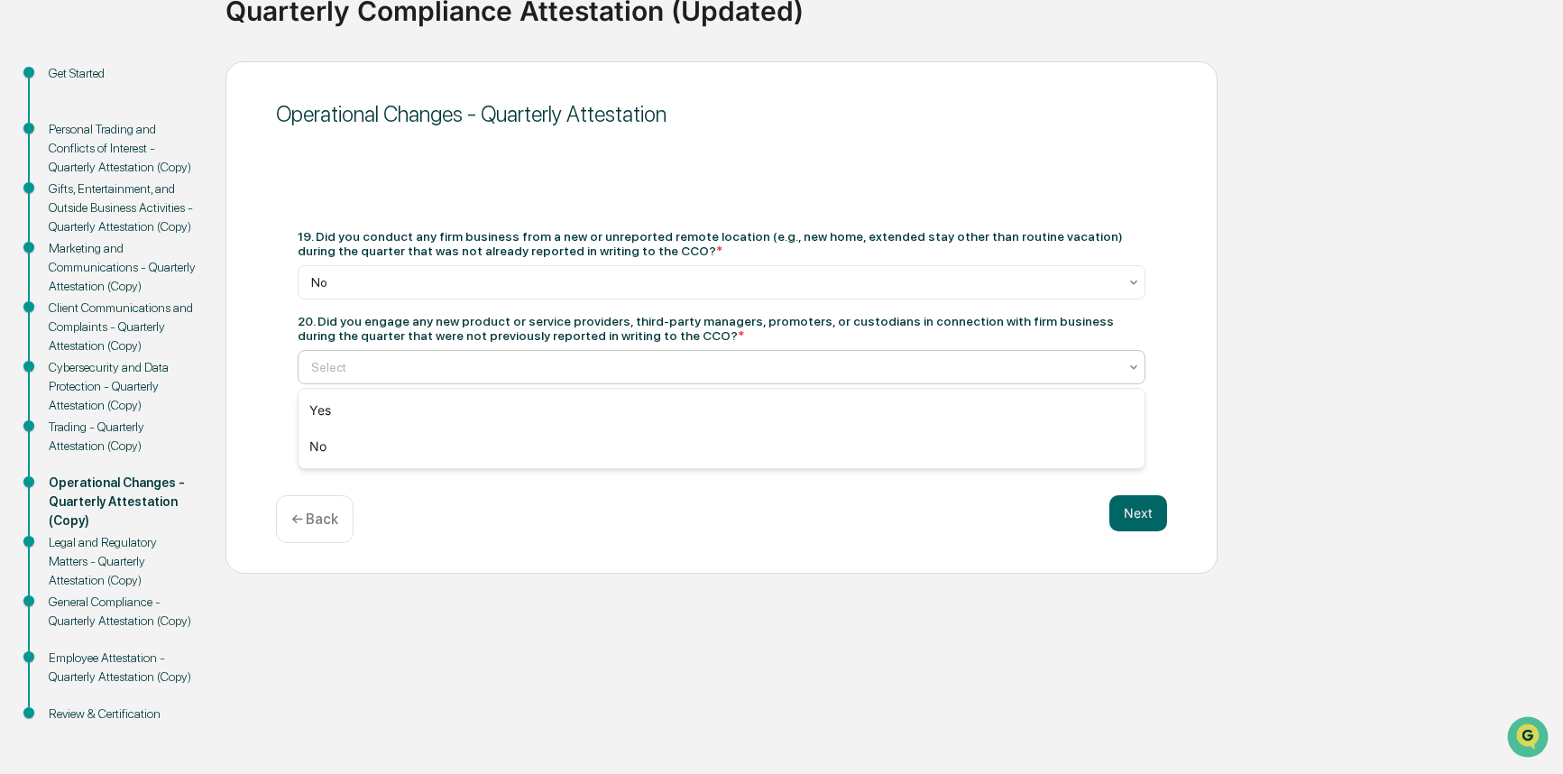
click at [475, 363] on div at bounding box center [714, 367] width 806 height 18
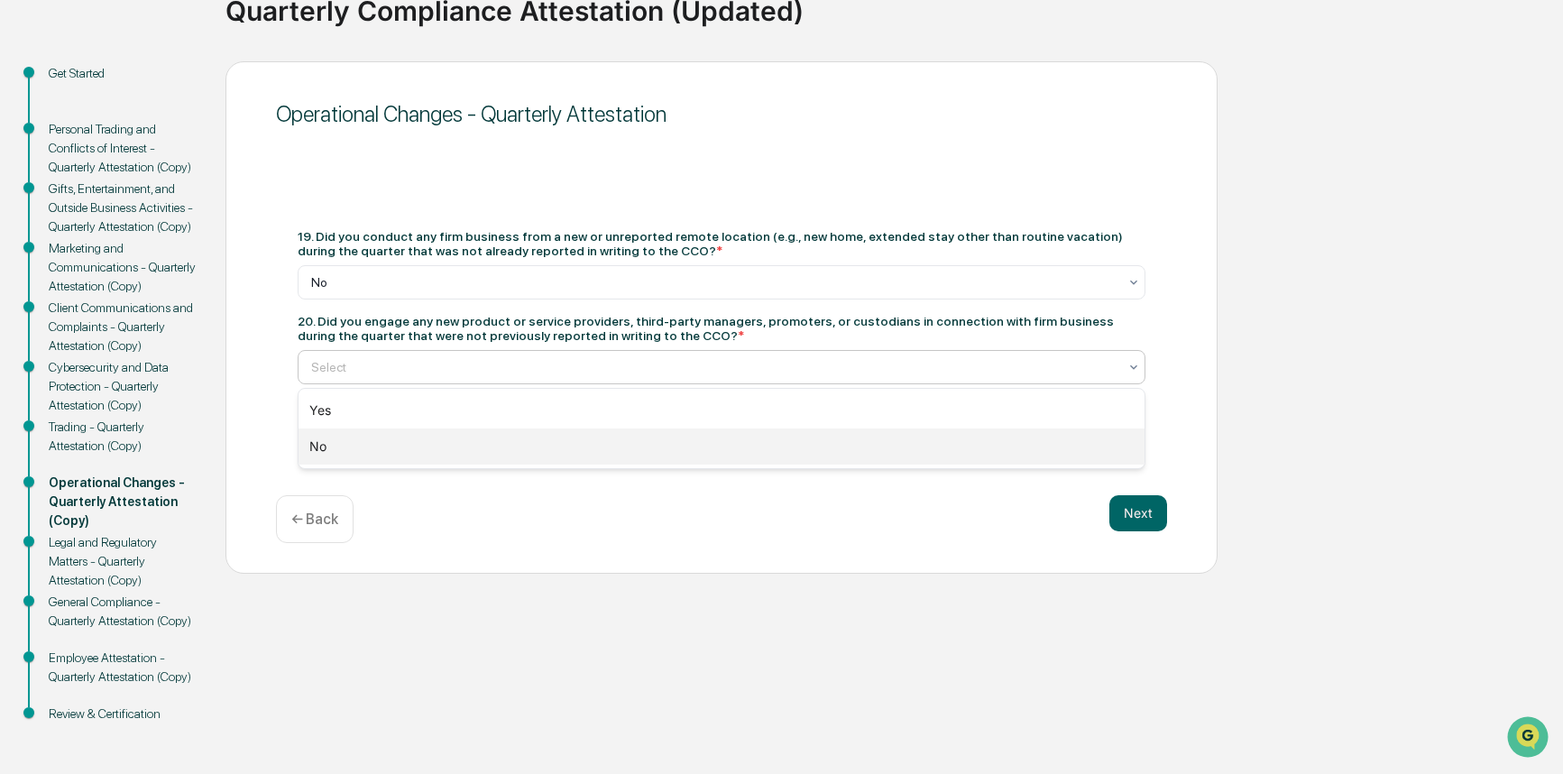
click at [459, 445] on div "No" at bounding box center [721, 446] width 846 height 36
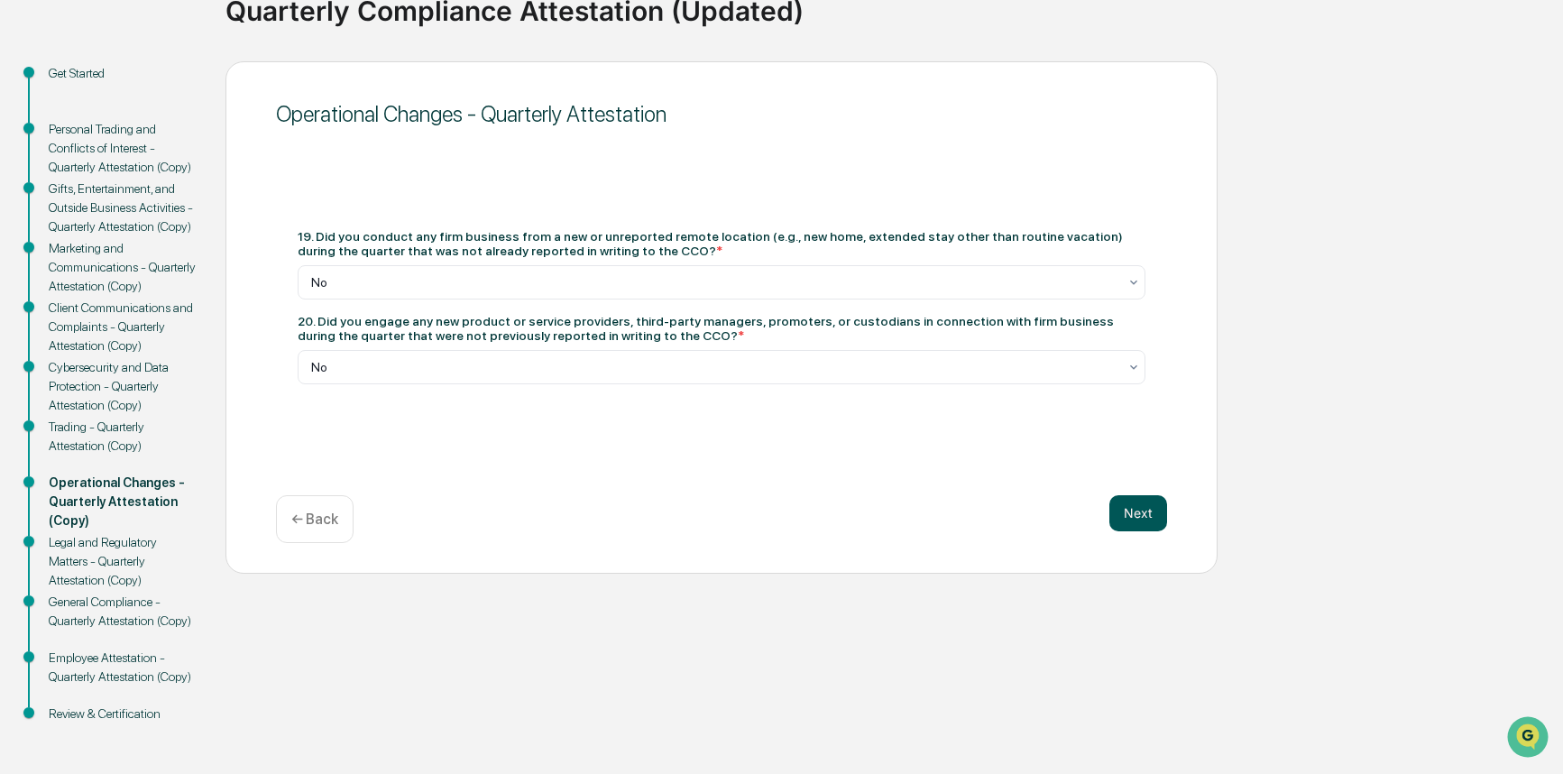
click at [1145, 520] on button "Next" at bounding box center [1138, 513] width 58 height 36
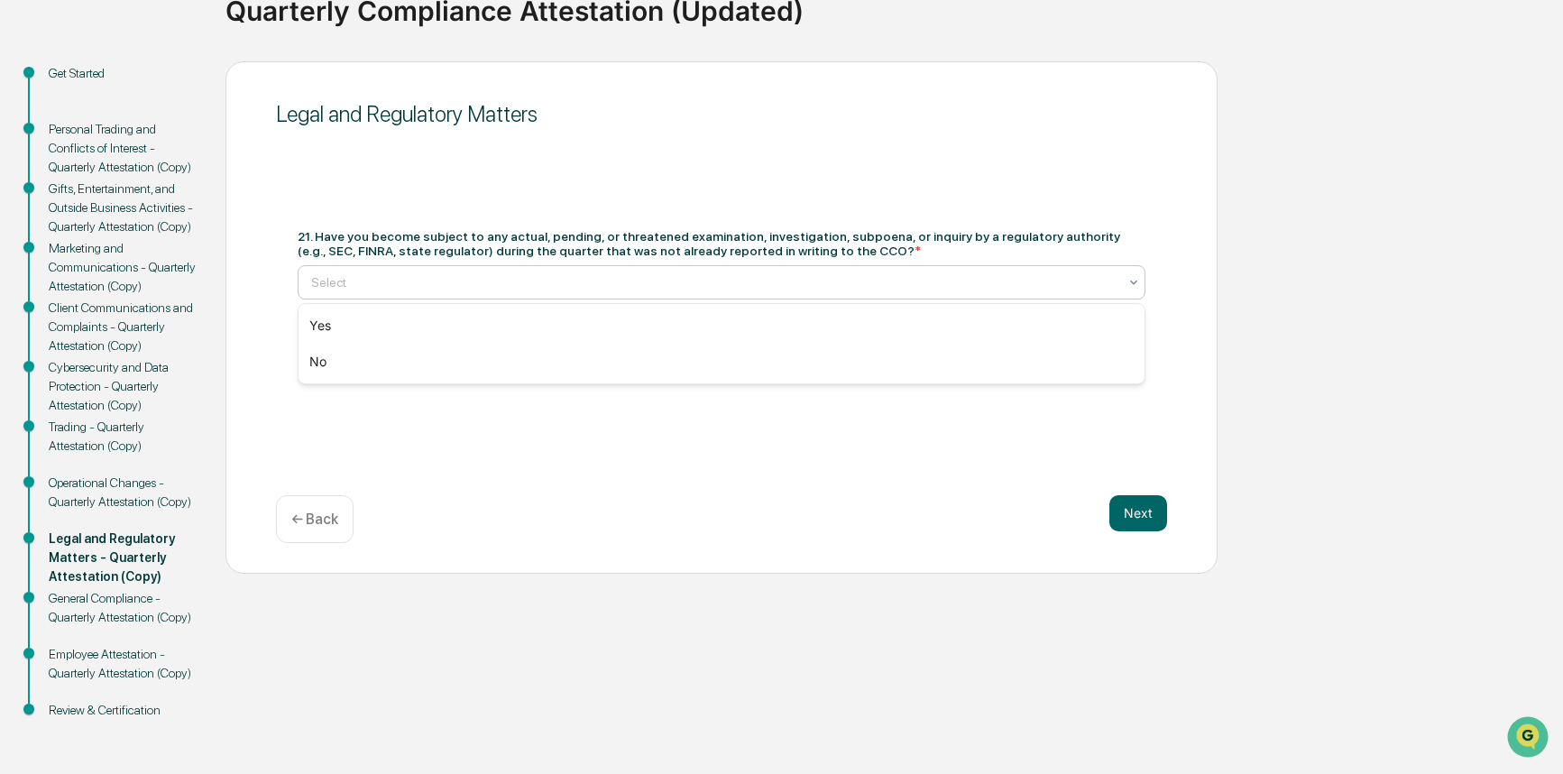
click at [517, 286] on div at bounding box center [714, 282] width 806 height 18
click at [478, 354] on div "No" at bounding box center [721, 362] width 846 height 36
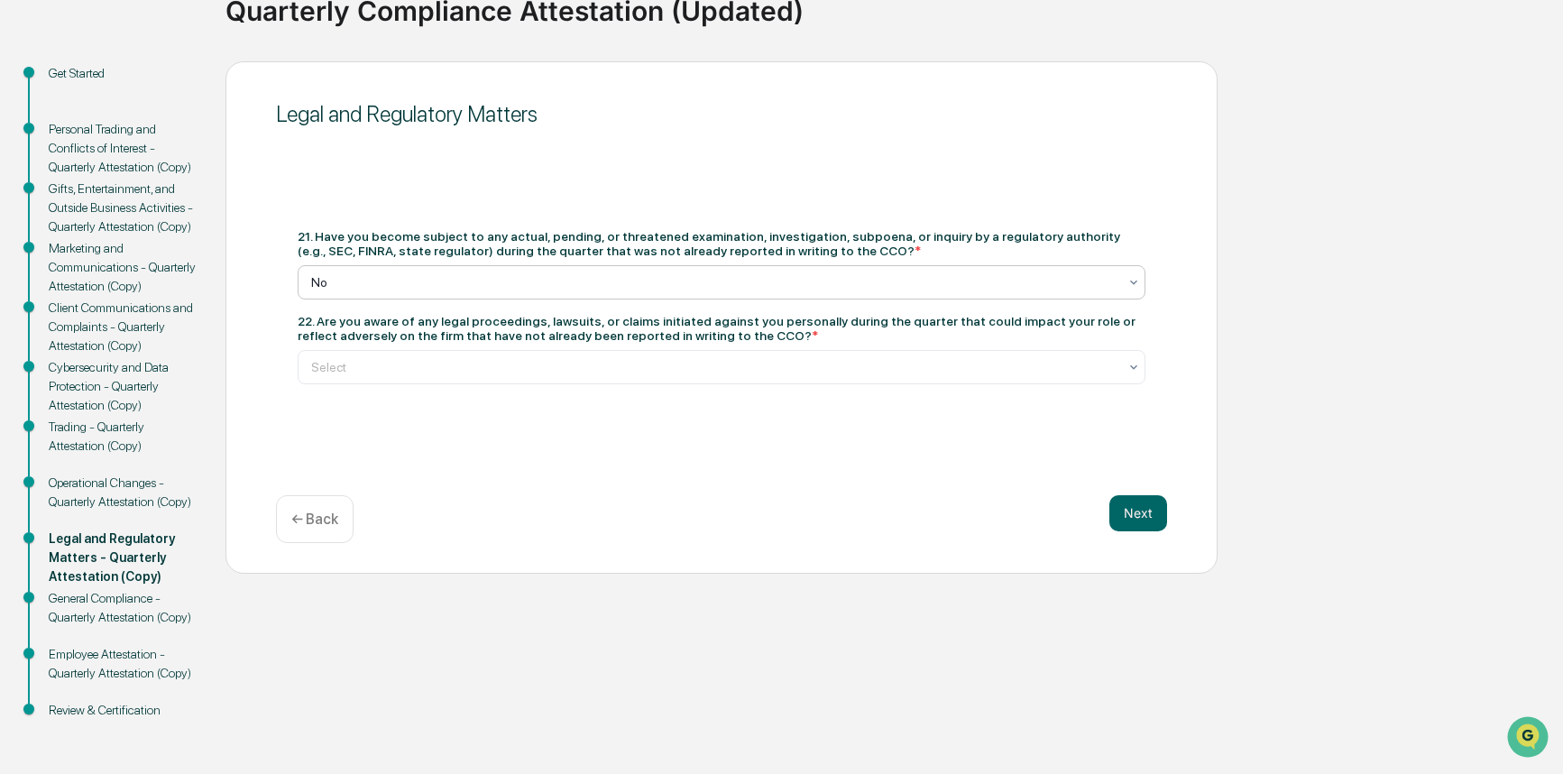
click at [476, 344] on div "22. Are you aware of any legal proceedings, lawsuits, or claims initiated again…" at bounding box center [722, 349] width 848 height 70
click at [470, 358] on div at bounding box center [714, 367] width 806 height 18
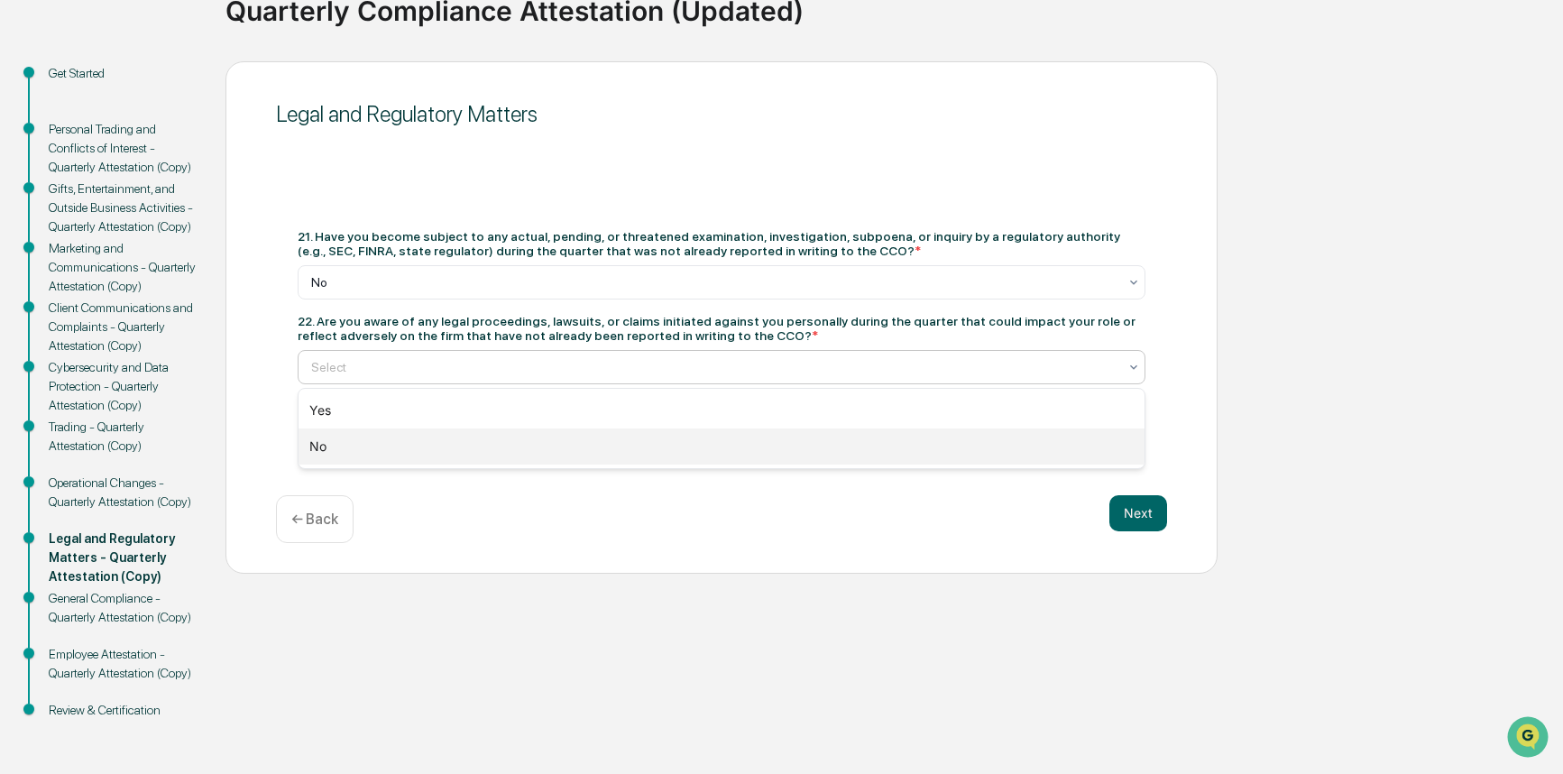
click at [425, 441] on div "No" at bounding box center [721, 446] width 846 height 36
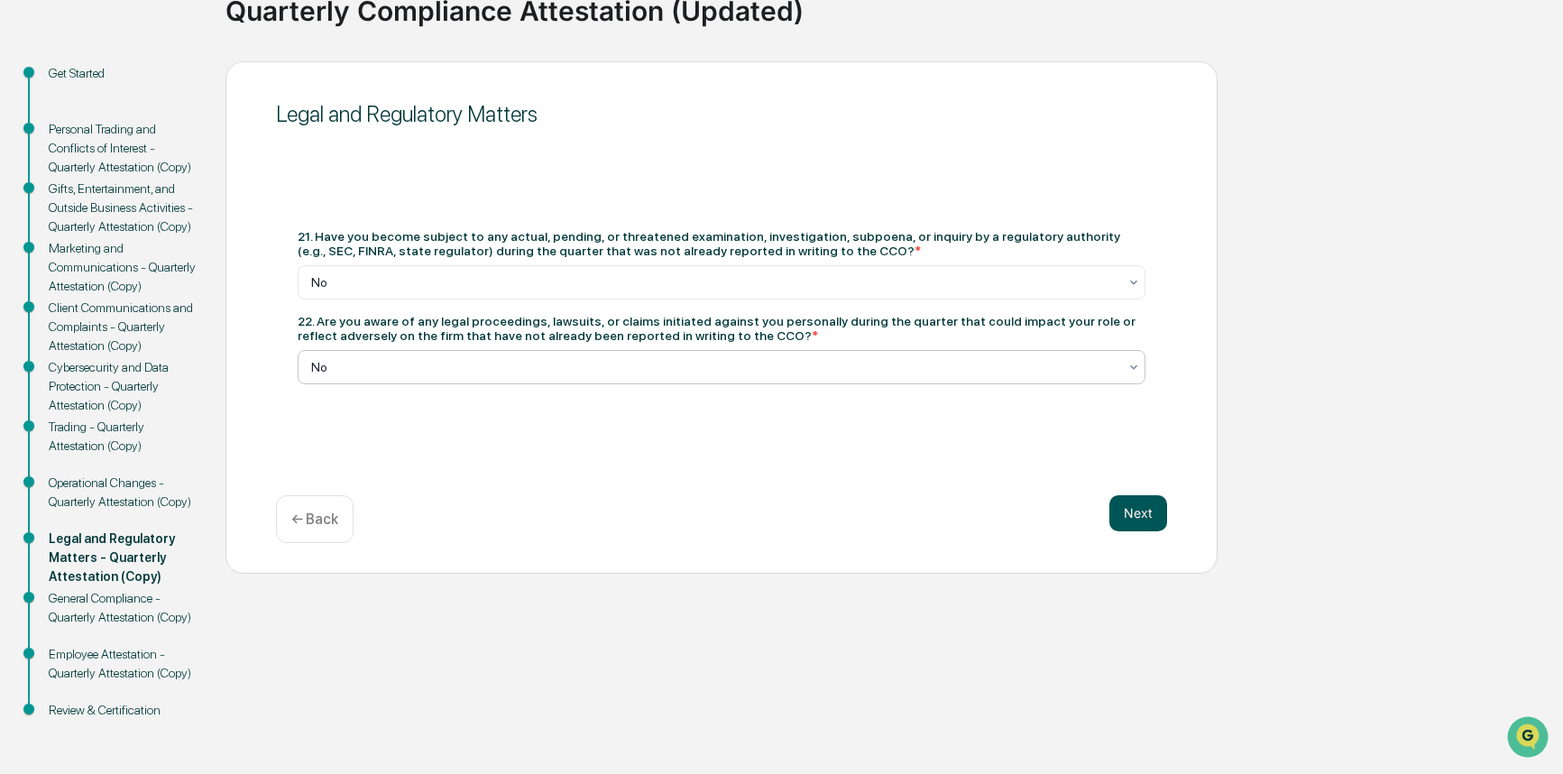
click at [1143, 509] on button "Next" at bounding box center [1138, 513] width 58 height 36
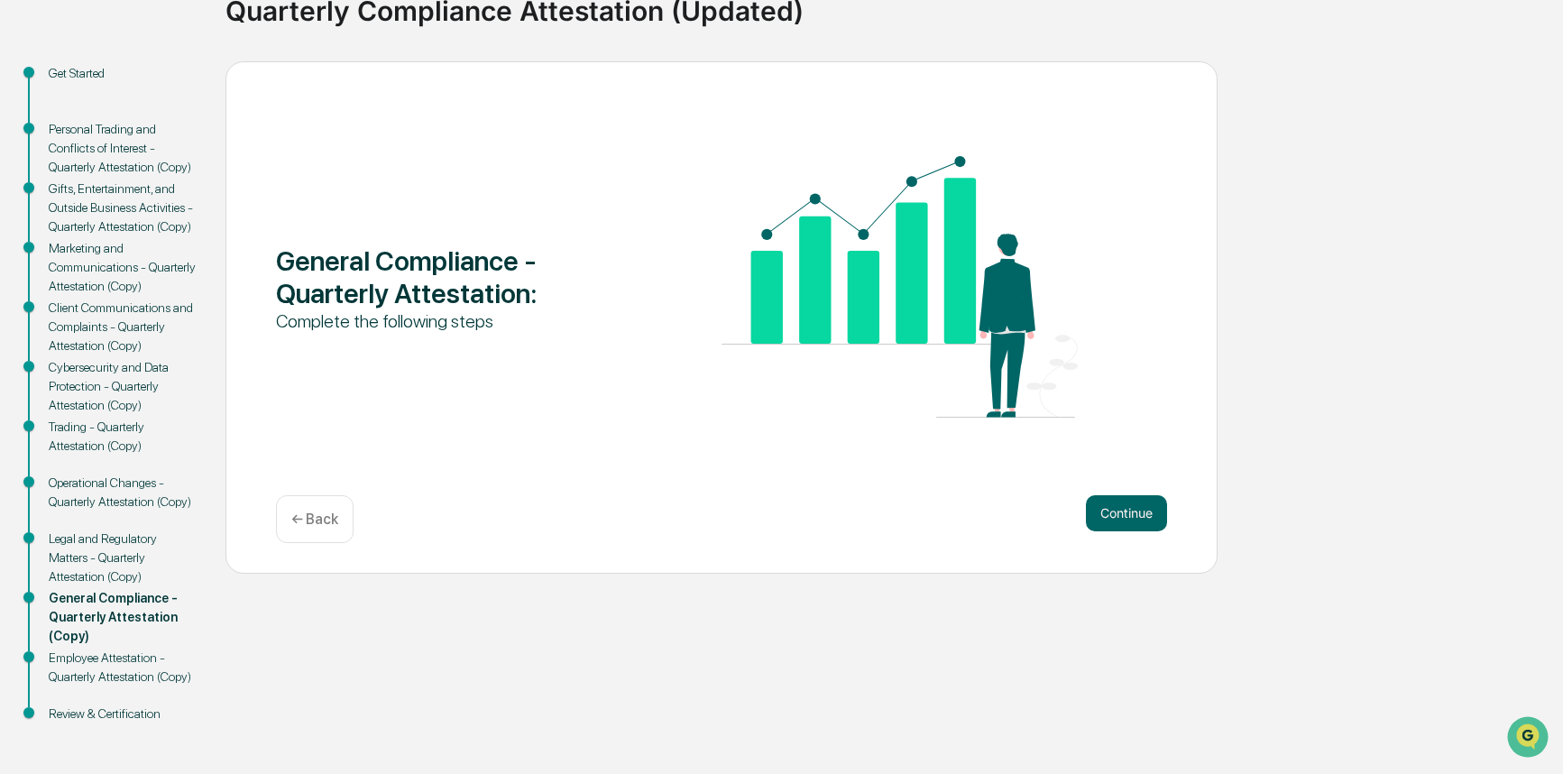
click at [1143, 509] on button "Continue" at bounding box center [1126, 513] width 81 height 36
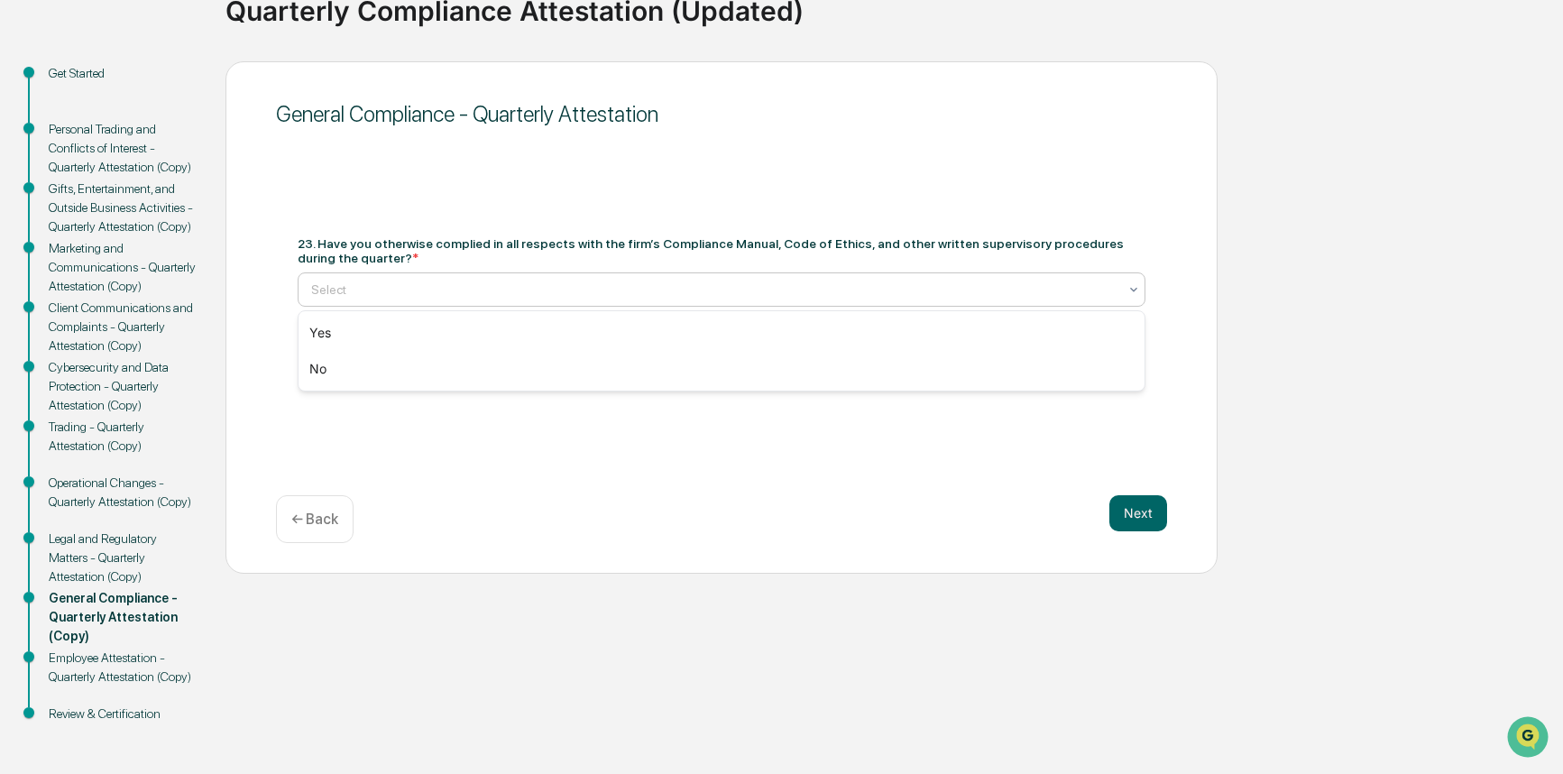
click at [402, 280] on div at bounding box center [714, 289] width 806 height 18
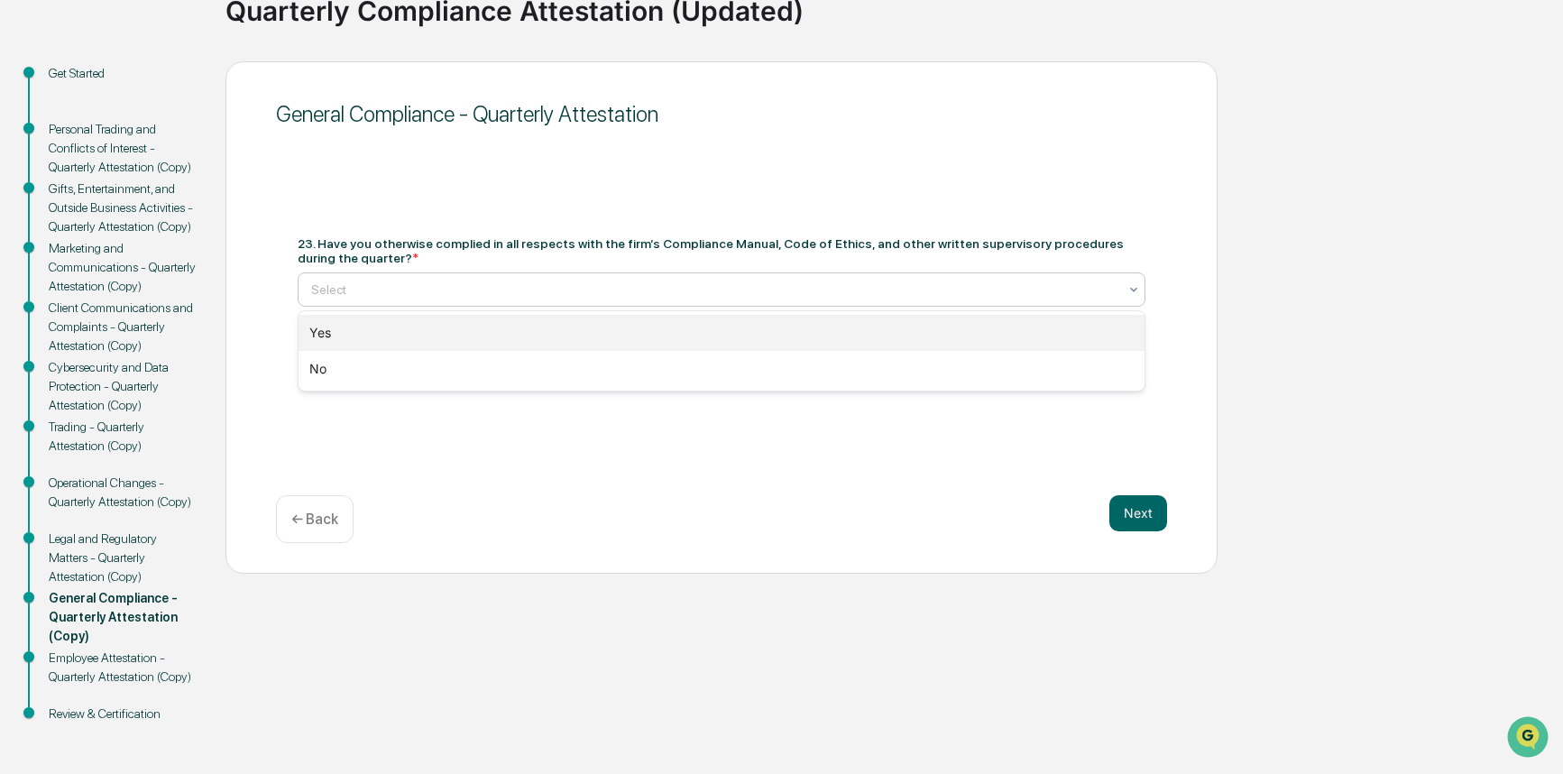
click at [408, 345] on div "Yes" at bounding box center [721, 333] width 846 height 36
click at [375, 358] on div at bounding box center [714, 360] width 806 height 18
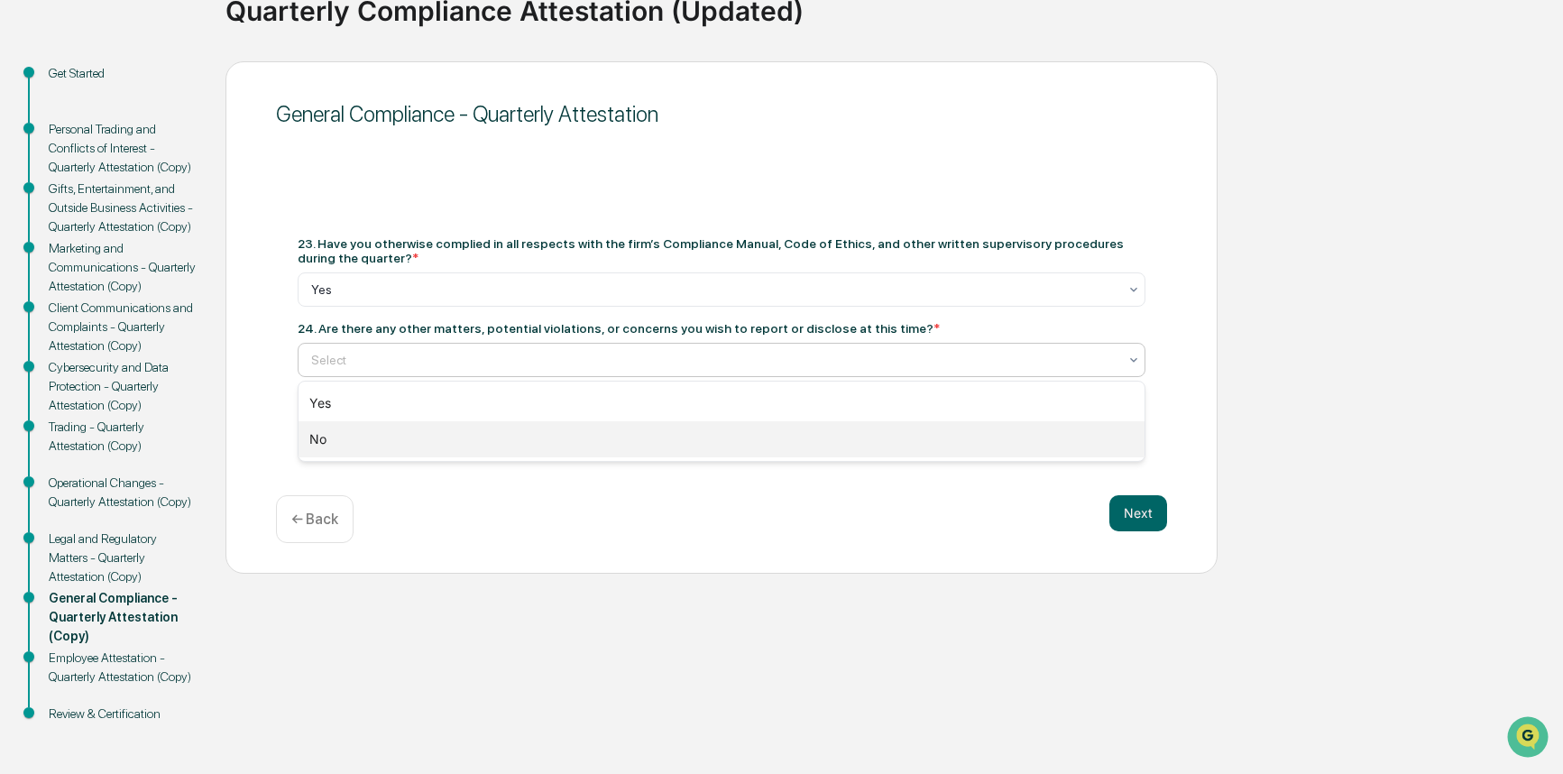
click at [371, 426] on div "No" at bounding box center [721, 439] width 846 height 36
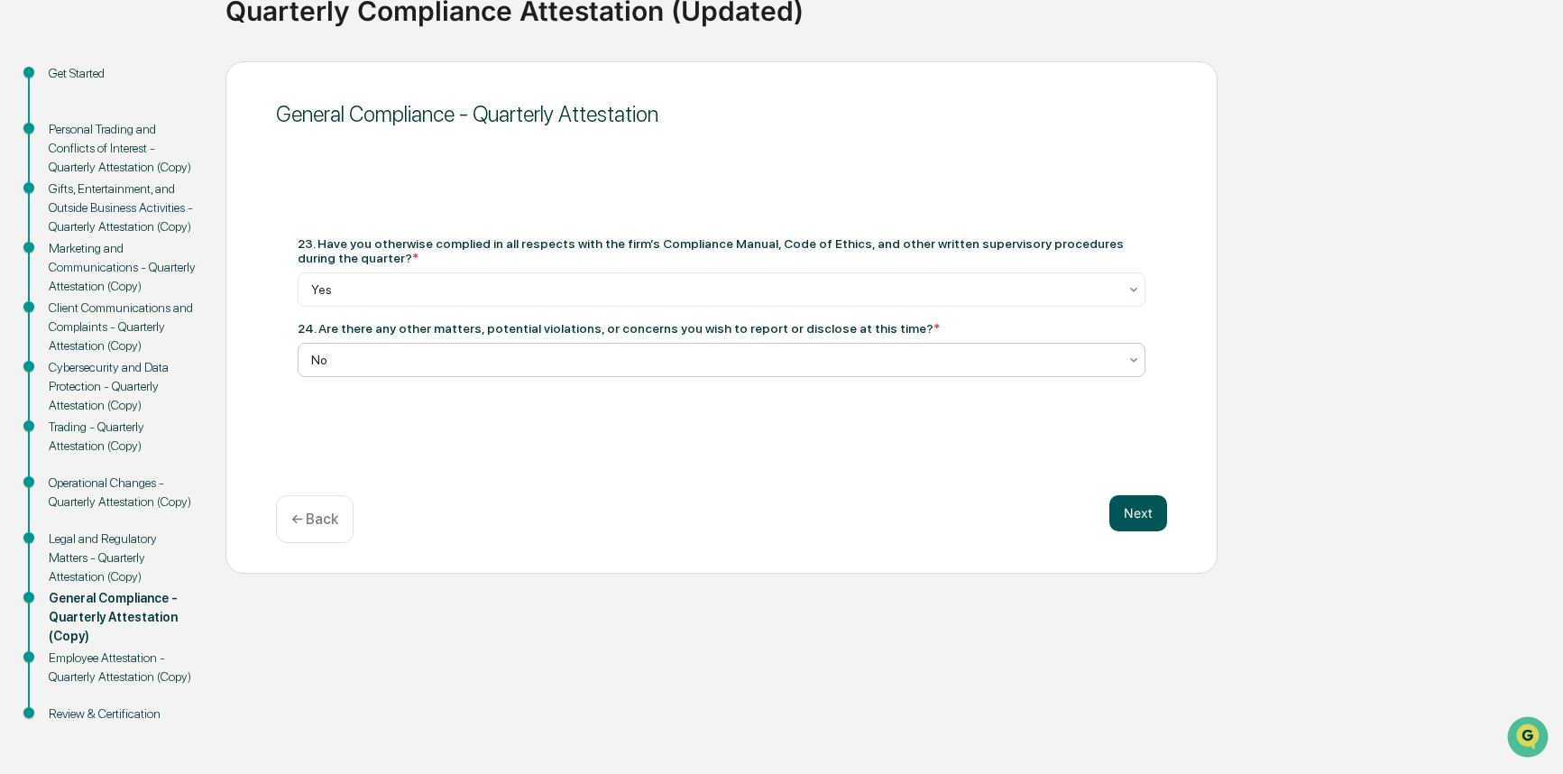
click at [1125, 511] on button "Next" at bounding box center [1138, 513] width 58 height 36
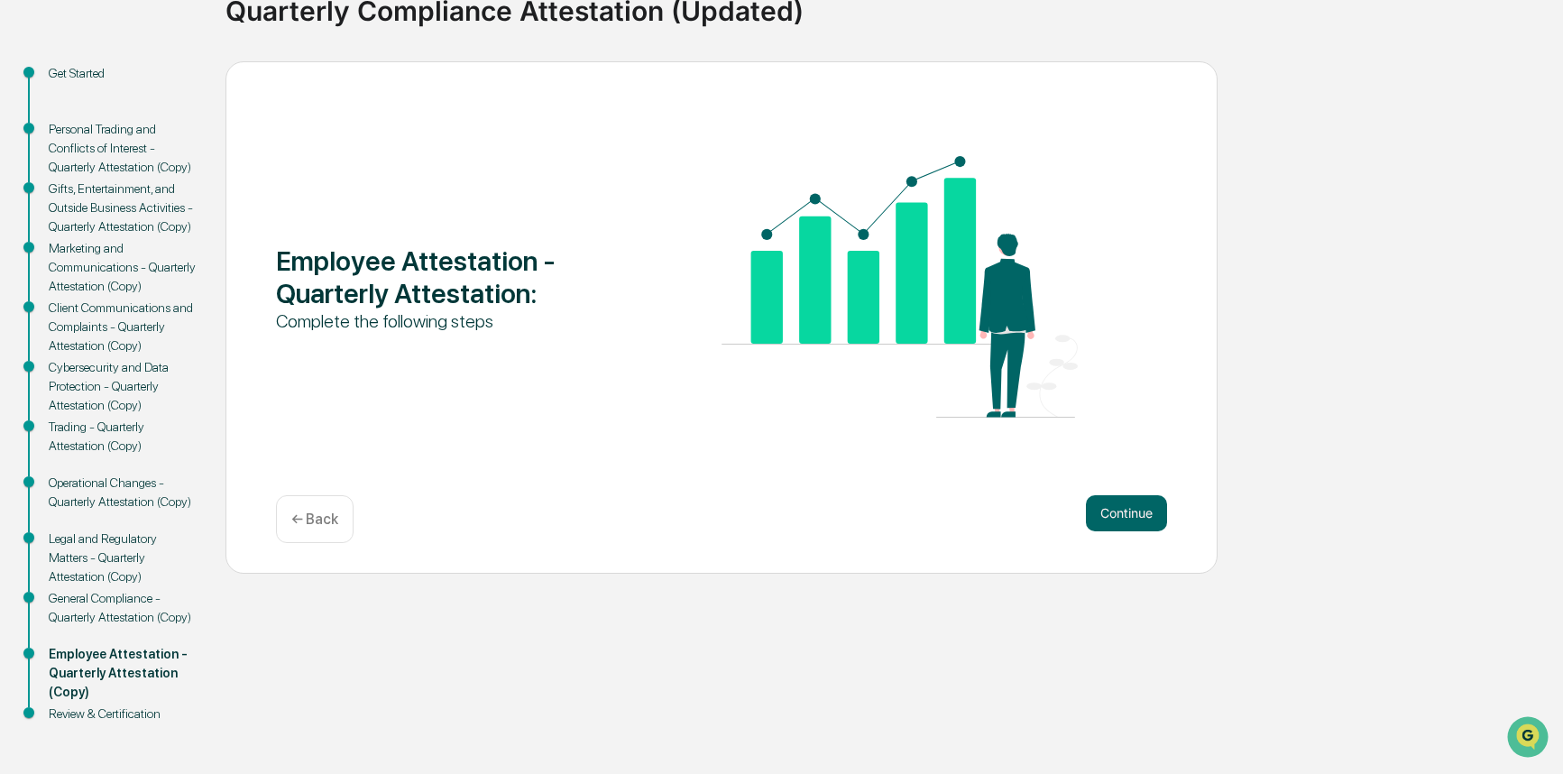
click at [1125, 511] on button "Continue" at bounding box center [1126, 513] width 81 height 36
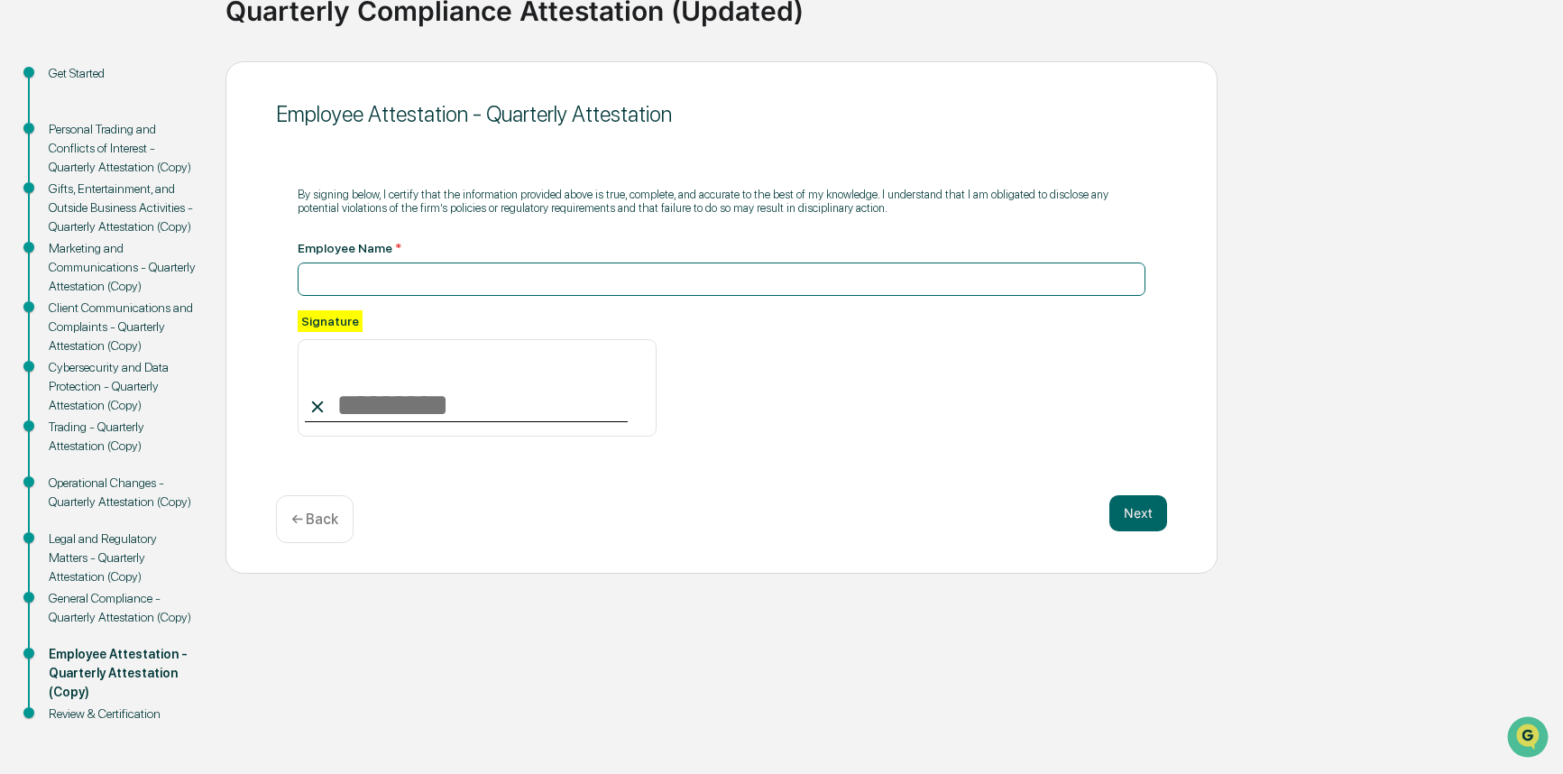
click at [391, 276] on input at bounding box center [722, 278] width 848 height 33
type input "**********"
click at [443, 397] on input at bounding box center [477, 387] width 359 height 97
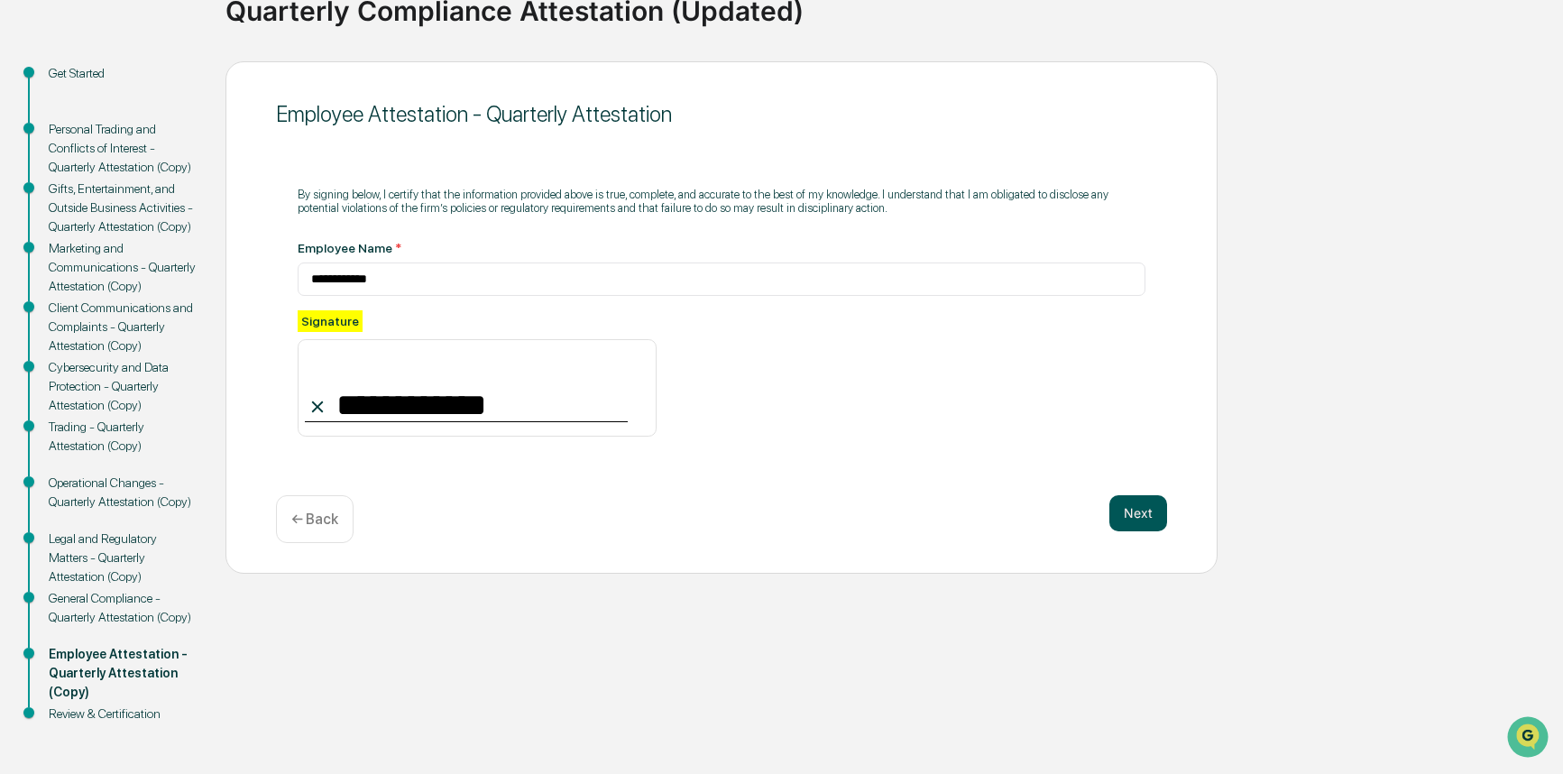
type input "**********"
click at [1146, 515] on button "Next" at bounding box center [1138, 513] width 58 height 36
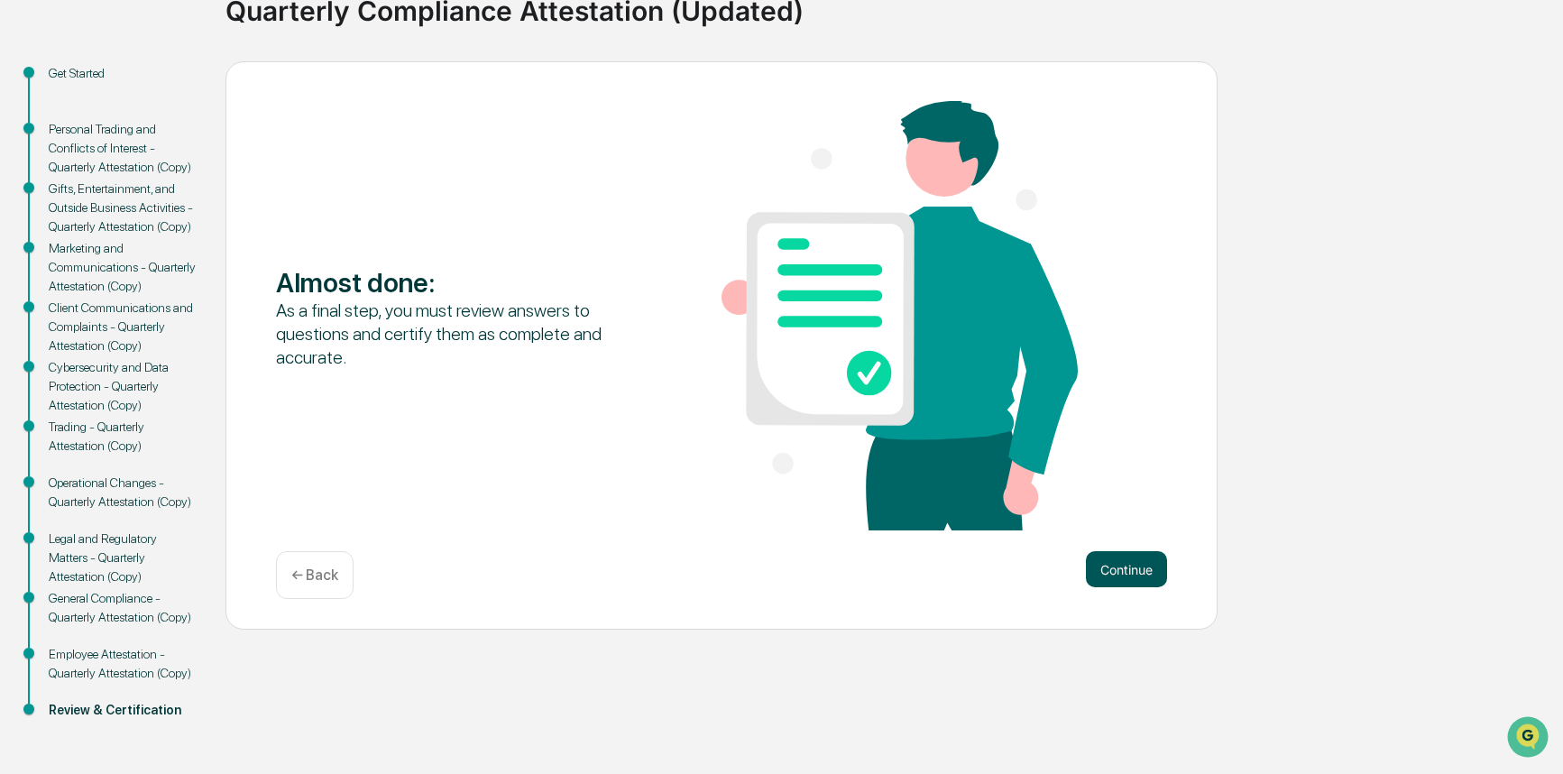
click at [1137, 572] on button "Continue" at bounding box center [1126, 569] width 81 height 36
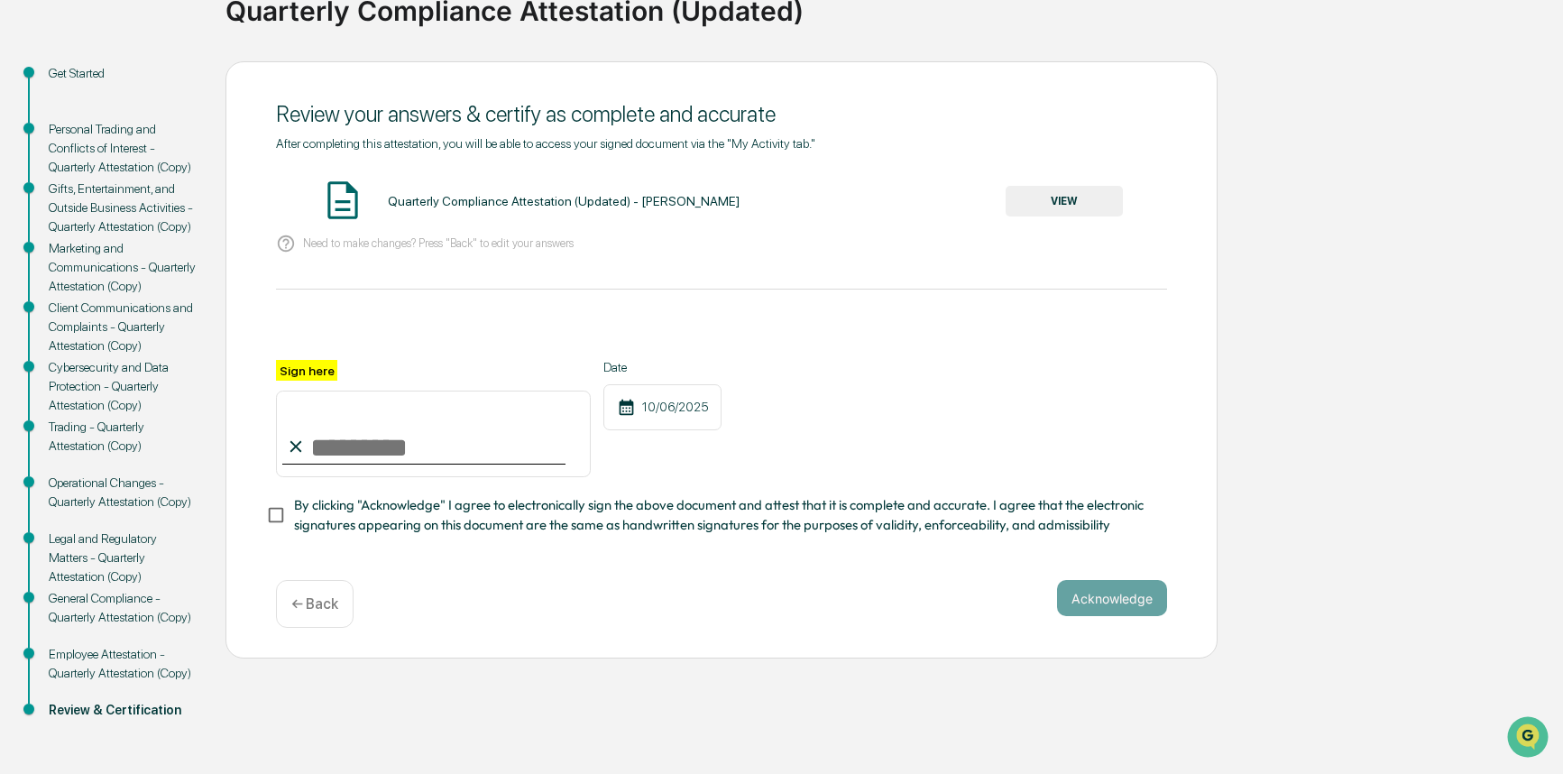
click at [381, 445] on input "Sign here" at bounding box center [433, 433] width 315 height 87
type input "**********"
click at [1152, 609] on button "Acknowledge" at bounding box center [1112, 598] width 110 height 36
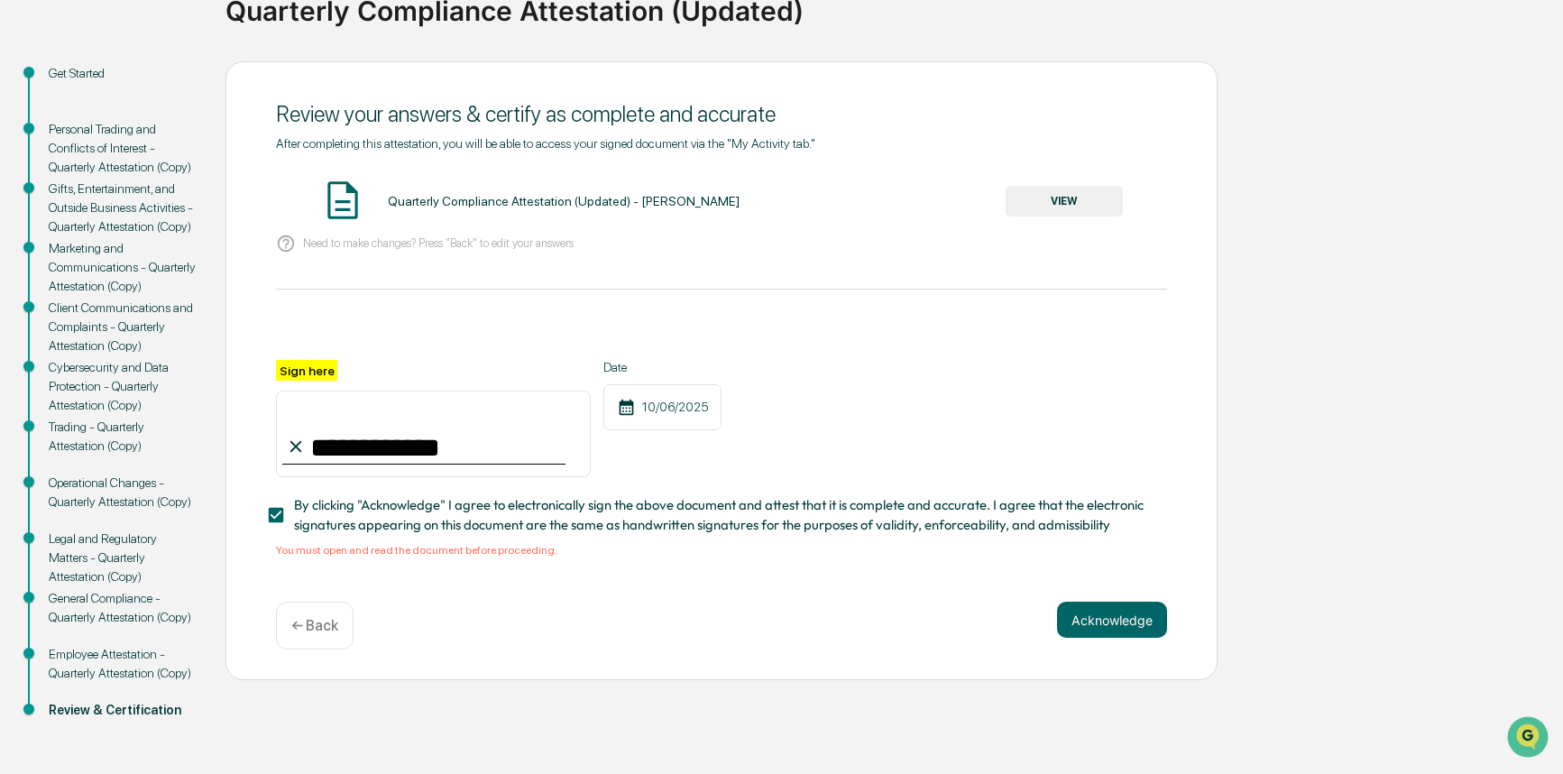
click at [1075, 205] on button "VIEW" at bounding box center [1063, 201] width 117 height 31
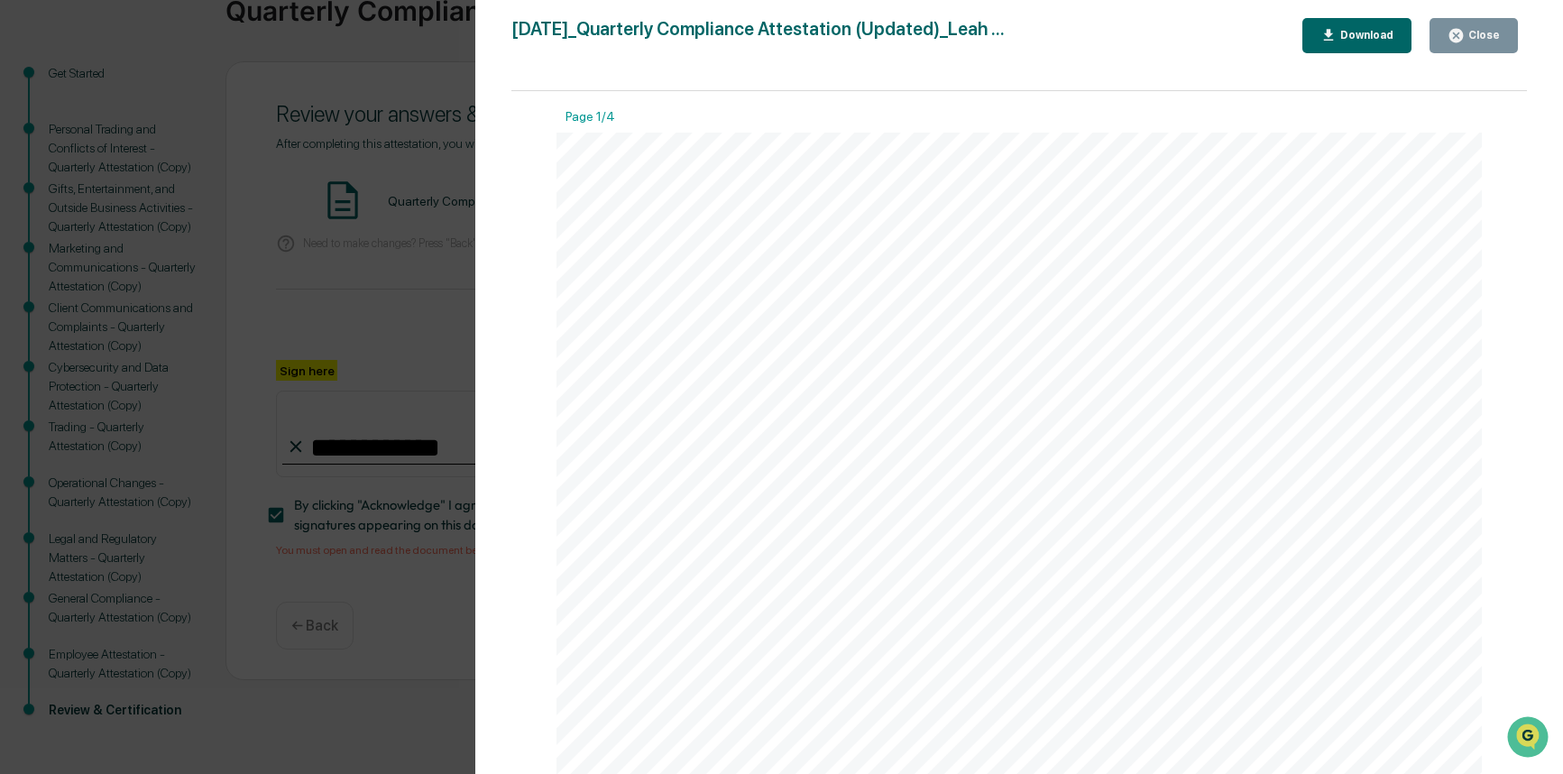
click at [1360, 32] on div "Download" at bounding box center [1364, 35] width 57 height 13
click at [1497, 41] on div "Close" at bounding box center [1481, 35] width 35 height 13
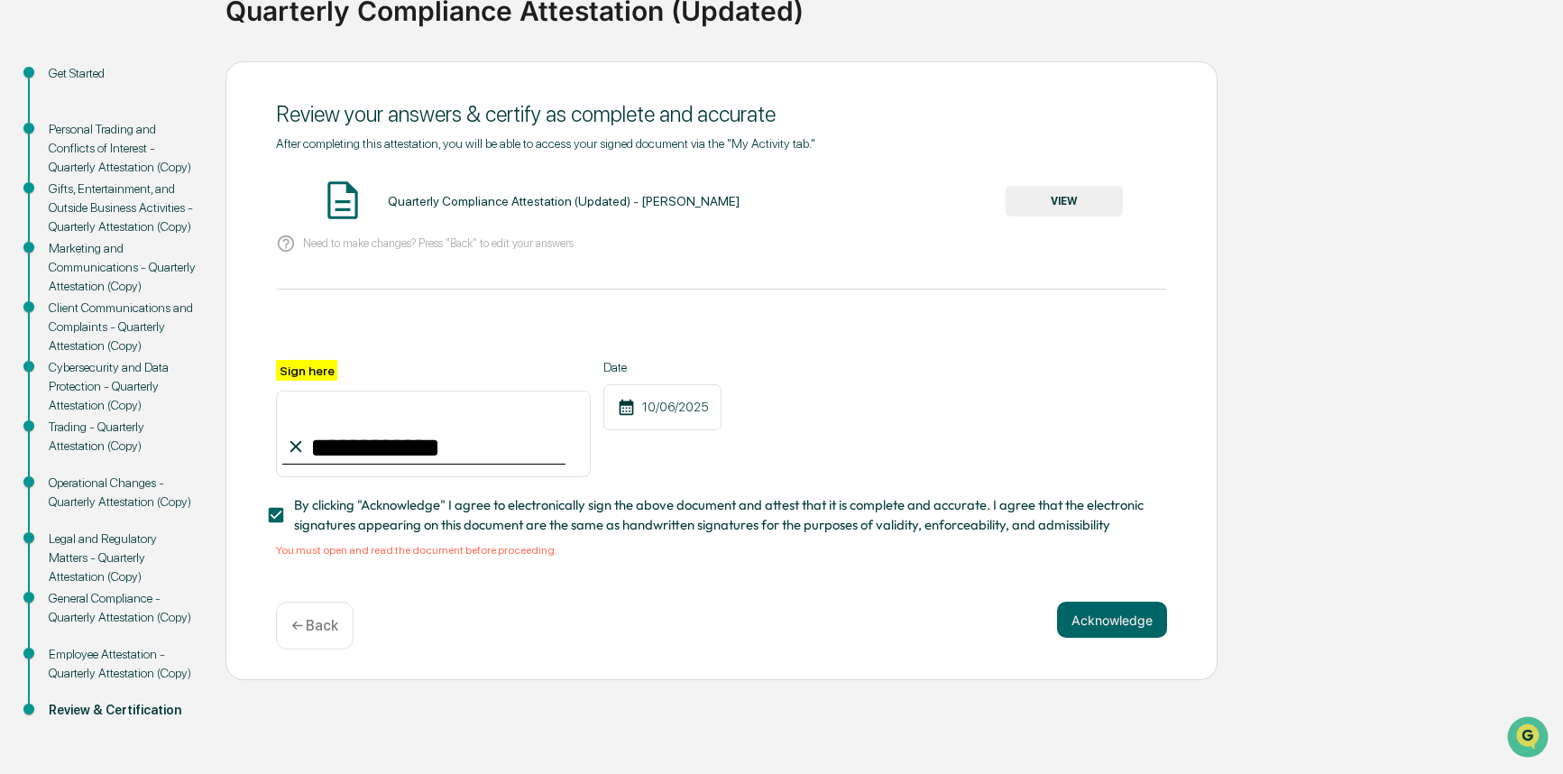
click at [493, 446] on input "**********" at bounding box center [433, 433] width 315 height 87
click at [1105, 632] on button "Acknowledge" at bounding box center [1112, 619] width 110 height 36
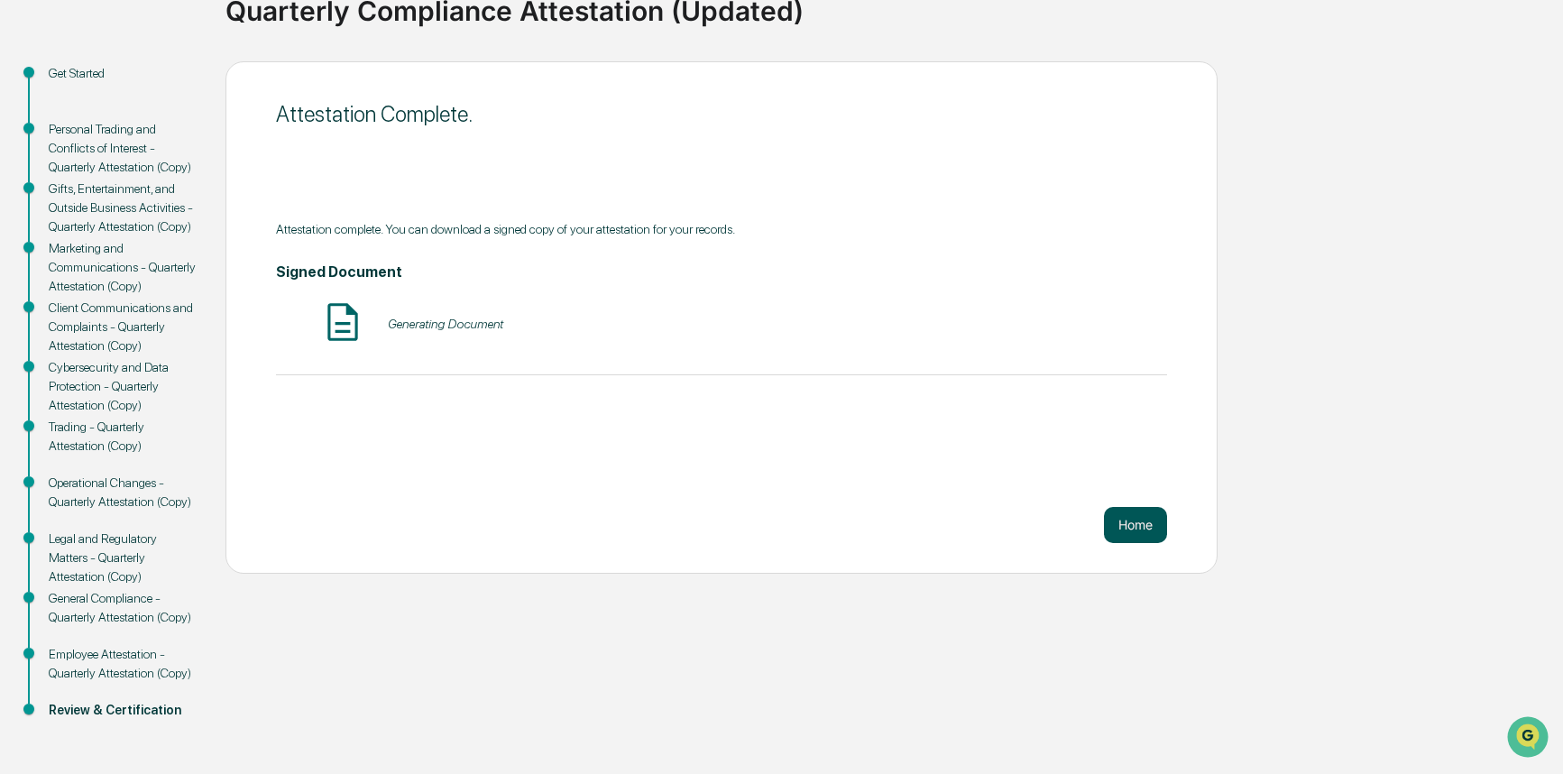
click at [1143, 534] on button "Home" at bounding box center [1135, 525] width 63 height 36
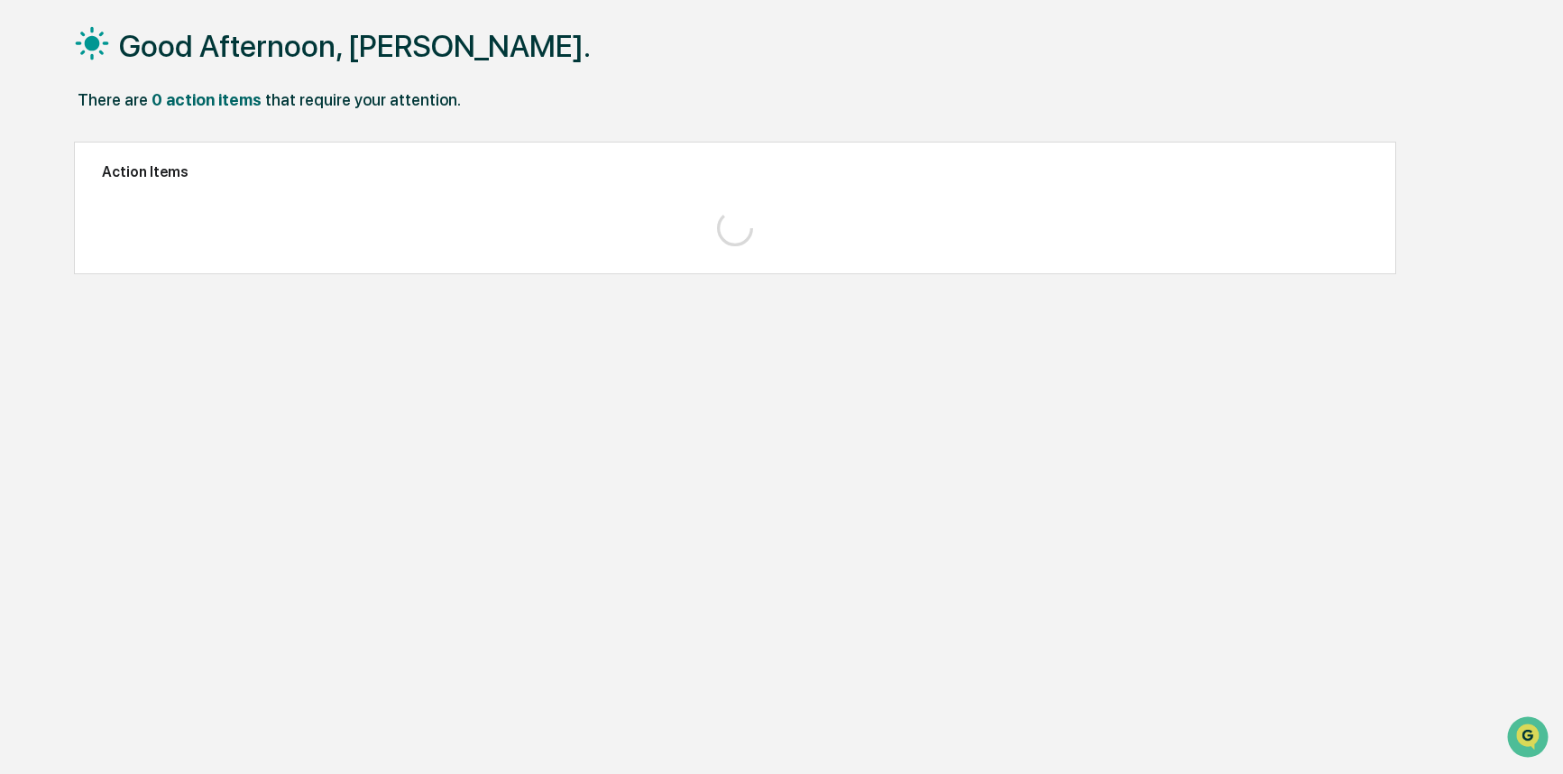
scroll to position [86, 0]
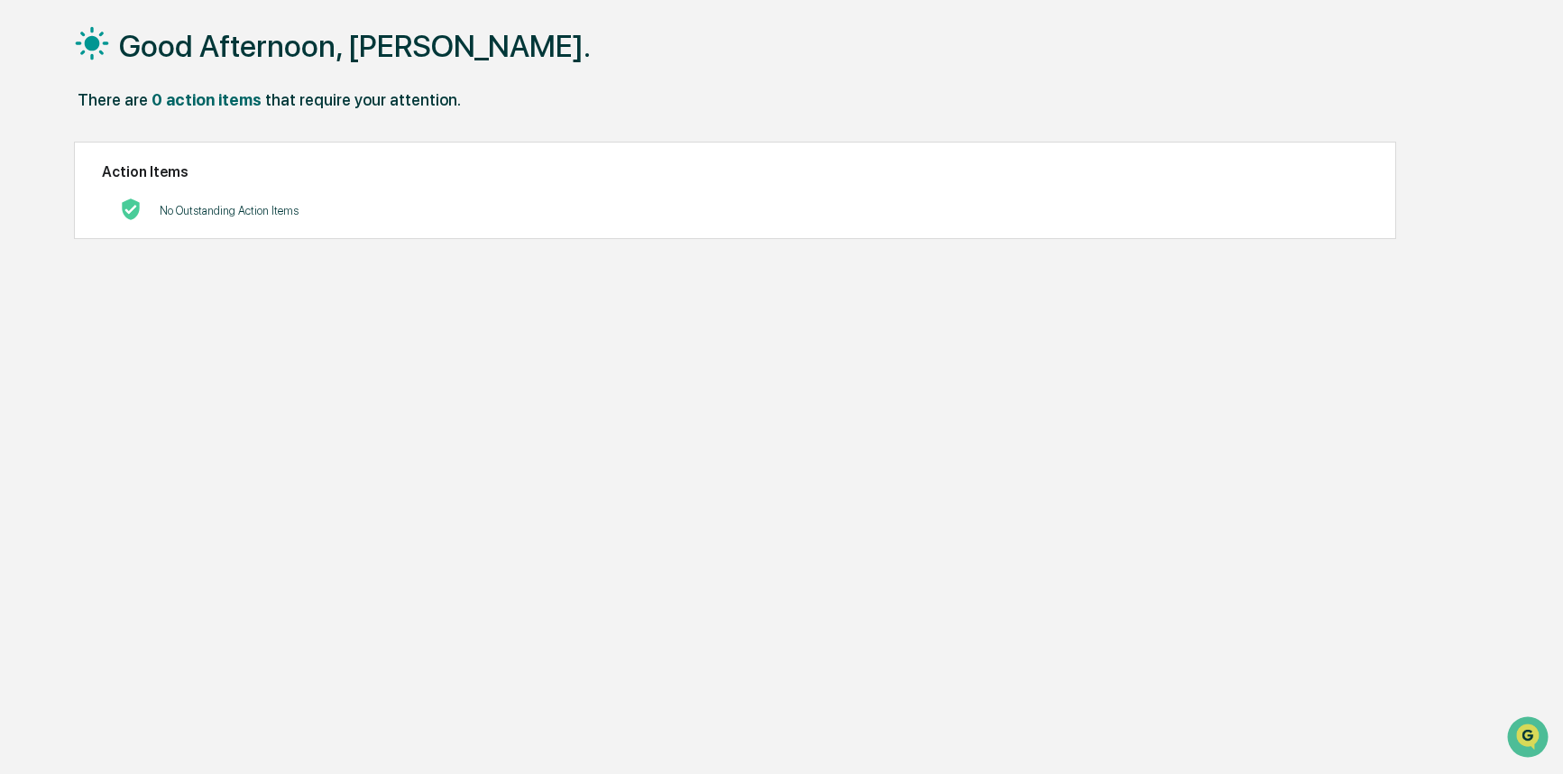
click at [216, 59] on h1 "Good Afternoon, [PERSON_NAME]." at bounding box center [355, 46] width 472 height 36
